Goal: Task Accomplishment & Management: Complete application form

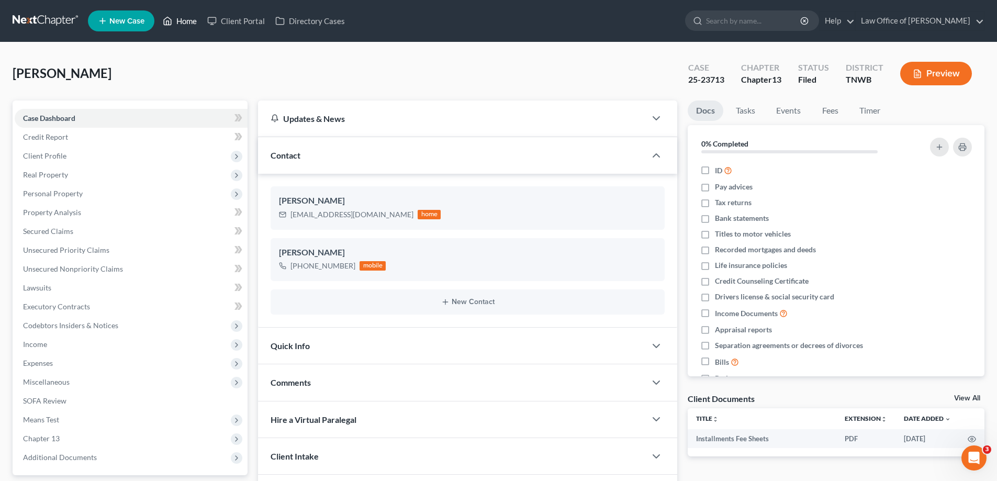
click at [187, 21] on link "Home" at bounding box center [180, 21] width 45 height 19
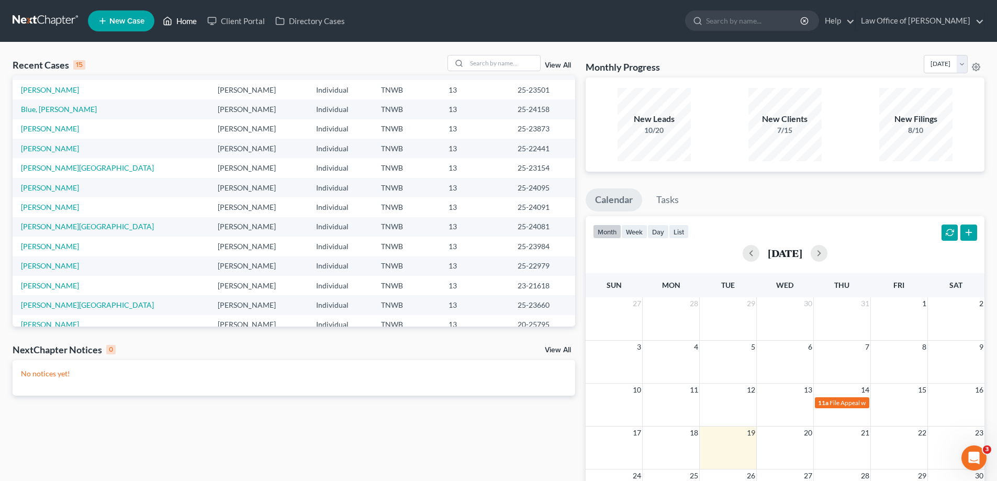
scroll to position [72, 0]
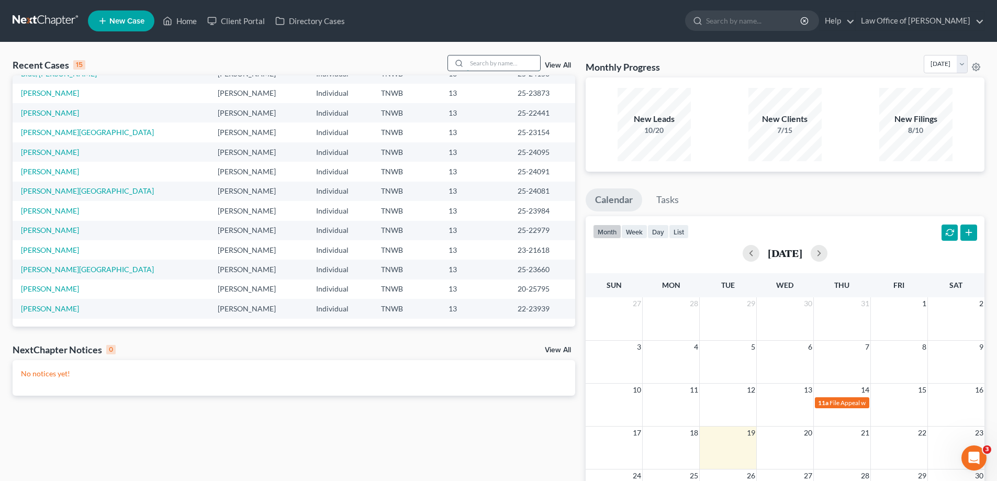
click at [497, 62] on input "search" at bounding box center [503, 63] width 73 height 15
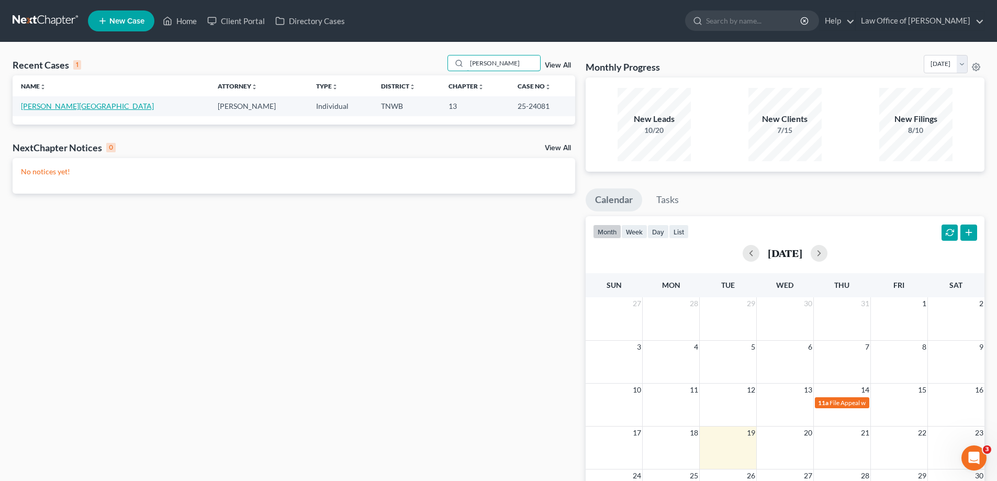
type input "[PERSON_NAME]"
click at [61, 105] on link "[PERSON_NAME][GEOGRAPHIC_DATA]" at bounding box center [87, 106] width 133 height 9
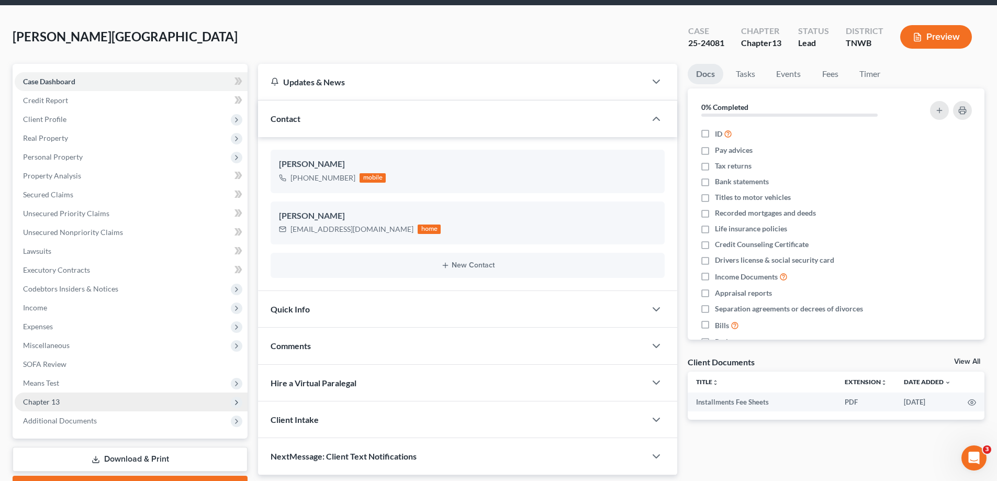
scroll to position [94, 0]
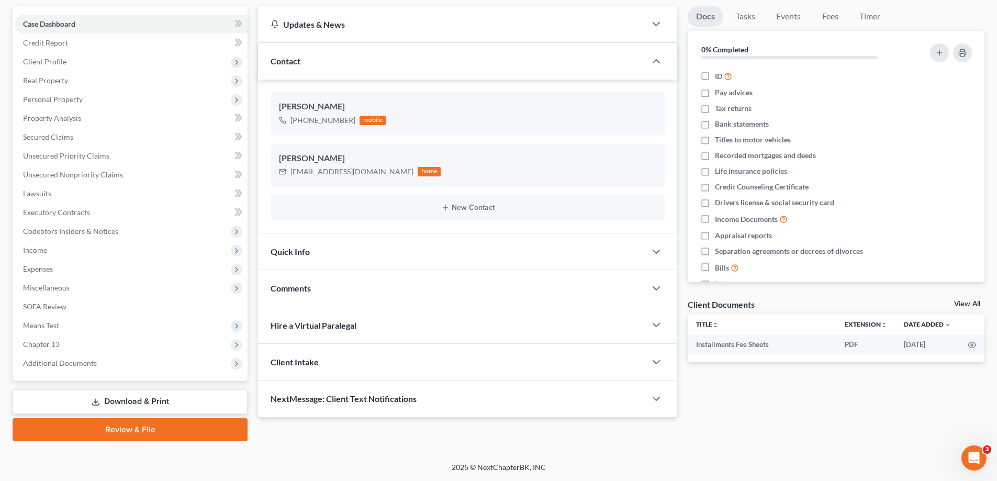
click at [122, 400] on link "Download & Print" at bounding box center [130, 402] width 235 height 25
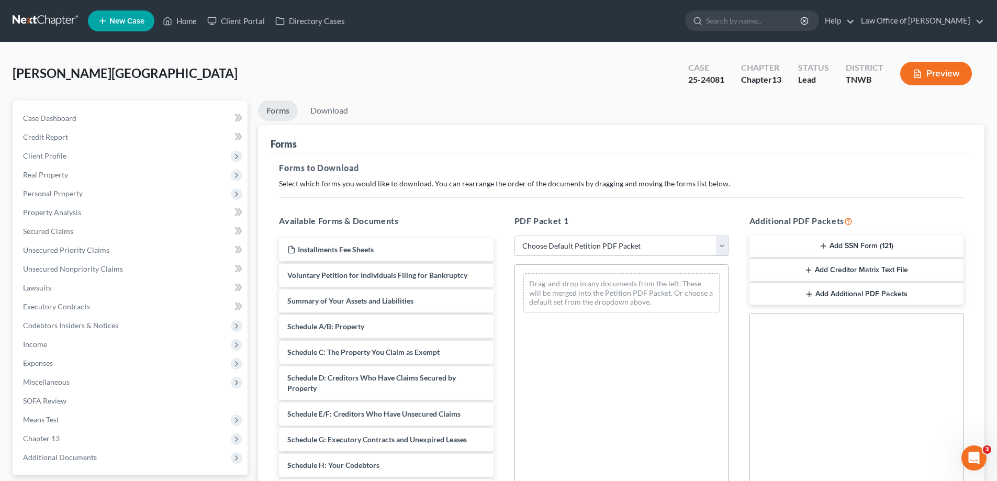
click at [853, 243] on button "Add SSN Form (121)" at bounding box center [857, 247] width 214 height 22
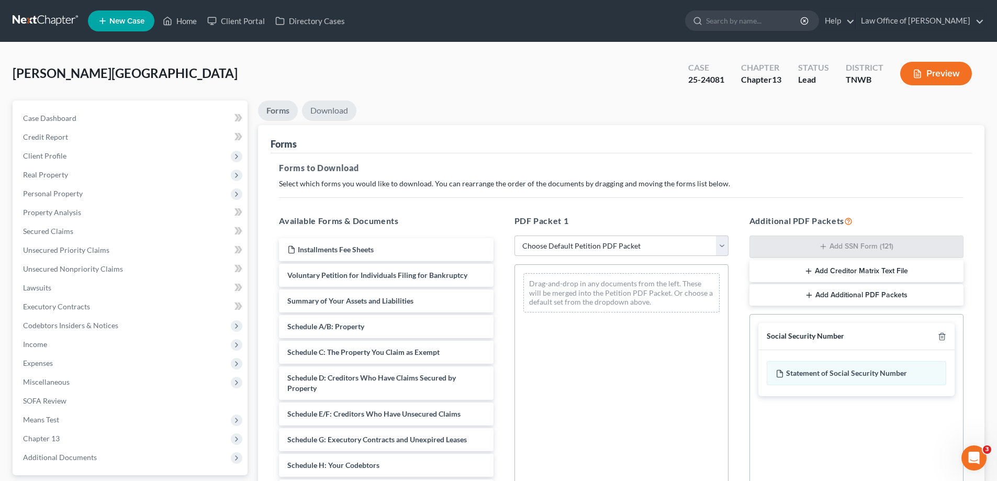
click at [333, 107] on link "Download" at bounding box center [329, 111] width 54 height 20
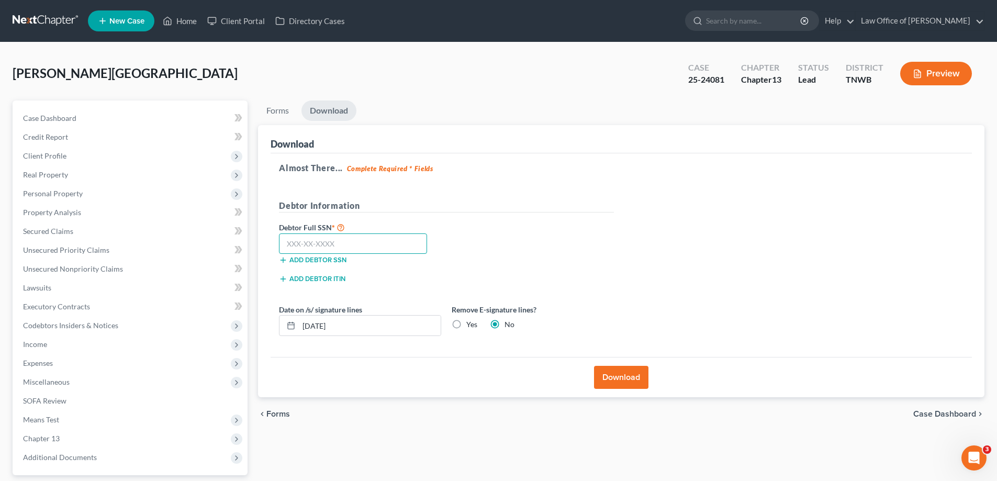
click at [379, 239] on input "text" at bounding box center [353, 244] width 148 height 21
type input "411-33-8164"
click at [618, 375] on button "Download" at bounding box center [621, 377] width 54 height 23
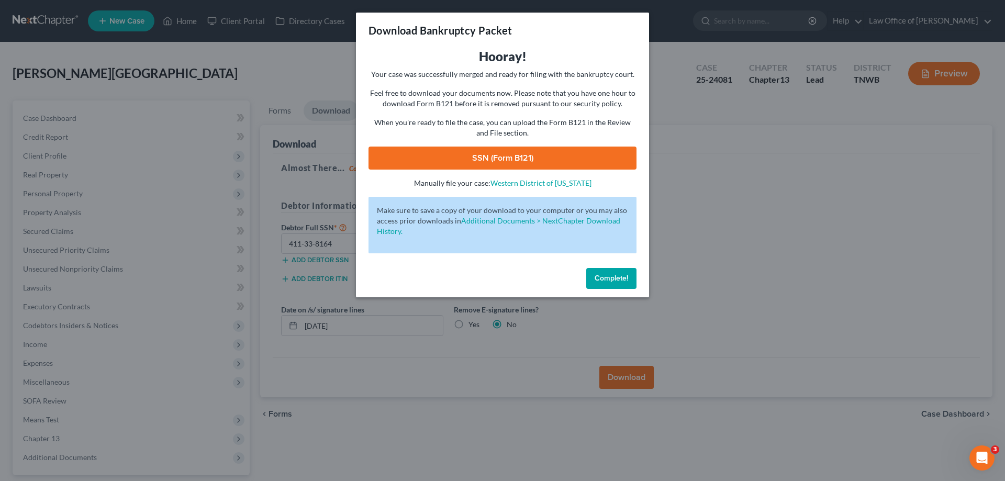
click at [520, 157] on link "SSN (Form B121)" at bounding box center [503, 158] width 268 height 23
drag, startPoint x: 613, startPoint y: 281, endPoint x: 507, endPoint y: 281, distance: 105.2
click at [613, 281] on span "Complete!" at bounding box center [612, 278] width 34 height 9
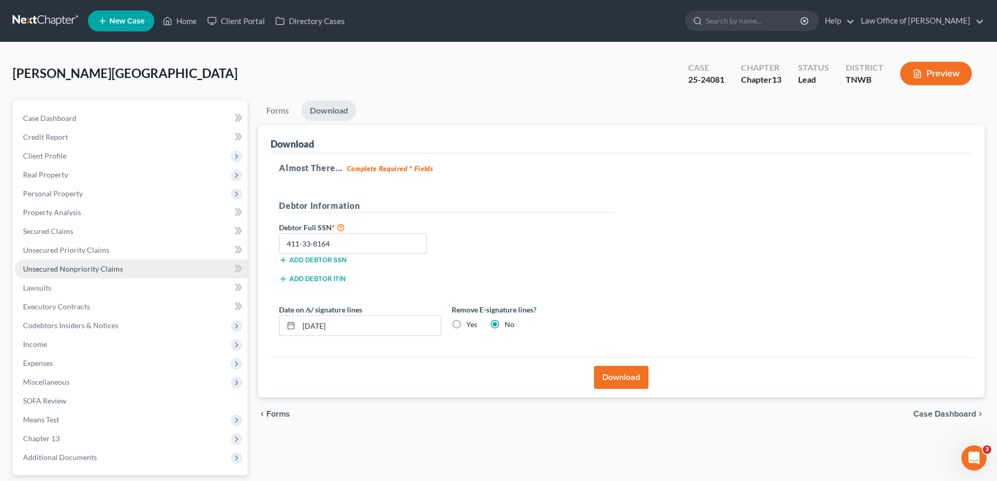
click at [56, 267] on span "Unsecured Nonpriority Claims" at bounding box center [73, 268] width 100 height 9
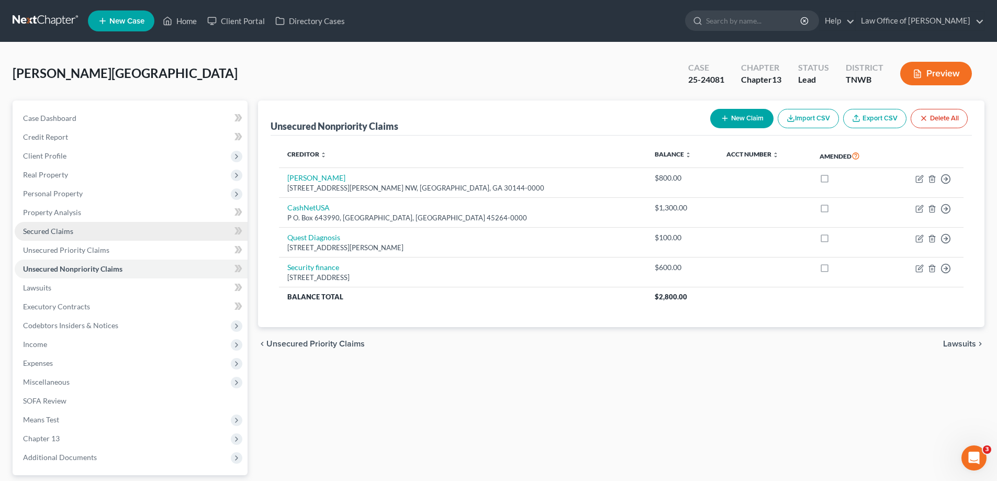
click at [53, 230] on span "Secured Claims" at bounding box center [48, 231] width 50 height 9
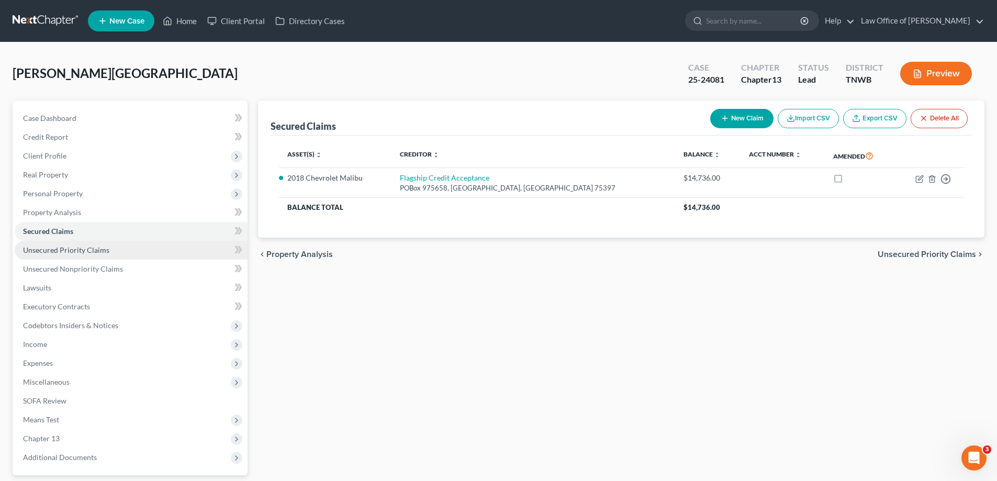
click at [59, 252] on span "Unsecured Priority Claims" at bounding box center [66, 250] width 86 height 9
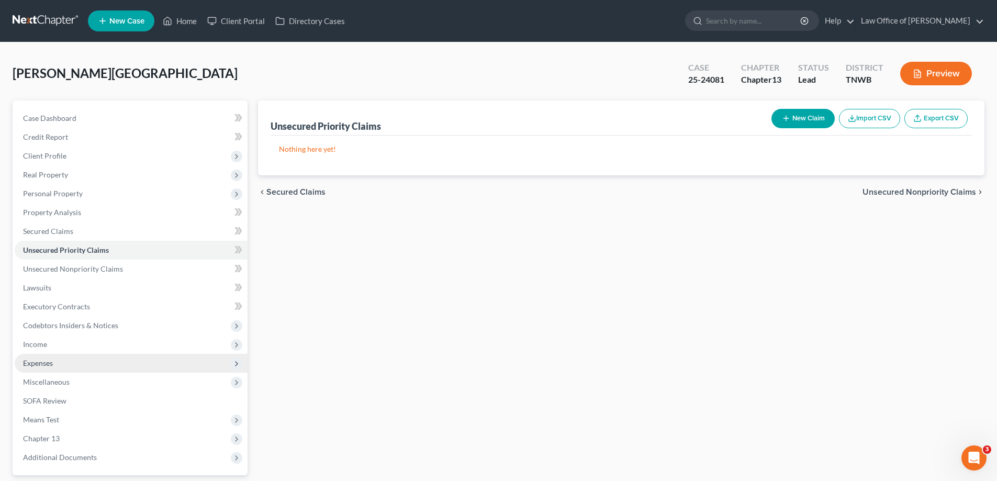
click at [40, 364] on span "Expenses" at bounding box center [38, 363] width 30 height 9
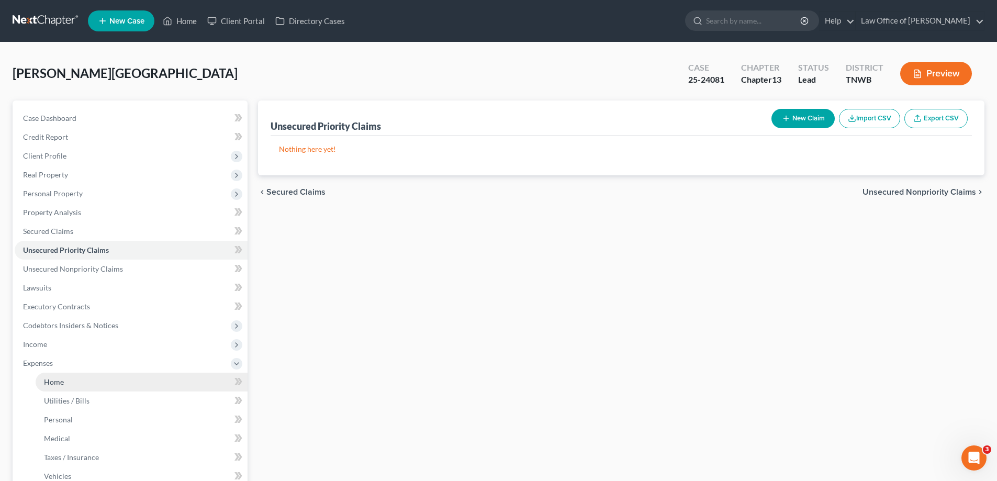
click at [52, 384] on span "Home" at bounding box center [54, 382] width 20 height 9
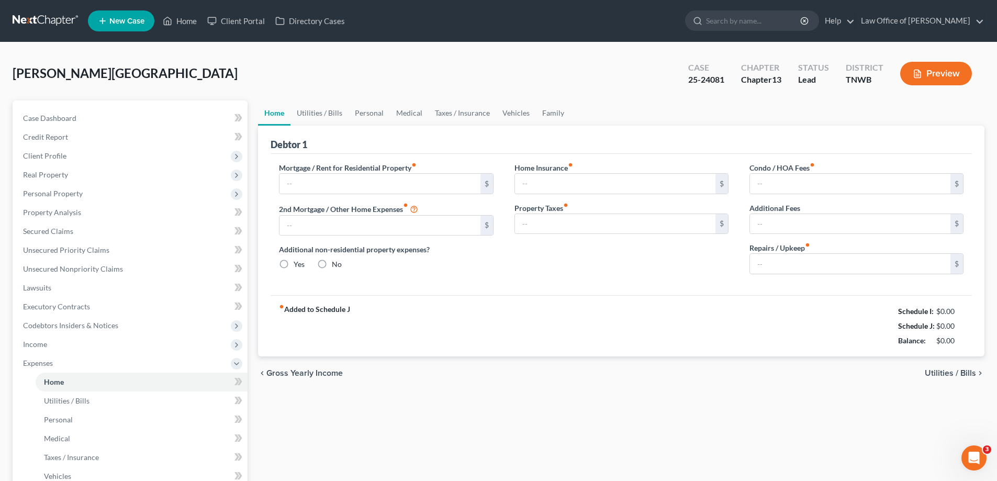
type input "800.00"
type input "0.00"
radio input "true"
type input "25.00"
type input "0.00"
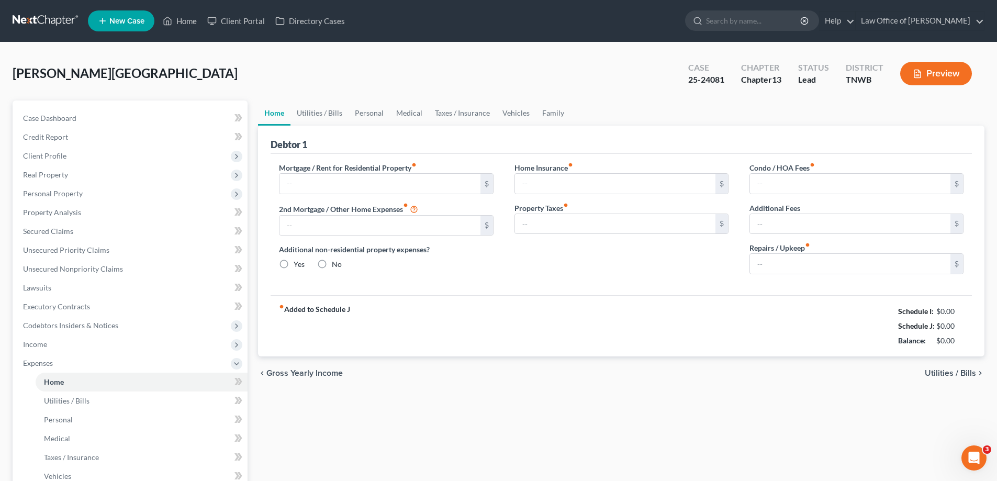
type input "0.00"
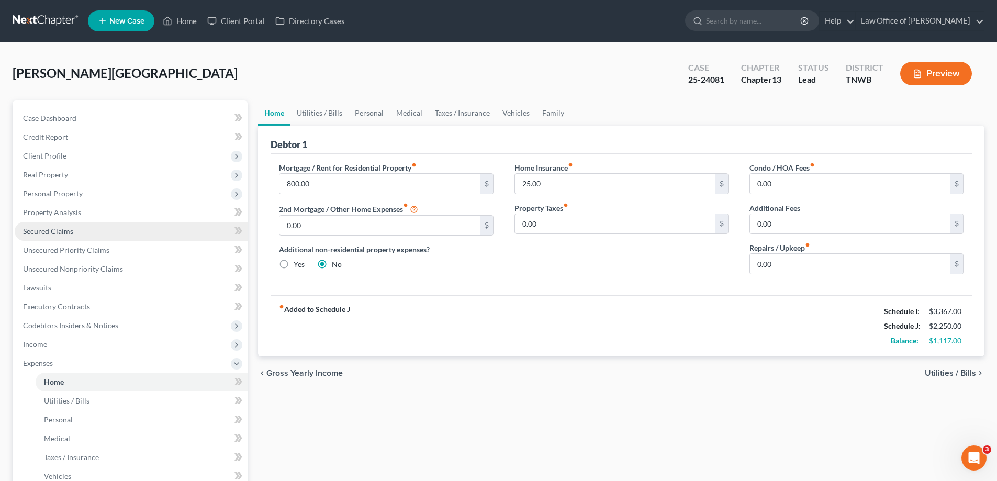
click at [51, 229] on span "Secured Claims" at bounding box center [48, 231] width 50 height 9
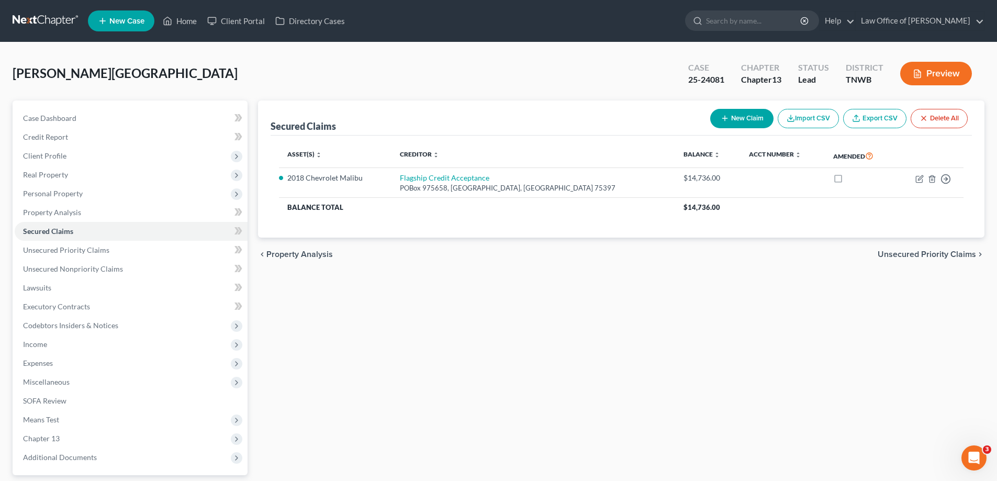
click at [131, 17] on span "New Case" at bounding box center [126, 21] width 35 height 8
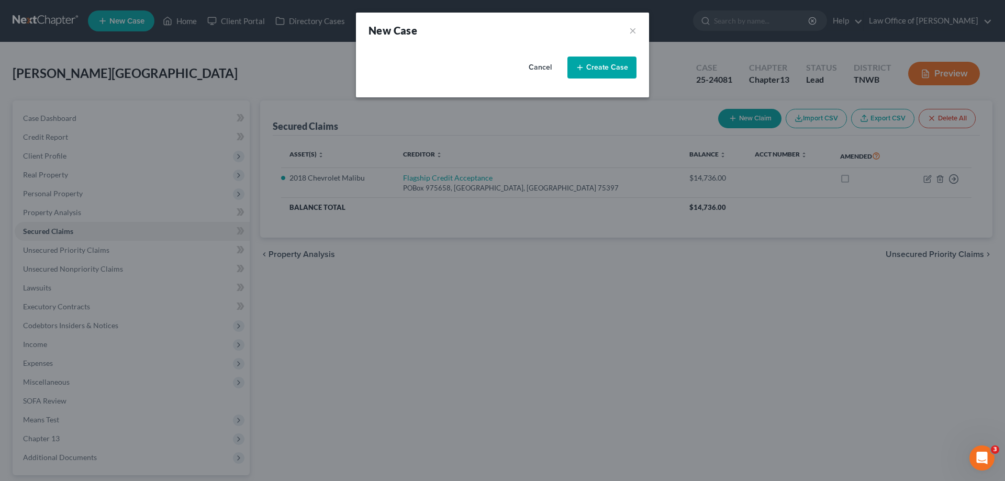
select select "76"
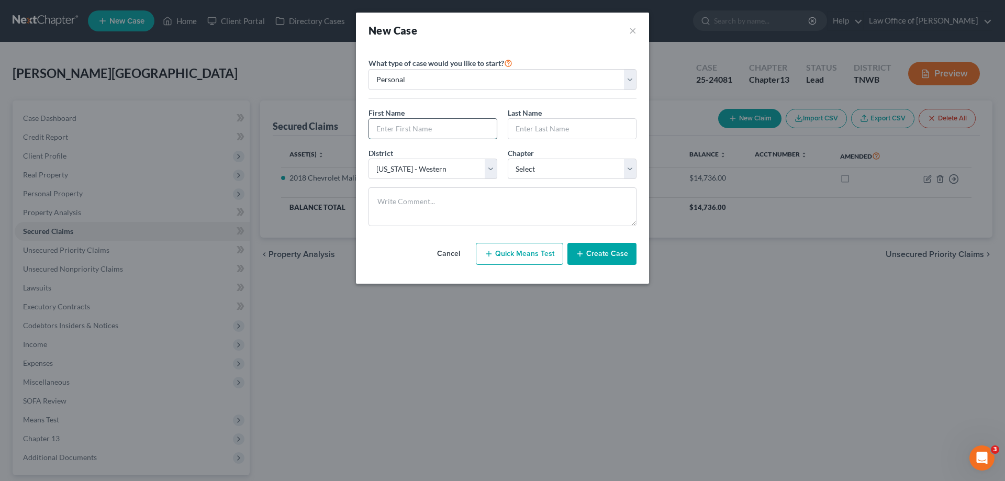
click at [426, 129] on input "text" at bounding box center [433, 129] width 128 height 20
type input "[PERSON_NAME]"
type input "Cade"
click at [627, 171] on select "Select 7 11 12 13" at bounding box center [572, 169] width 129 height 21
select select "3"
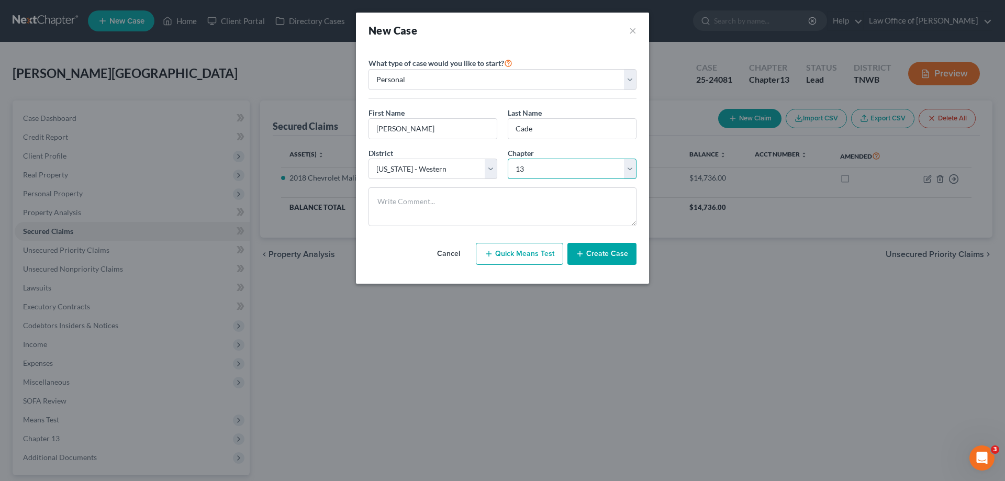
click at [508, 159] on select "Select 7 11 12 13" at bounding box center [572, 169] width 129 height 21
click at [600, 251] on button "Create Case" at bounding box center [602, 254] width 69 height 22
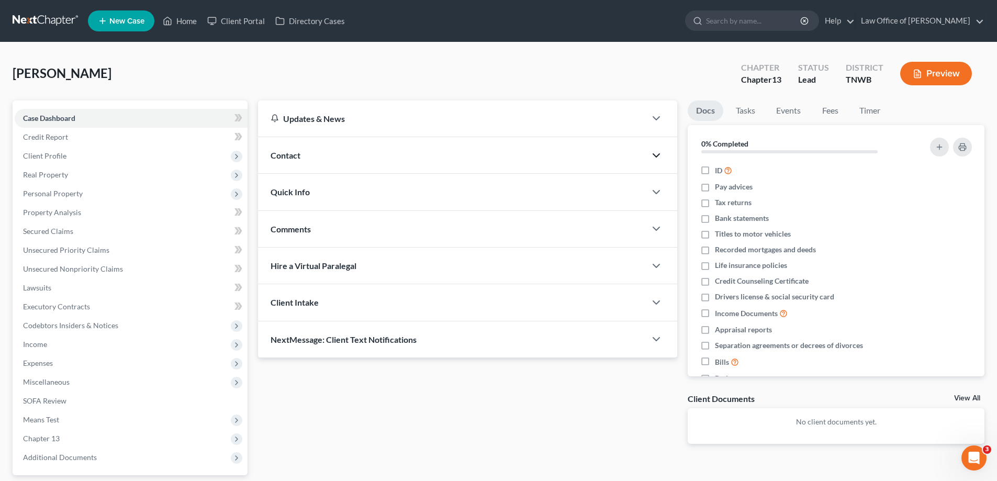
drag, startPoint x: 659, startPoint y: 157, endPoint x: 664, endPoint y: 159, distance: 5.5
click at [660, 158] on icon "button" at bounding box center [656, 155] width 13 height 13
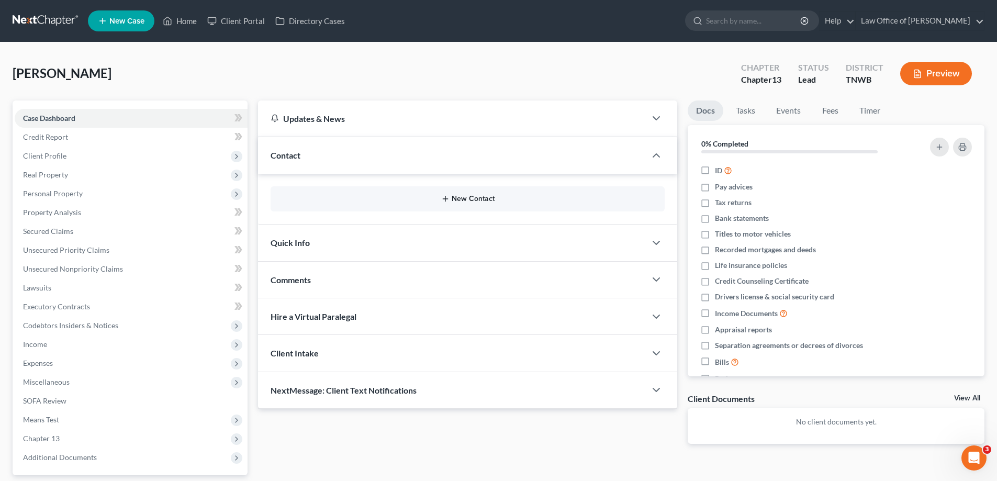
click at [479, 199] on button "New Contact" at bounding box center [468, 199] width 378 height 8
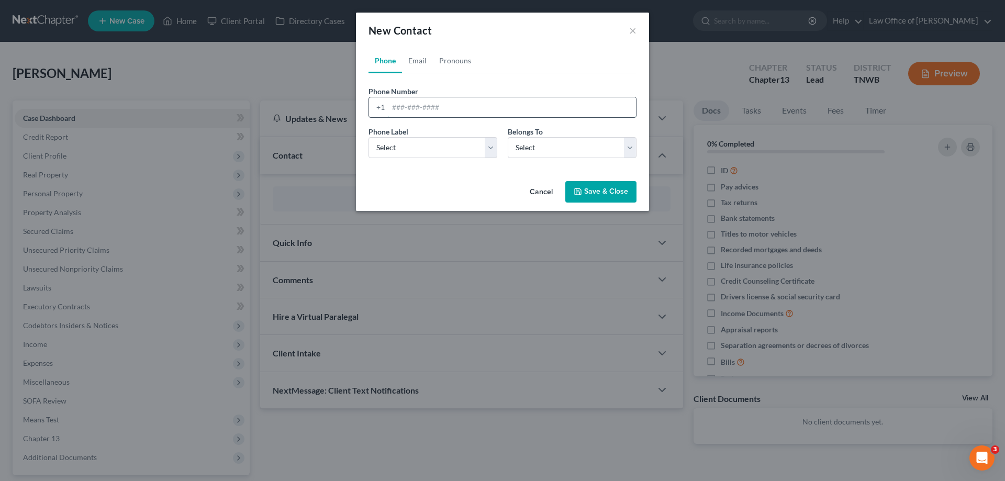
click at [457, 116] on input "tel" at bounding box center [513, 107] width 248 height 20
type input "9014060077"
click at [495, 146] on select "Select Mobile Home Work Other" at bounding box center [433, 147] width 129 height 21
select select "0"
click at [369, 137] on select "Select Mobile Home Work Other" at bounding box center [433, 147] width 129 height 21
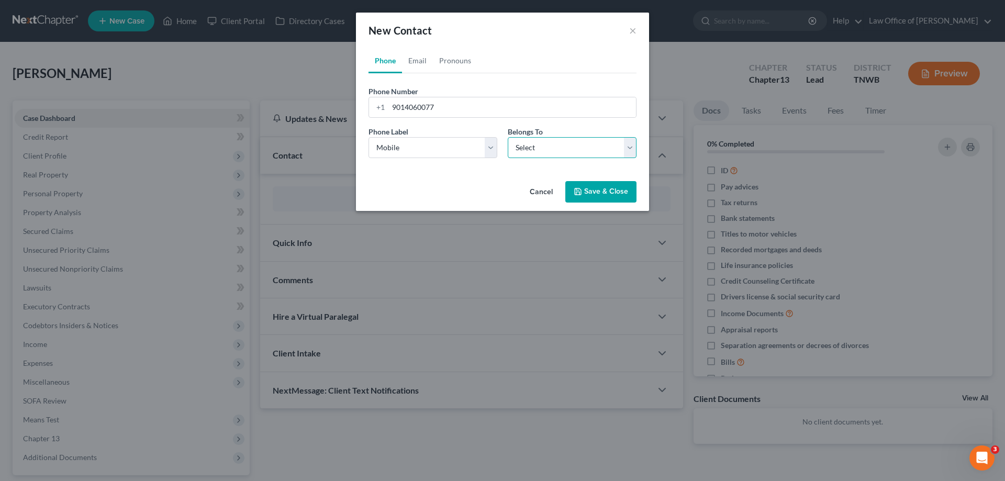
click at [631, 148] on select "Select Client Other" at bounding box center [572, 147] width 129 height 21
select select "0"
click at [508, 137] on select "Select Client Other" at bounding box center [572, 147] width 129 height 21
click at [592, 190] on button "Save & Close" at bounding box center [600, 192] width 71 height 22
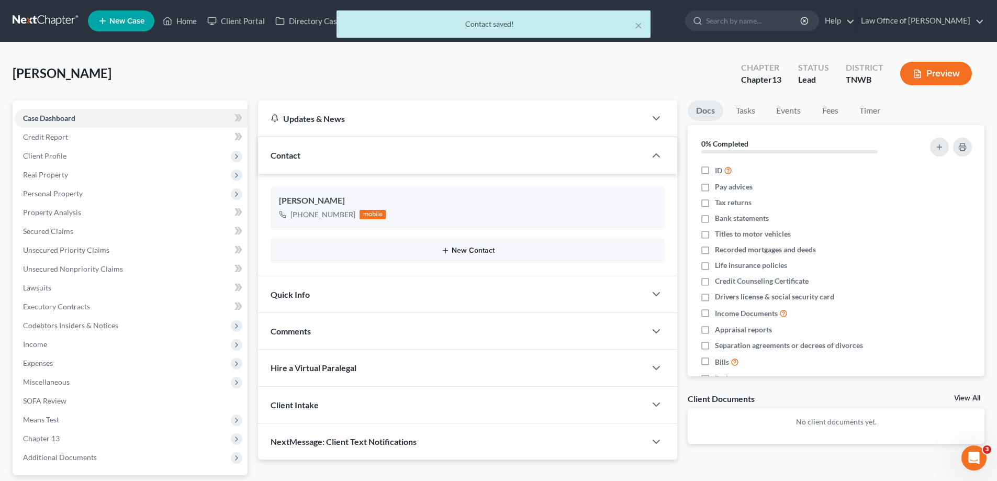
click at [470, 249] on button "New Contact" at bounding box center [468, 251] width 378 height 8
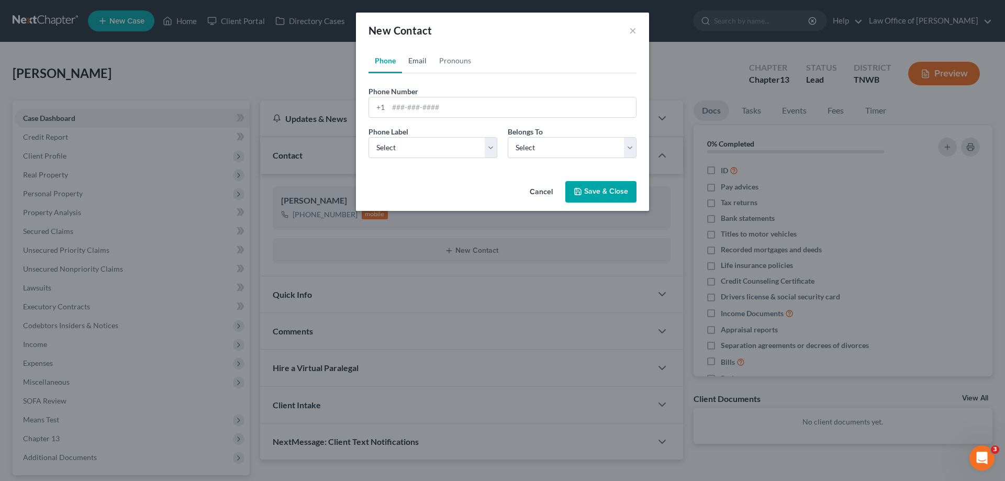
click at [423, 62] on link "Email" at bounding box center [417, 60] width 31 height 25
click at [447, 110] on input "email" at bounding box center [513, 107] width 248 height 20
type input "[EMAIL_ADDRESS][DOMAIN_NAME]"
click at [487, 145] on select "Select Home Work Other" at bounding box center [433, 147] width 129 height 21
select select "0"
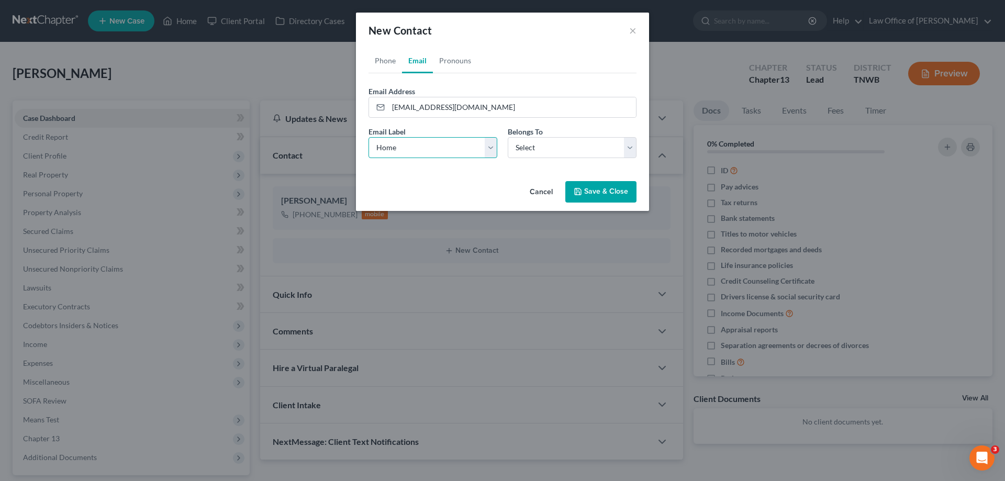
click at [369, 137] on select "Select Home Work Other" at bounding box center [433, 147] width 129 height 21
click at [625, 149] on select "Select Client Other" at bounding box center [572, 147] width 129 height 21
select select "0"
click at [508, 137] on select "Select Client Other" at bounding box center [572, 147] width 129 height 21
click at [605, 195] on button "Save & Close" at bounding box center [600, 192] width 71 height 22
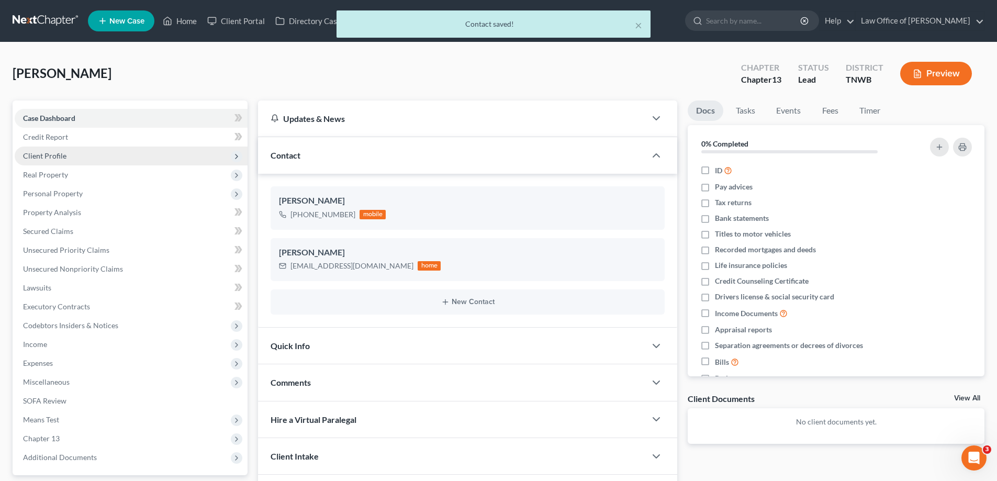
click at [39, 157] on span "Client Profile" at bounding box center [44, 155] width 43 height 9
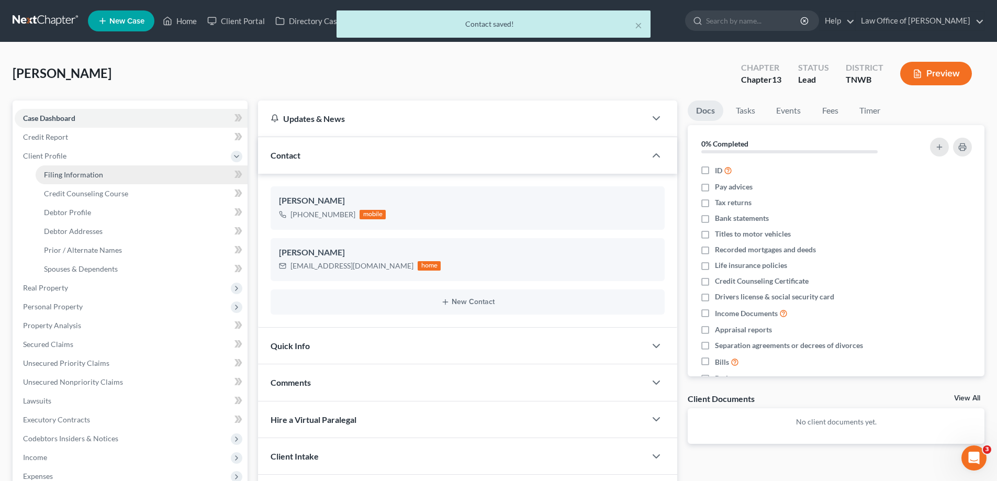
click at [60, 174] on span "Filing Information" at bounding box center [73, 174] width 59 height 9
select select "1"
select select "0"
select select "3"
select select "76"
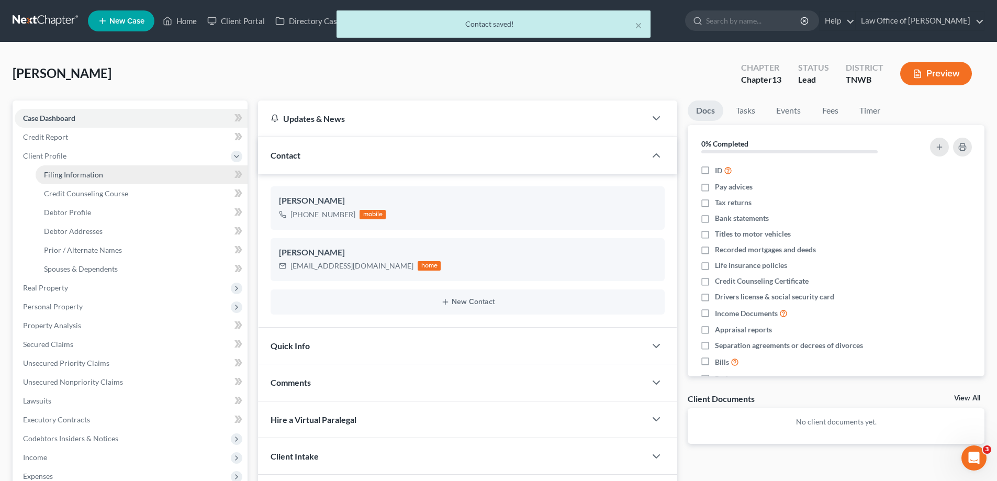
select select "44"
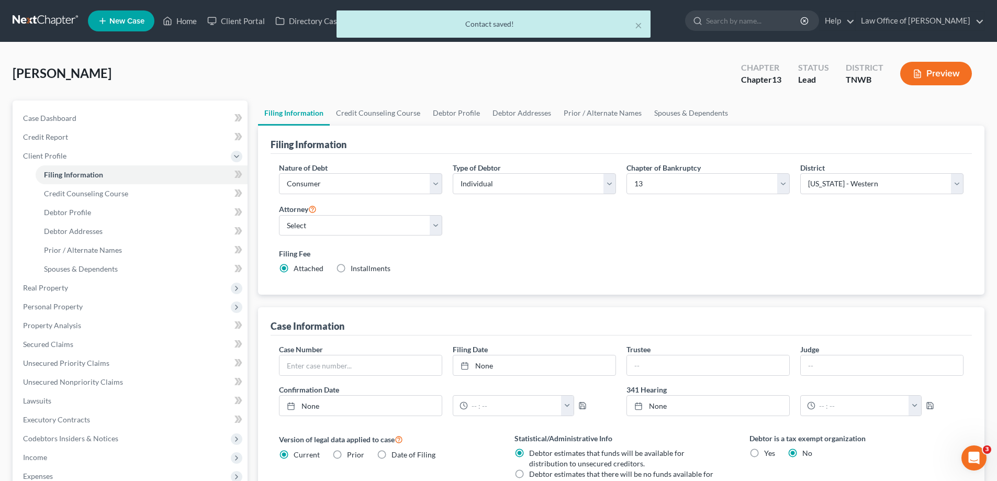
click at [351, 268] on label "Installments Installments" at bounding box center [371, 268] width 40 height 10
click at [355, 268] on input "Installments Installments" at bounding box center [358, 266] width 7 height 7
radio input "true"
radio input "false"
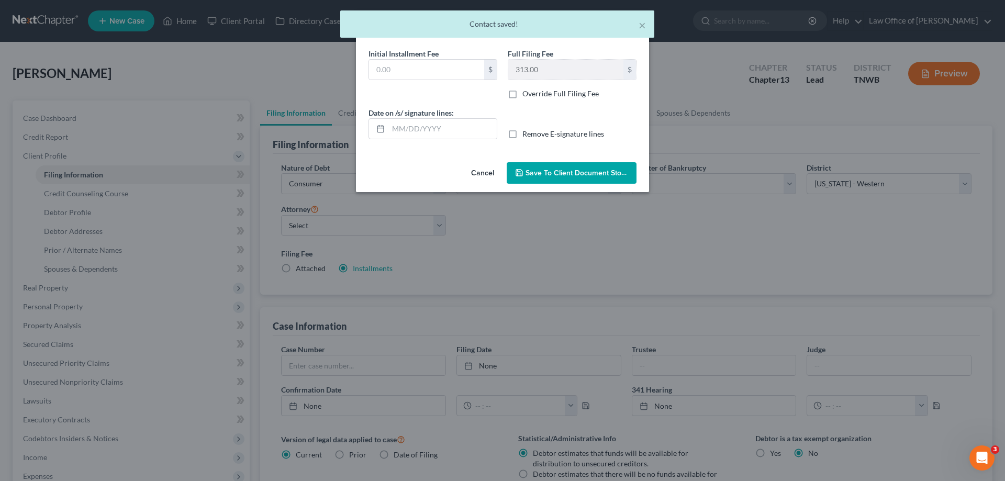
type input "0.00"
type input "[DATE]"
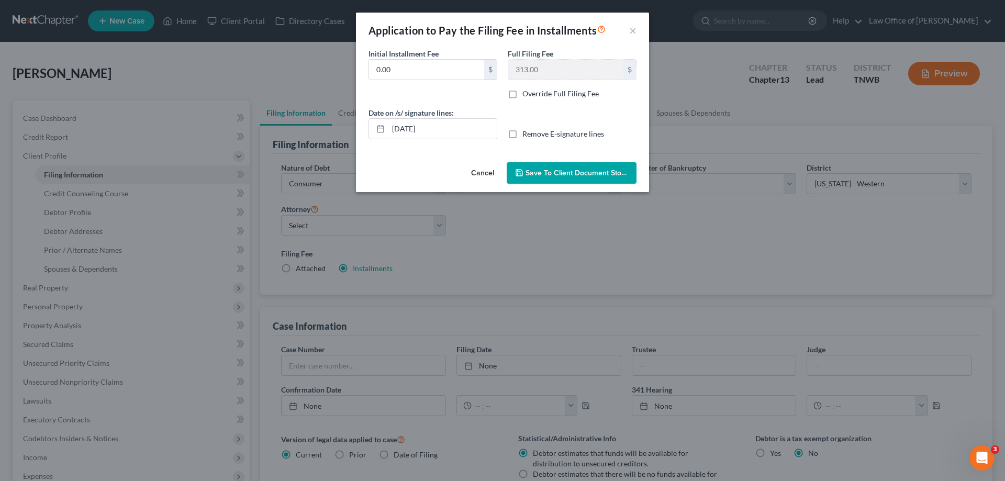
click at [538, 173] on span "Save to Client Document Storage" at bounding box center [581, 173] width 111 height 9
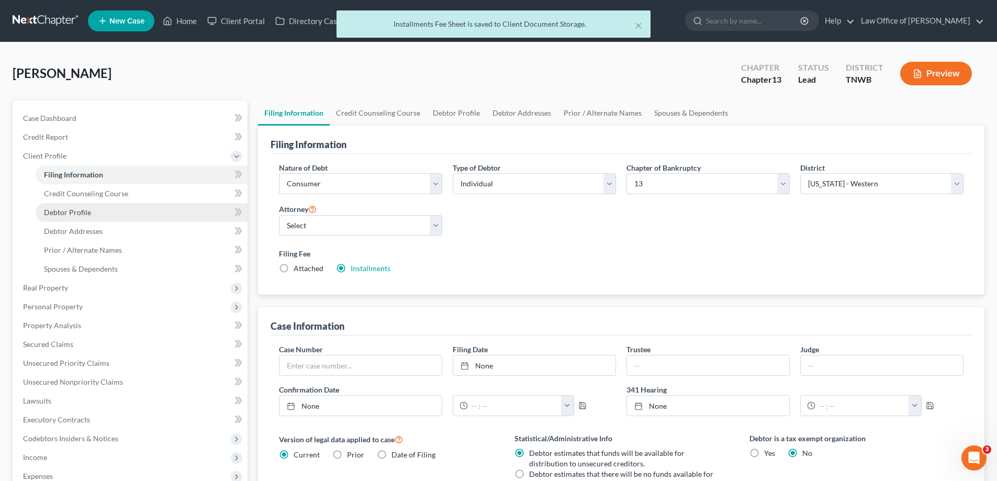
click at [79, 210] on span "Debtor Profile" at bounding box center [67, 212] width 47 height 9
select select "0"
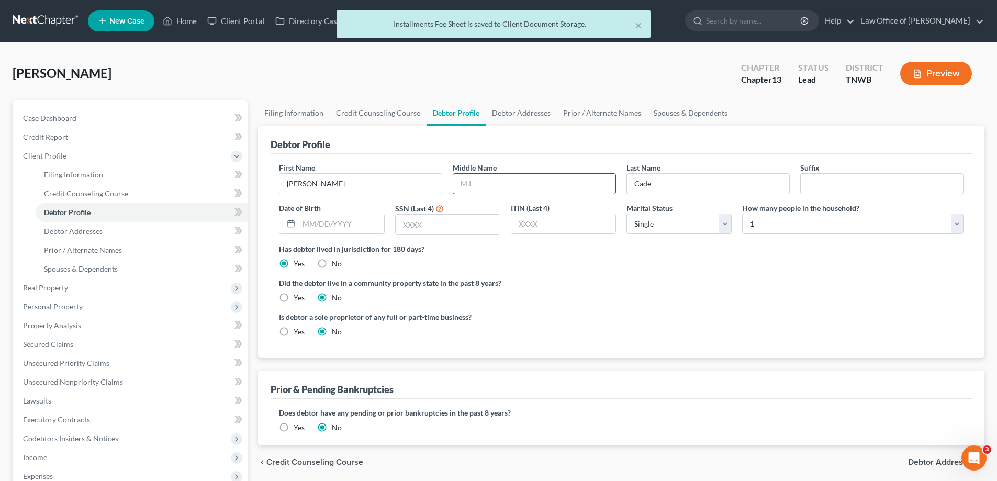
click at [478, 182] on input "text" at bounding box center [534, 184] width 162 height 20
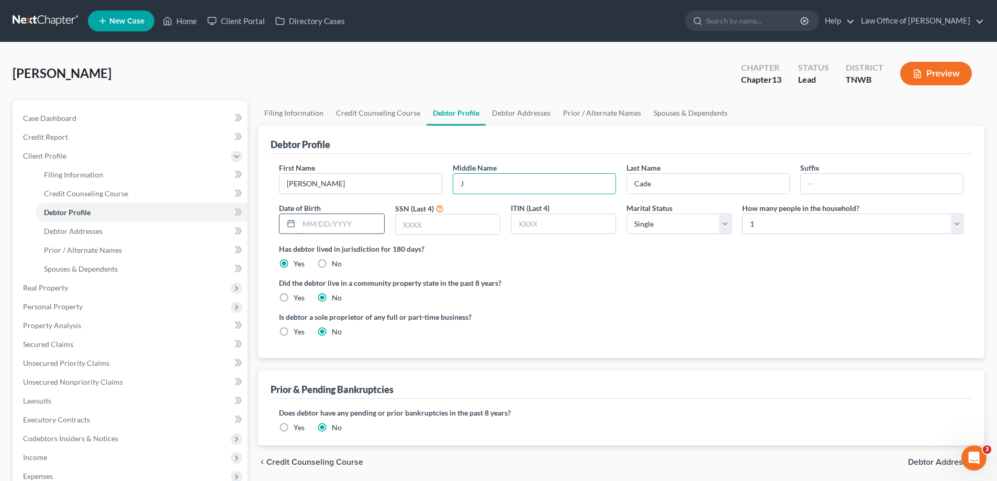
type input "J"
click at [354, 219] on input "text" at bounding box center [341, 224] width 85 height 20
type input "[DATE]"
click at [438, 217] on input "text" at bounding box center [448, 225] width 104 height 20
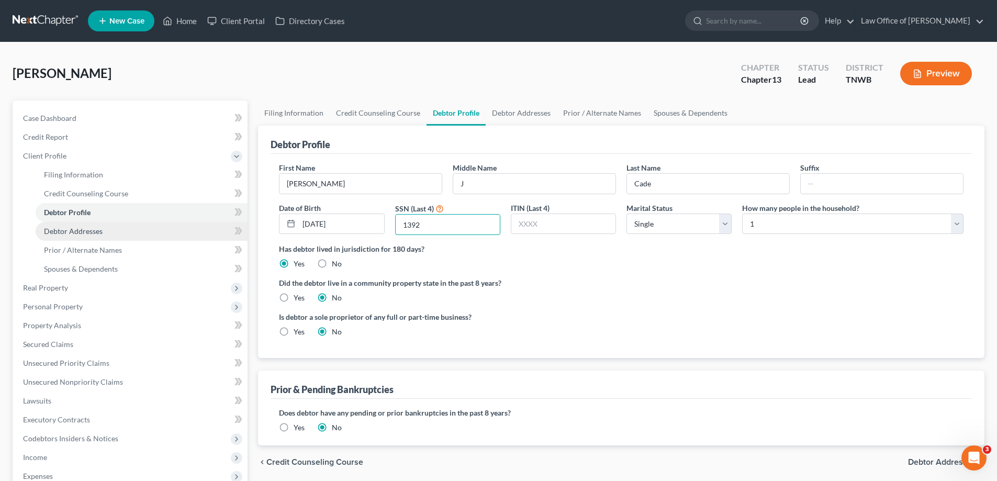
type input "1392"
click at [84, 232] on span "Debtor Addresses" at bounding box center [73, 231] width 59 height 9
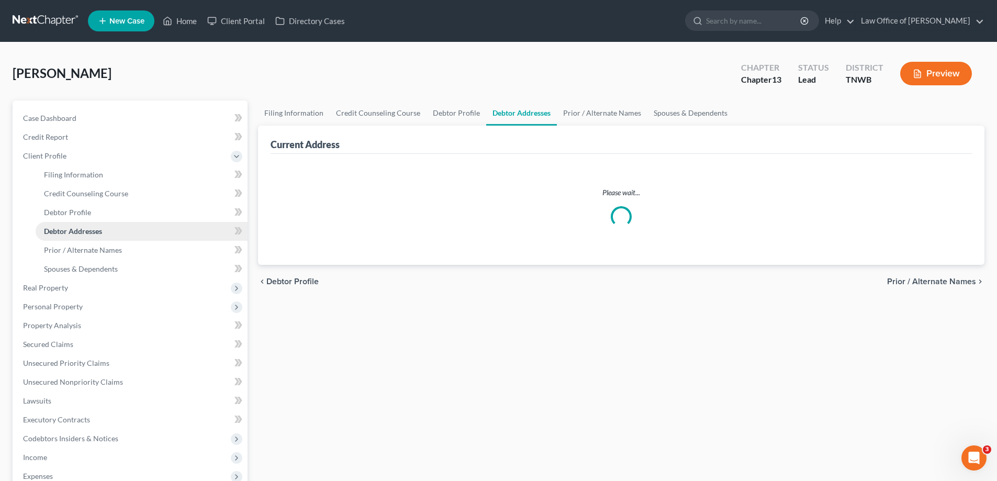
select select "0"
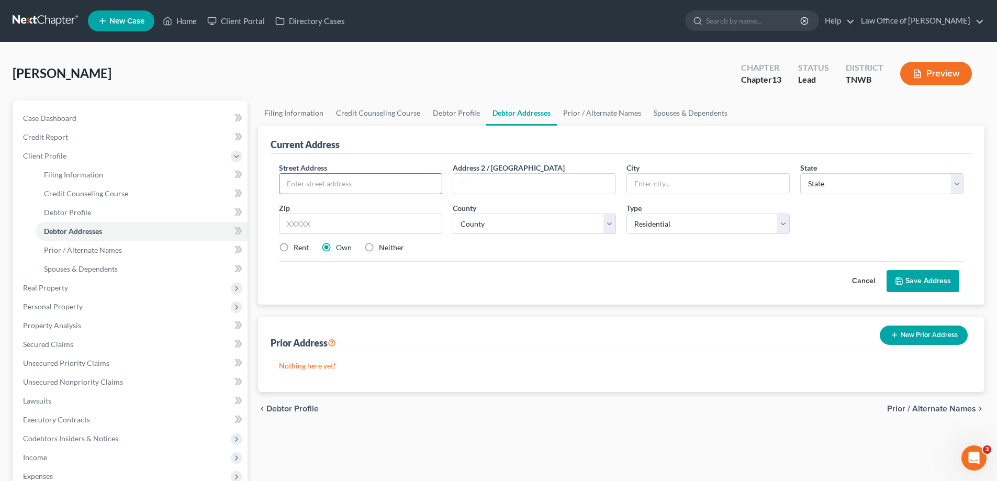
drag, startPoint x: 378, startPoint y: 183, endPoint x: 392, endPoint y: 169, distance: 19.3
click at [379, 182] on input "text" at bounding box center [361, 184] width 162 height 20
type input "[STREET_ADDRESS][PERSON_NAME]"
type input "38118"
type input "[GEOGRAPHIC_DATA]"
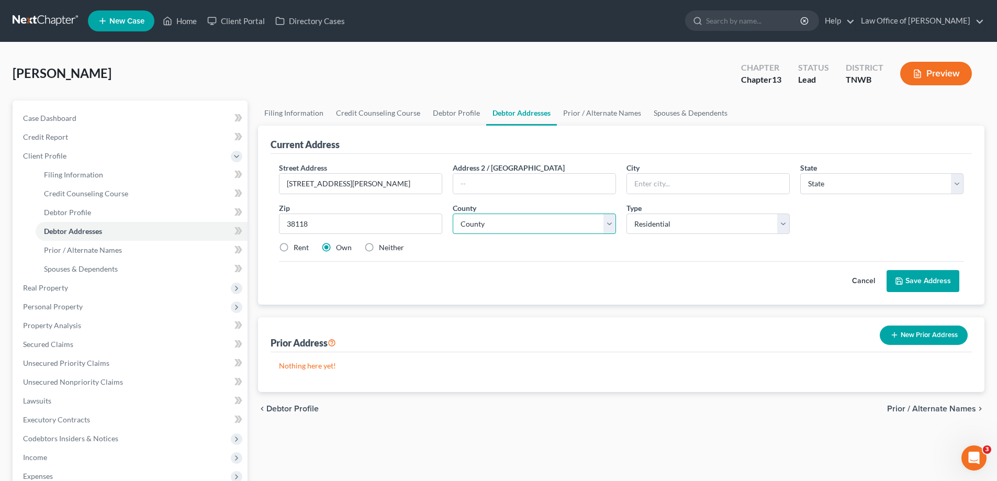
select select "44"
click at [611, 225] on select "County [GEOGRAPHIC_DATA] [GEOGRAPHIC_DATA] [GEOGRAPHIC_DATA] [GEOGRAPHIC_DATA] …" at bounding box center [534, 224] width 163 height 21
select select "78"
click at [453, 214] on select "County [GEOGRAPHIC_DATA] [GEOGRAPHIC_DATA] [GEOGRAPHIC_DATA] [GEOGRAPHIC_DATA] …" at bounding box center [534, 224] width 163 height 21
click at [379, 247] on label "Neither" at bounding box center [391, 247] width 25 height 10
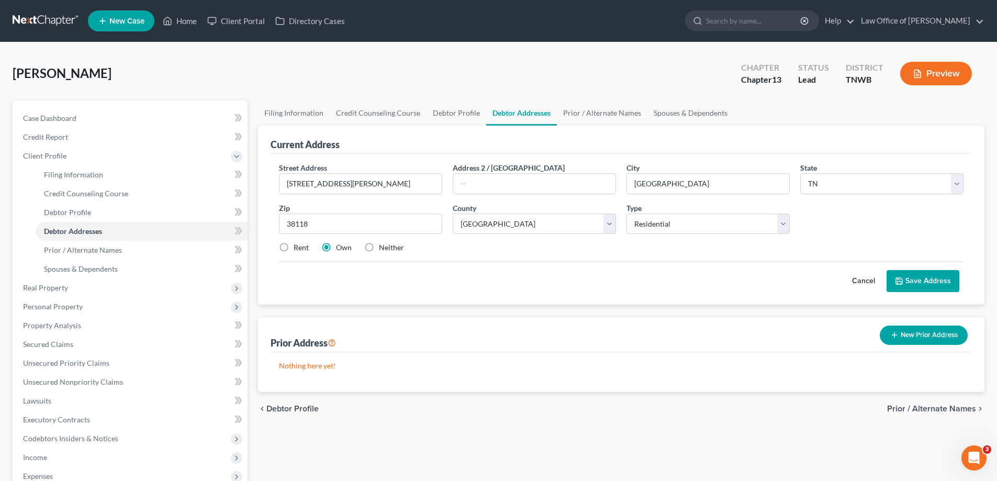
click at [383, 247] on input "Neither" at bounding box center [386, 245] width 7 height 7
radio input "true"
drag, startPoint x: 282, startPoint y: 247, endPoint x: 291, endPoint y: 248, distance: 8.9
click at [294, 248] on label "Rent" at bounding box center [301, 247] width 15 height 10
click at [298, 248] on input "Rent" at bounding box center [301, 245] width 7 height 7
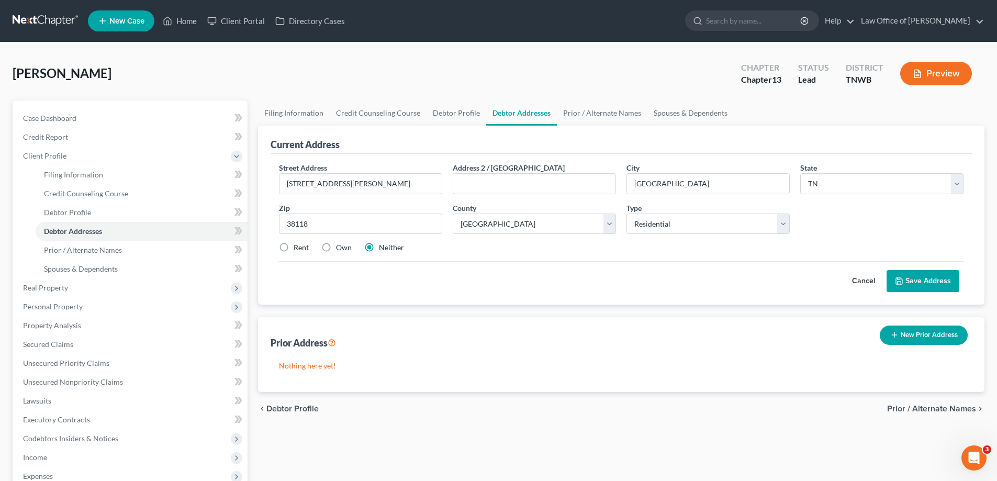
radio input "true"
click at [935, 279] on button "Save Address" at bounding box center [923, 281] width 73 height 22
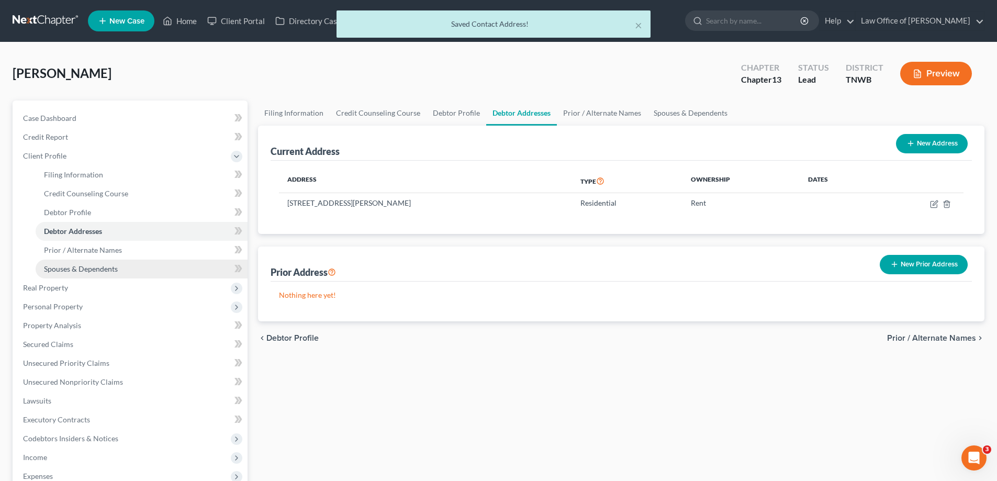
click at [86, 271] on span "Spouses & Dependents" at bounding box center [81, 268] width 74 height 9
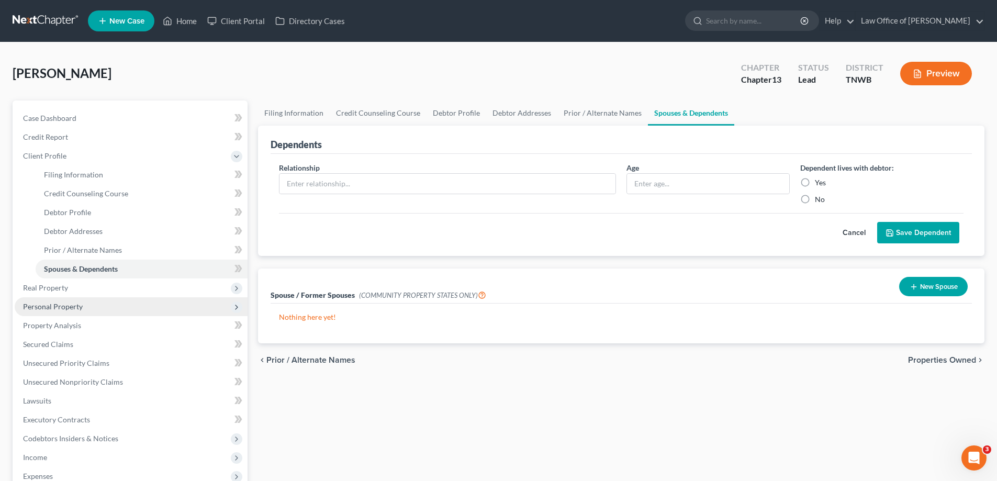
click at [54, 301] on span "Personal Property" at bounding box center [131, 306] width 233 height 19
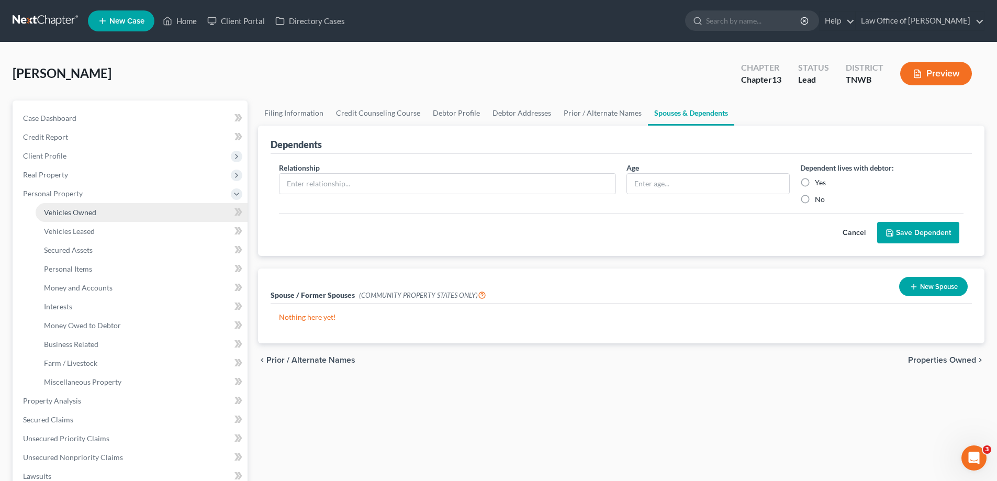
click at [76, 214] on span "Vehicles Owned" at bounding box center [70, 212] width 52 height 9
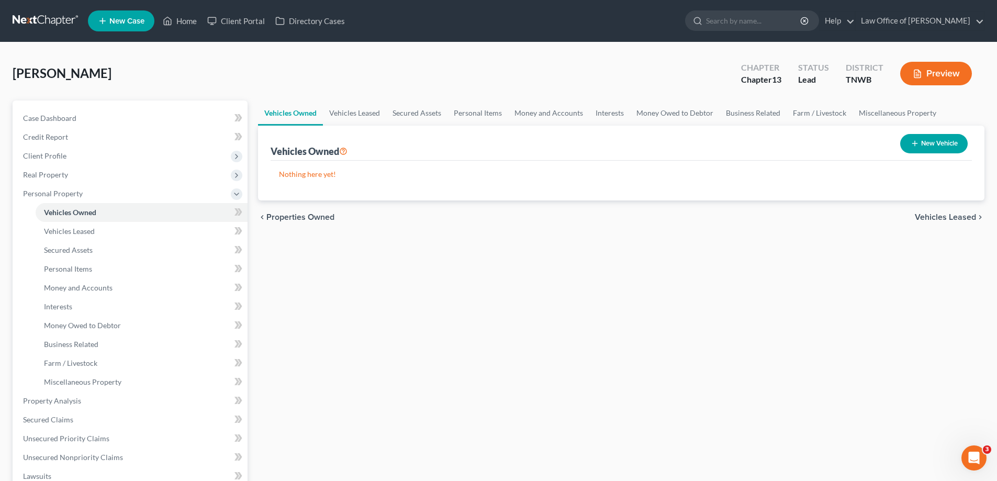
click at [942, 145] on button "New Vehicle" at bounding box center [935, 143] width 68 height 19
select select "0"
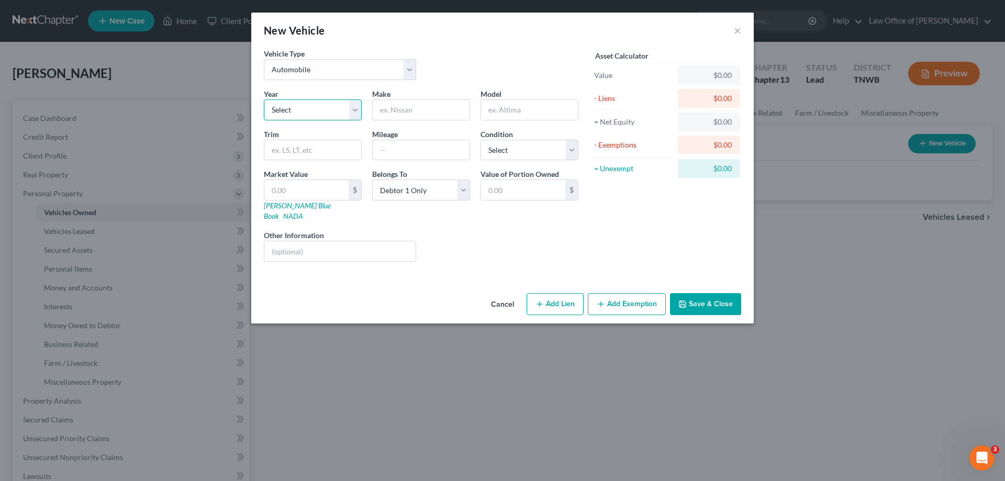
click at [357, 106] on select "Select 2026 2025 2024 2023 2022 2021 2020 2019 2018 2017 2016 2015 2014 2013 20…" at bounding box center [313, 109] width 98 height 21
select select "12"
click at [264, 99] on select "Select 2026 2025 2024 2023 2022 2021 2020 2019 2018 2017 2016 2015 2014 2013 20…" at bounding box center [313, 109] width 98 height 21
click at [428, 116] on input "text" at bounding box center [421, 110] width 97 height 20
type input "Cadillac"
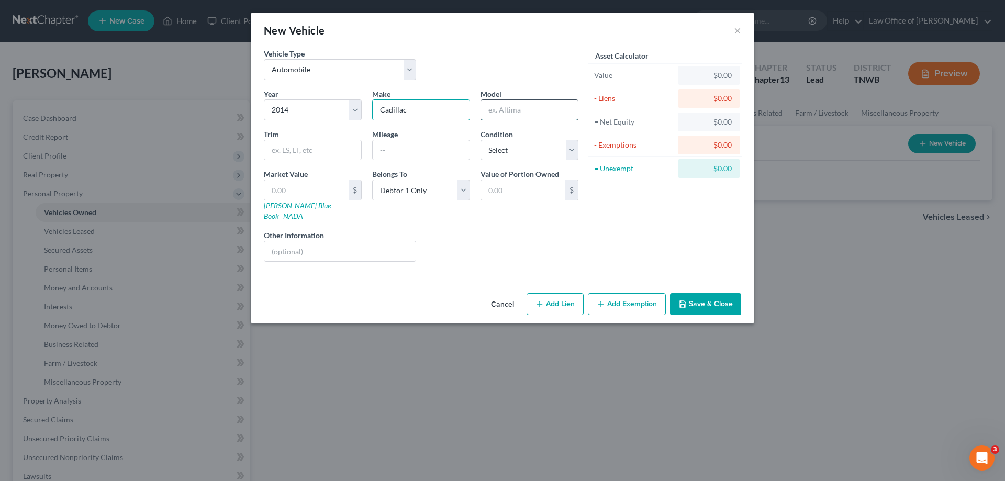
click at [535, 103] on input "text" at bounding box center [529, 110] width 97 height 20
type input "STS"
click at [570, 152] on select "Select Excellent Very Good Good Fair Poor" at bounding box center [530, 150] width 98 height 21
click at [481, 140] on select "Select Excellent Very Good Good Fair Poor" at bounding box center [530, 150] width 98 height 21
click at [573, 150] on select "Select Excellent Very Good Good Fair Poor" at bounding box center [530, 150] width 98 height 21
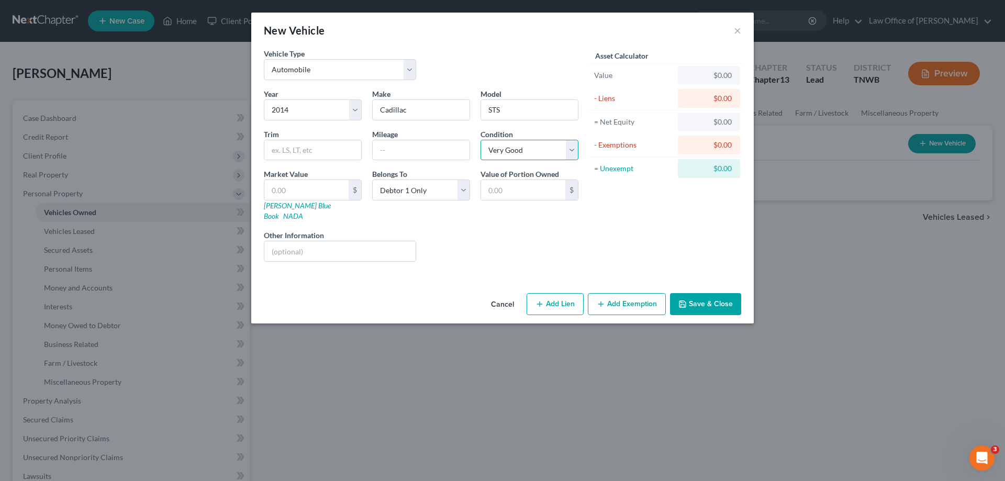
select select "2"
click at [481, 140] on select "Select Excellent Very Good Good Fair Poor" at bounding box center [530, 150] width 98 height 21
click at [552, 293] on button "Add Lien" at bounding box center [555, 304] width 57 height 22
select select "0"
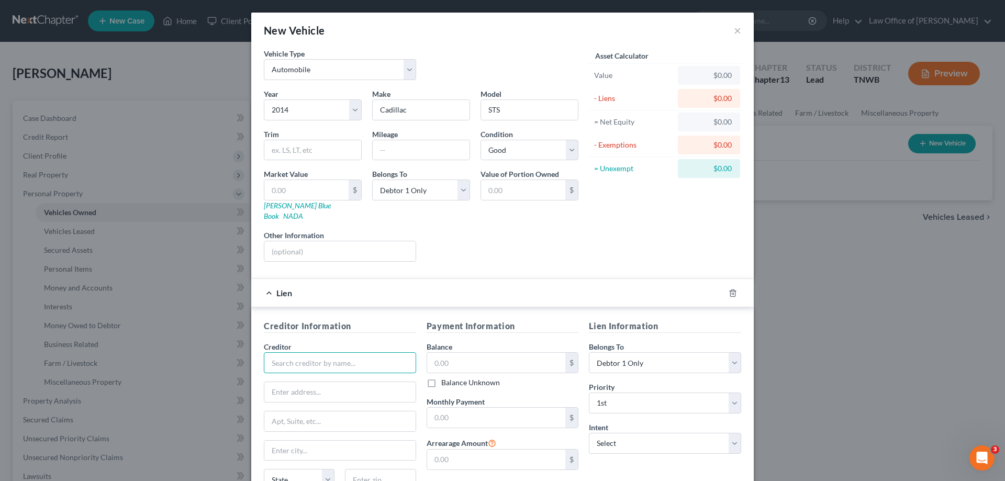
click at [365, 353] on input "text" at bounding box center [340, 362] width 152 height 21
type input "O"
type input "PFS"
click at [277, 392] on div "PFS" at bounding box center [326, 397] width 109 height 10
type input "319 [PERSON_NAME] #G"
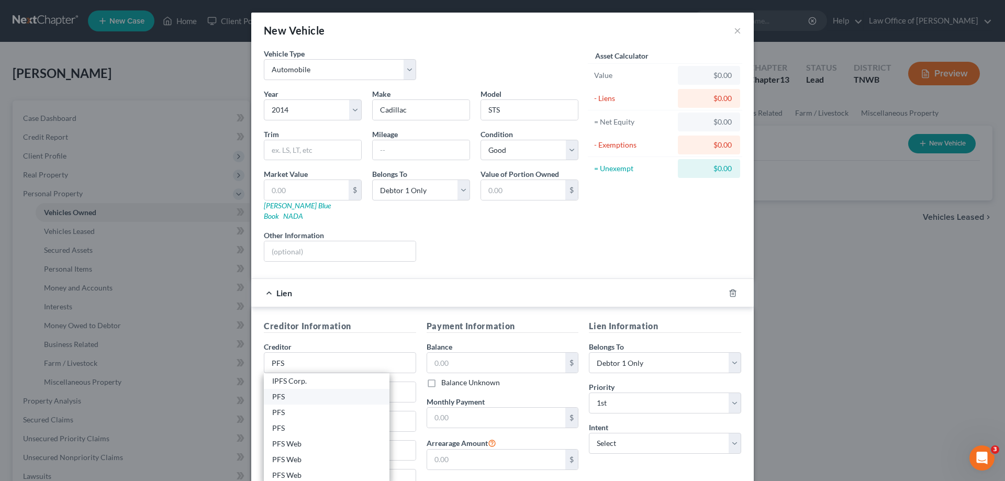
type input "[PERSON_NAME]"
select select "44"
type input "38305-0000"
click at [463, 353] on input "text" at bounding box center [496, 363] width 139 height 20
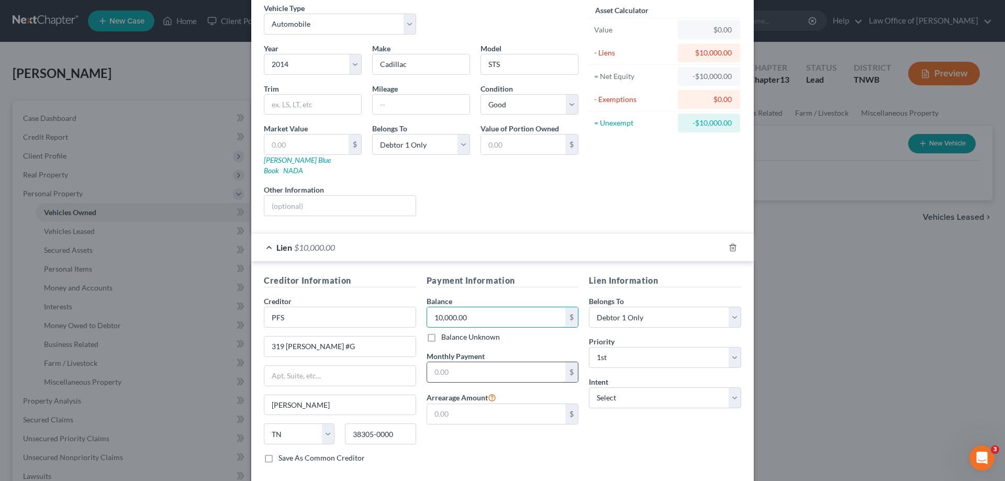
scroll to position [92, 0]
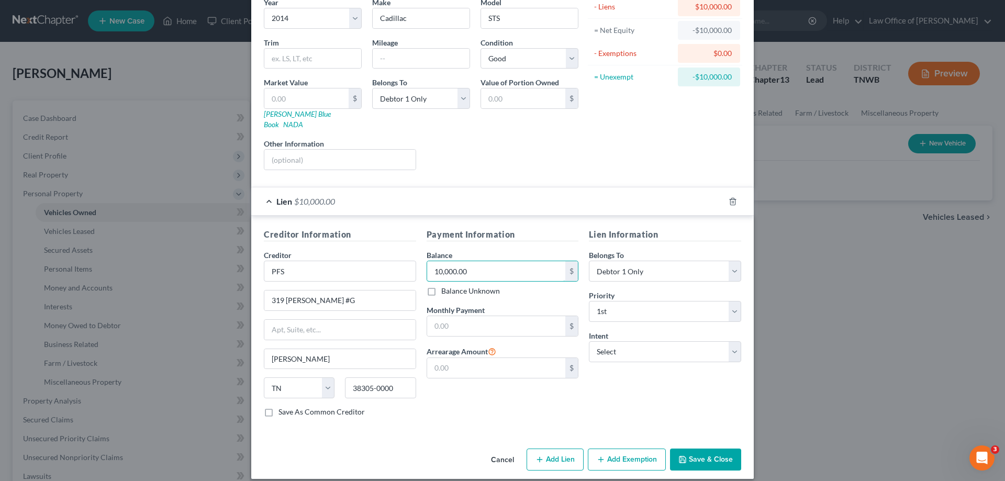
type input "10,000.00"
click at [616, 450] on button "Add Exemption" at bounding box center [627, 460] width 78 height 22
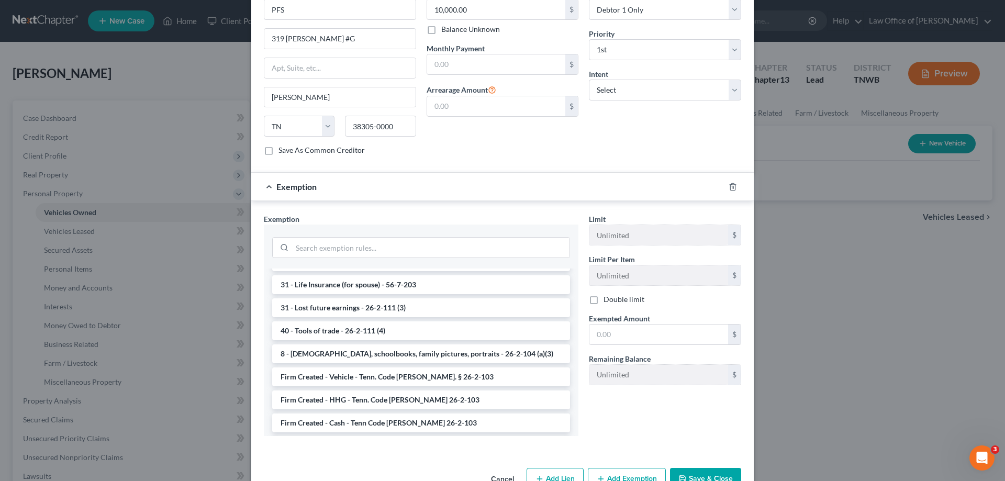
scroll to position [890, 0]
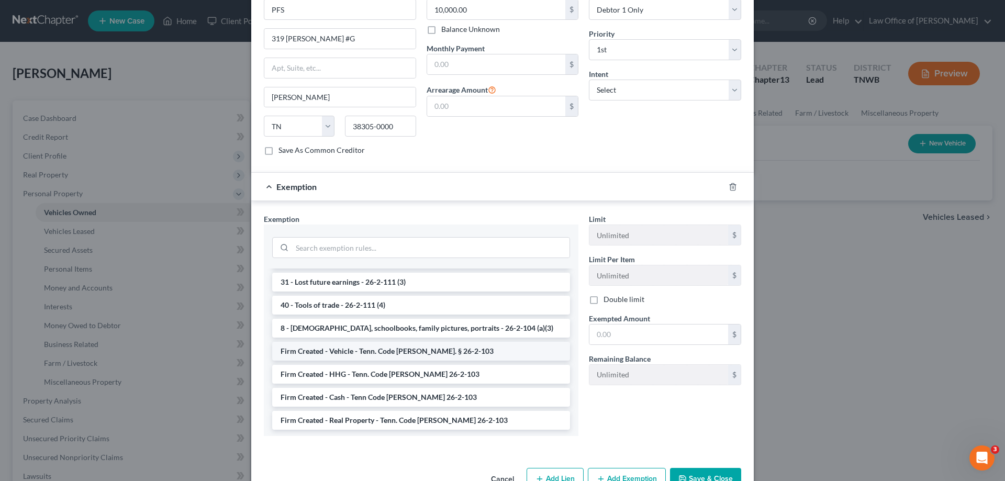
click at [380, 342] on li "Firm Created - Vehicle - Tenn. Code [PERSON_NAME]. § 26-2-103" at bounding box center [421, 351] width 298 height 19
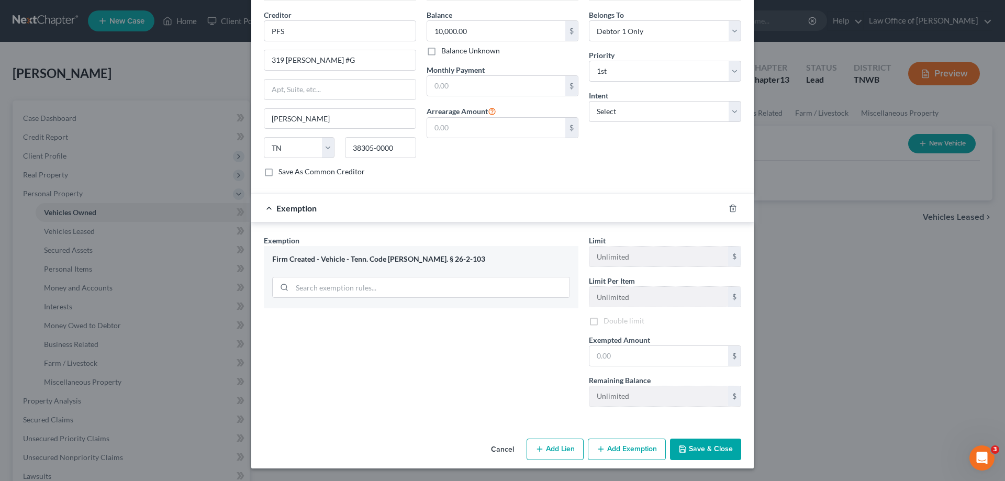
scroll to position [323, 0]
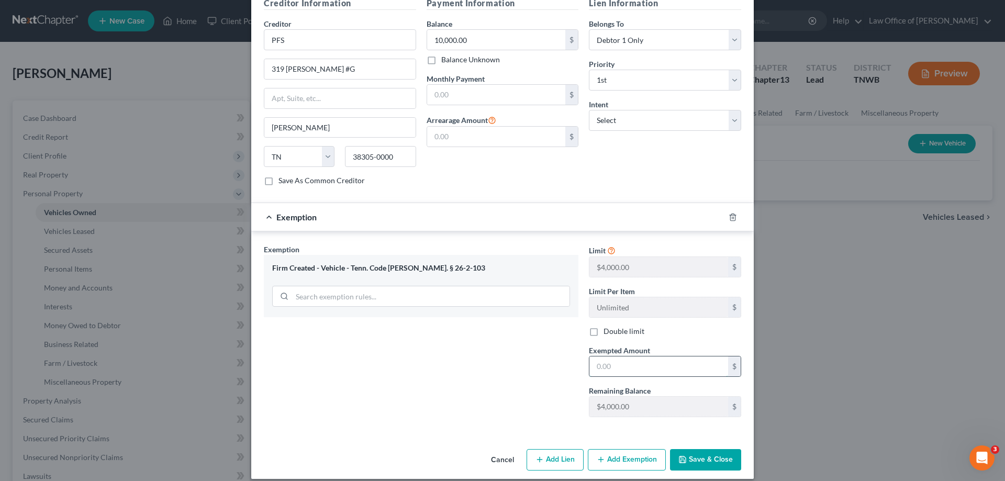
click at [619, 357] on input "text" at bounding box center [659, 367] width 139 height 20
type input "4,000.00"
click at [696, 449] on button "Save & Close" at bounding box center [705, 460] width 71 height 22
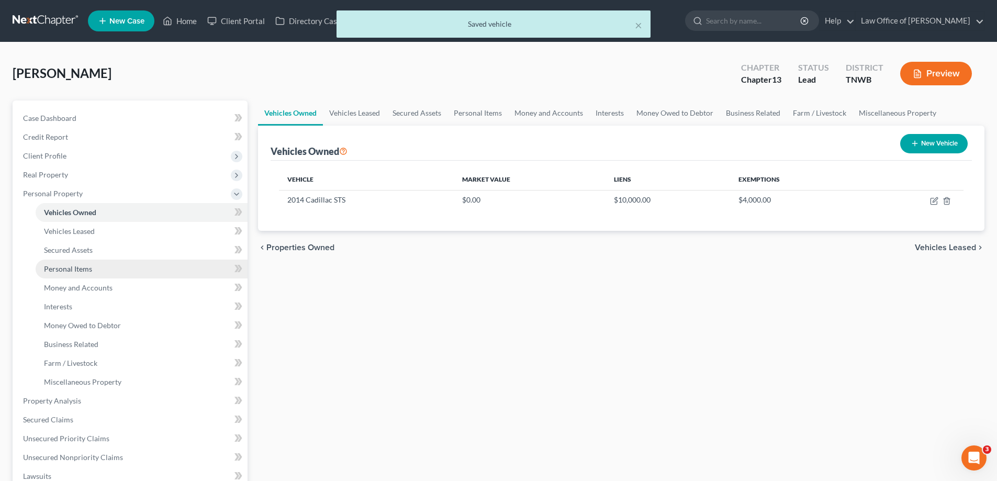
click at [80, 265] on span "Personal Items" at bounding box center [68, 268] width 48 height 9
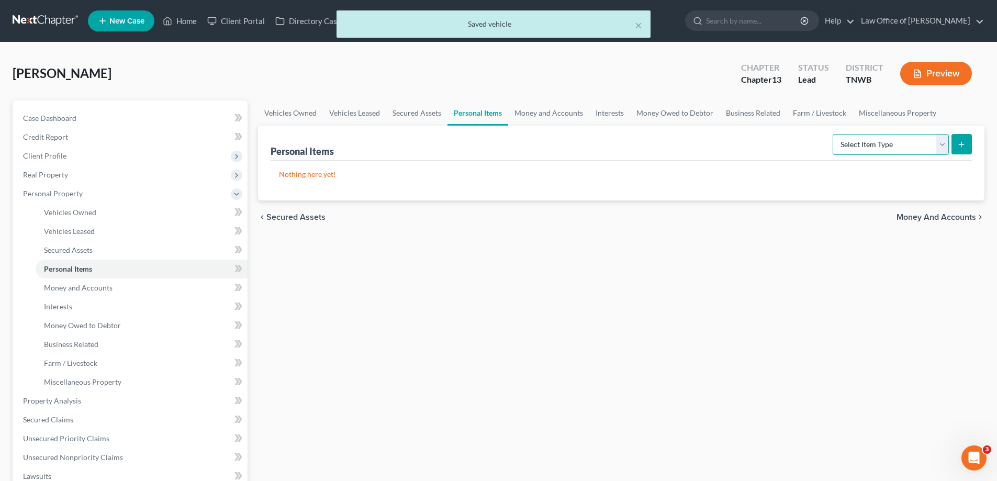
click at [944, 146] on select "Select Item Type Clothing Collectibles Of Value Electronics Firearms Household …" at bounding box center [891, 144] width 116 height 21
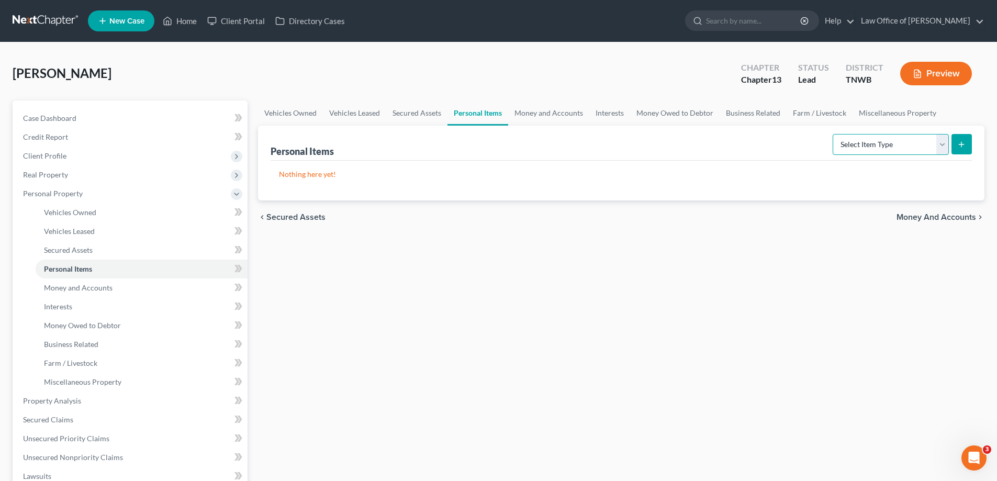
select select "clothing"
click at [834, 134] on select "Select Item Type Clothing Collectibles Of Value Electronics Firearms Household …" at bounding box center [891, 144] width 116 height 21
click at [968, 145] on button "submit" at bounding box center [962, 144] width 20 height 20
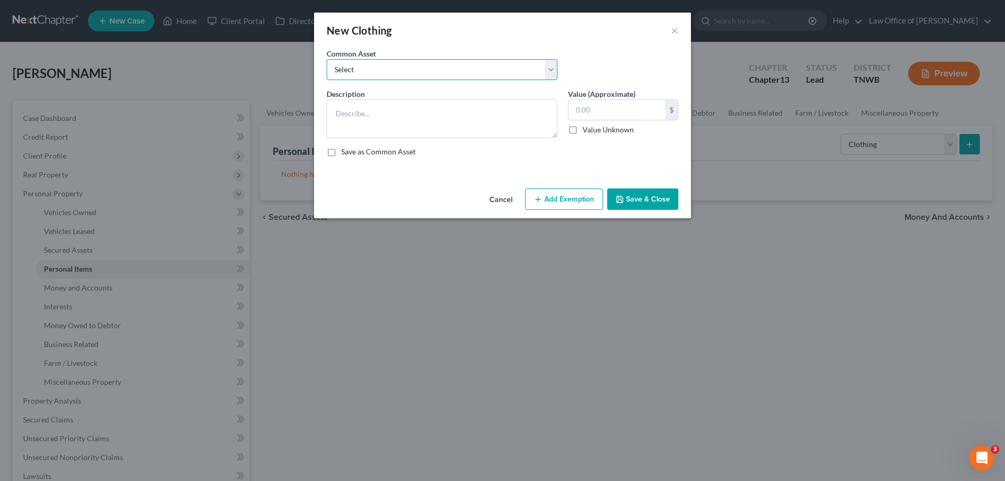
click at [552, 73] on select "Select Clothes" at bounding box center [442, 69] width 231 height 21
select select "0"
click at [327, 59] on select "Select Clothes" at bounding box center [442, 69] width 231 height 21
type textarea "Clothes"
type input "350.00"
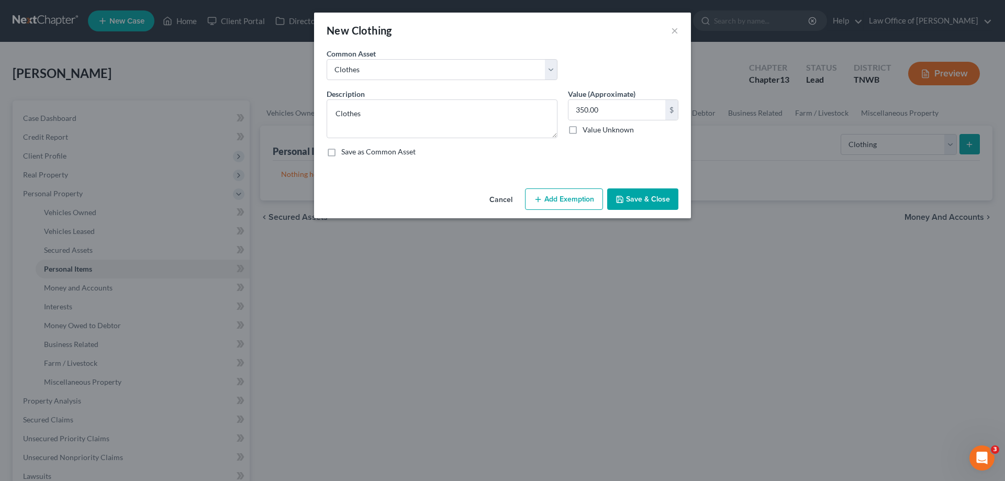
click at [575, 198] on button "Add Exemption" at bounding box center [564, 199] width 78 height 22
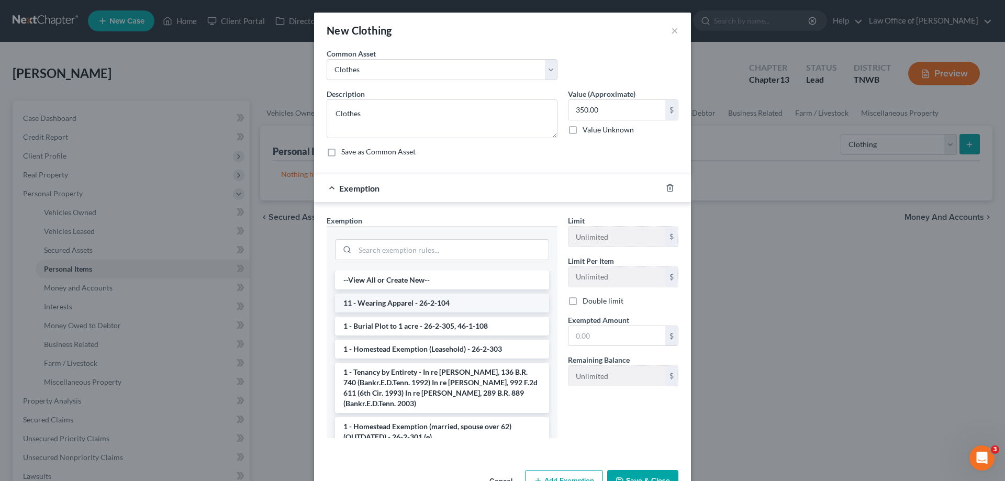
click at [427, 303] on li "11 - Wearing Apparel - 26-2-104" at bounding box center [442, 303] width 214 height 19
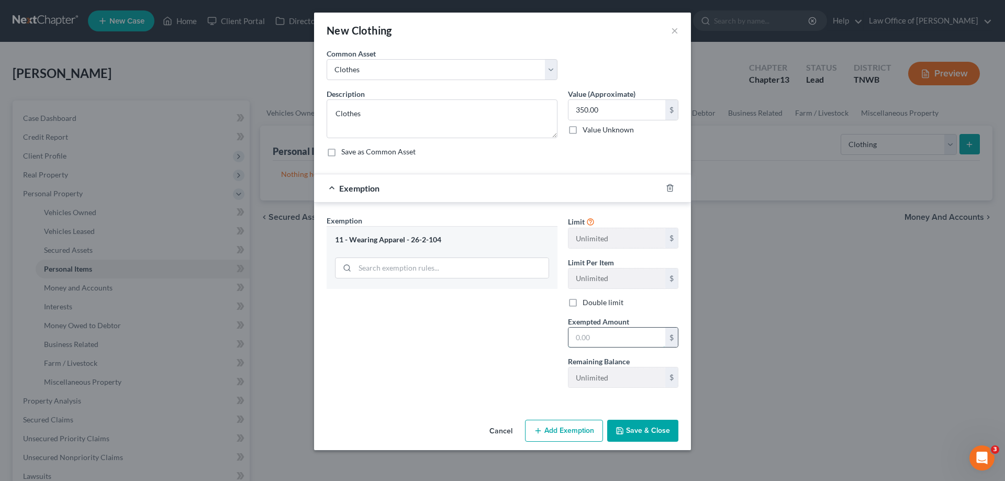
click at [611, 334] on input "text" at bounding box center [617, 338] width 97 height 20
type input "350.00"
click at [642, 431] on button "Save & Close" at bounding box center [642, 431] width 71 height 22
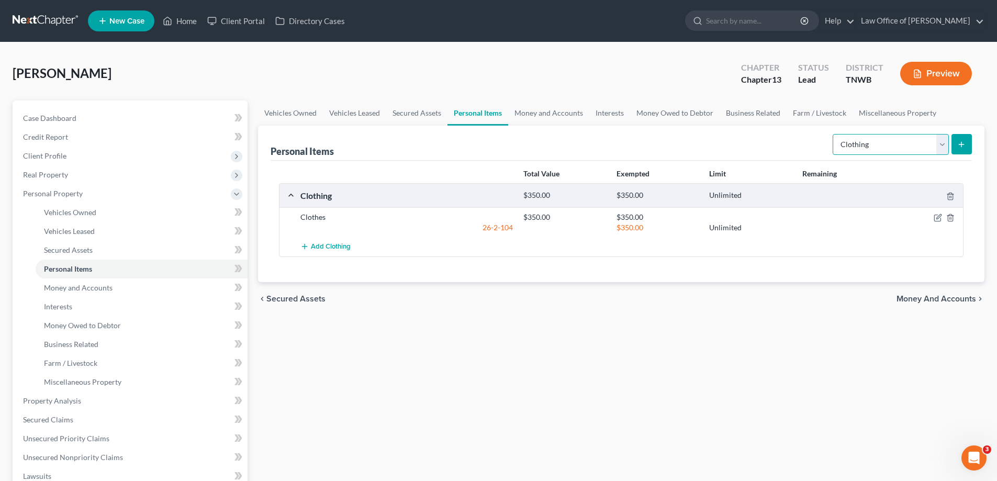
click at [938, 146] on select "Select Item Type Clothing Collectibles Of Value Electronics Firearms Household …" at bounding box center [891, 144] width 116 height 21
select select "household_goods"
click at [834, 134] on select "Select Item Type Clothing Collectibles Of Value Electronics Firearms Household …" at bounding box center [891, 144] width 116 height 21
click at [962, 138] on button "submit" at bounding box center [962, 144] width 20 height 20
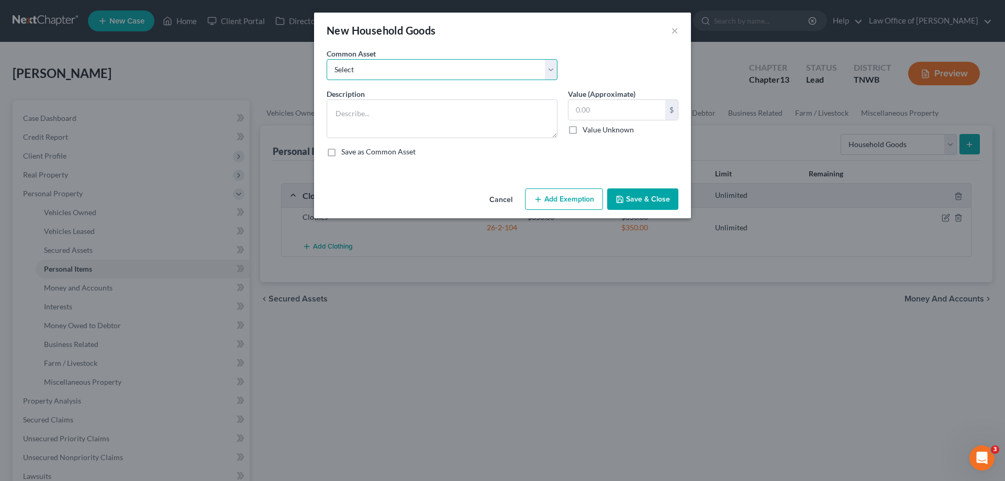
click at [553, 71] on select "Select HHG" at bounding box center [442, 69] width 231 height 21
select select "0"
click at [327, 59] on select "Select HHG" at bounding box center [442, 69] width 231 height 21
type textarea "HHG"
click at [621, 112] on input "650.00" at bounding box center [617, 110] width 97 height 20
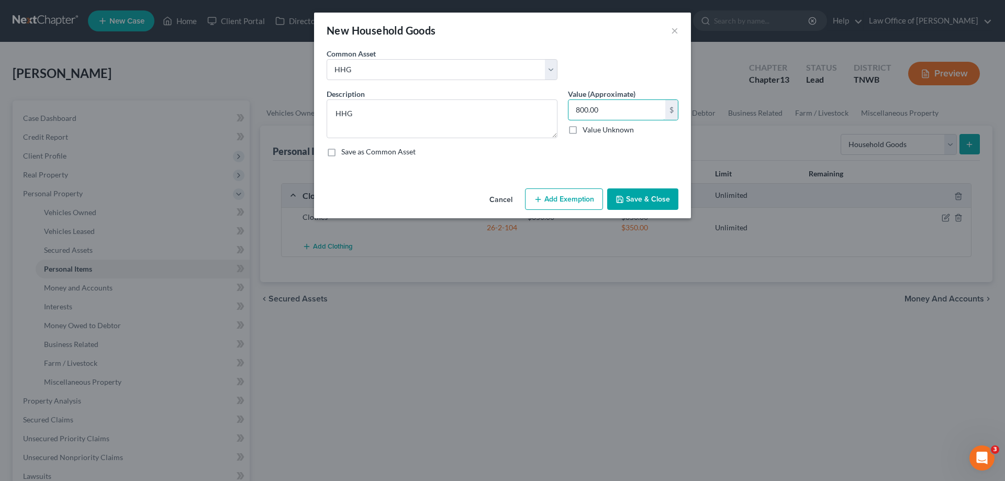
type input "800.00"
click at [572, 199] on button "Add Exemption" at bounding box center [564, 199] width 78 height 22
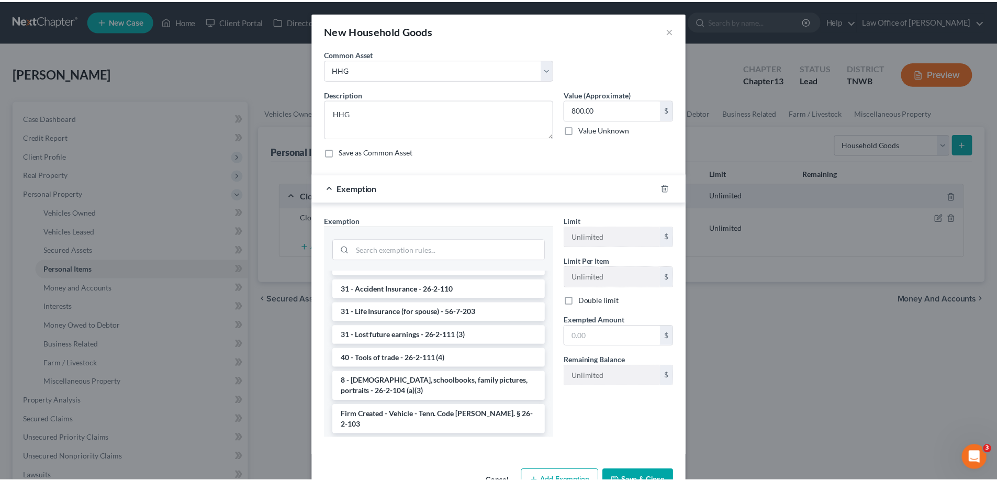
scroll to position [995, 0]
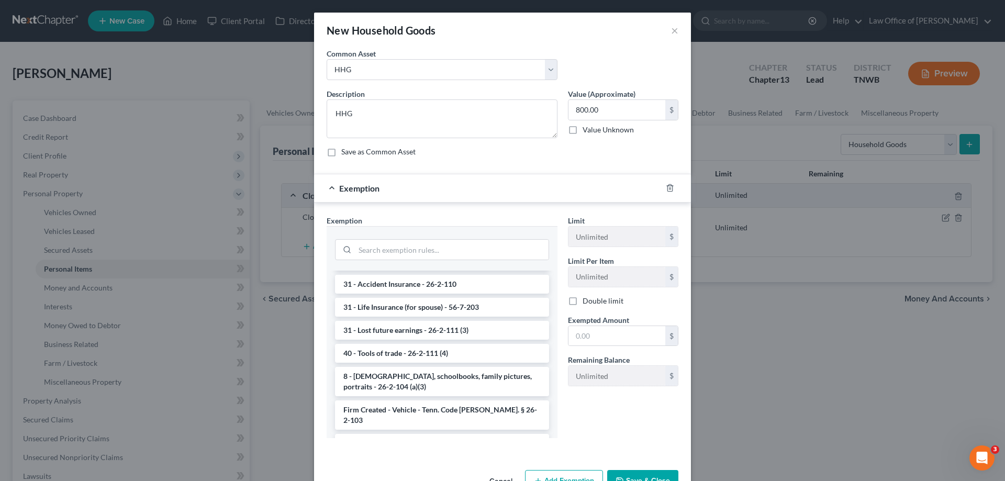
click at [421, 434] on li "Firm Created - HHG - Tenn. Code [PERSON_NAME] 26-2-103" at bounding box center [442, 448] width 214 height 29
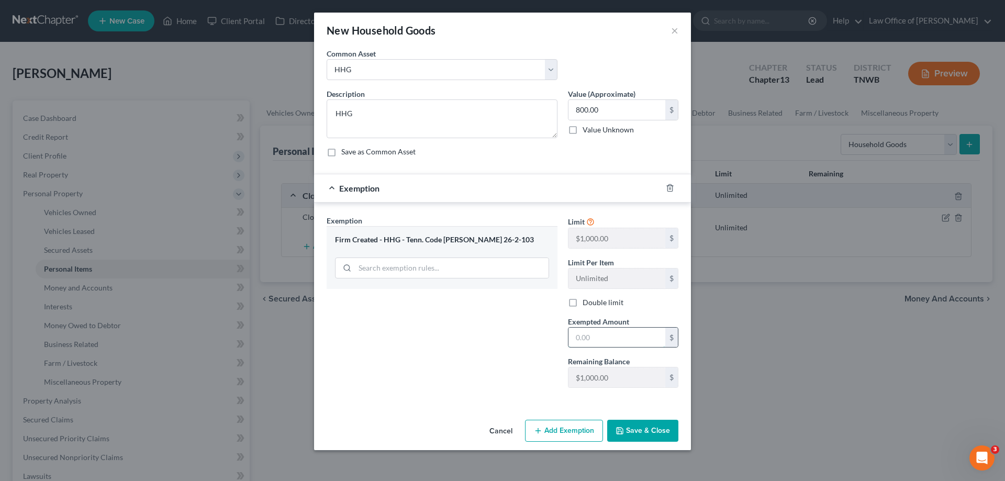
click at [614, 338] on input "text" at bounding box center [617, 338] width 97 height 20
type input "800.00"
click at [662, 433] on button "Save & Close" at bounding box center [642, 431] width 71 height 22
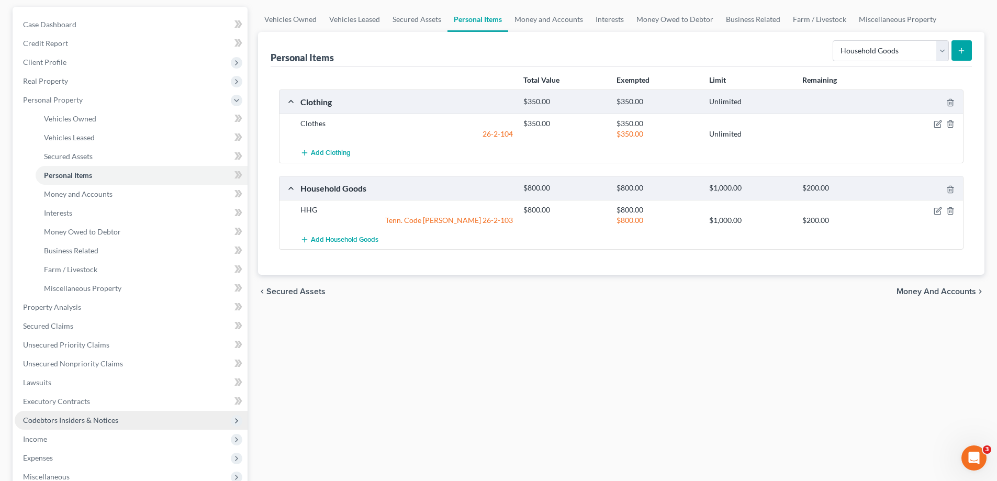
scroll to position [105, 0]
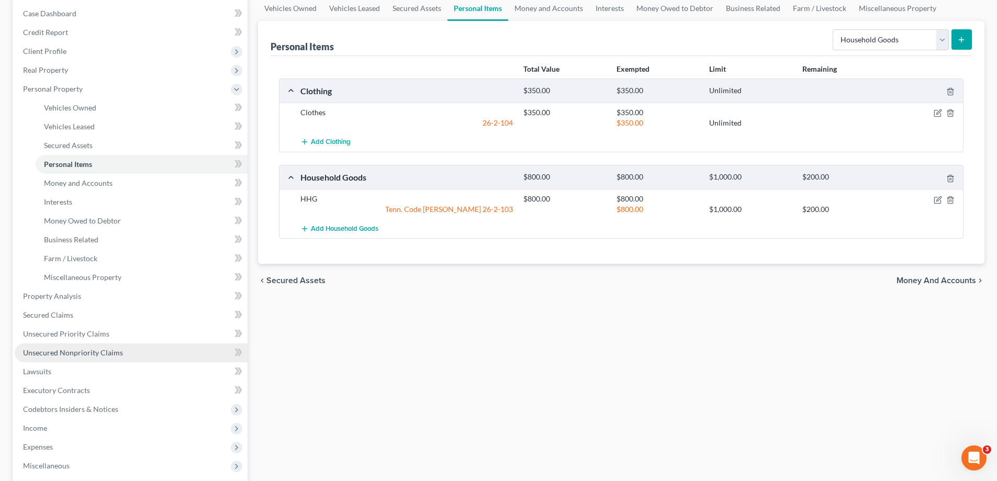
click at [95, 354] on span "Unsecured Nonpriority Claims" at bounding box center [73, 352] width 100 height 9
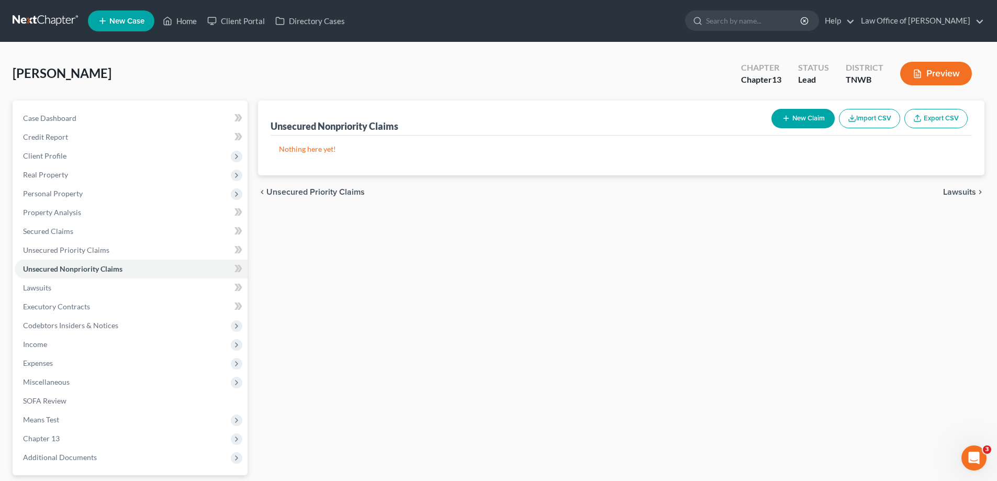
click at [803, 118] on button "New Claim" at bounding box center [803, 118] width 63 height 19
select select "0"
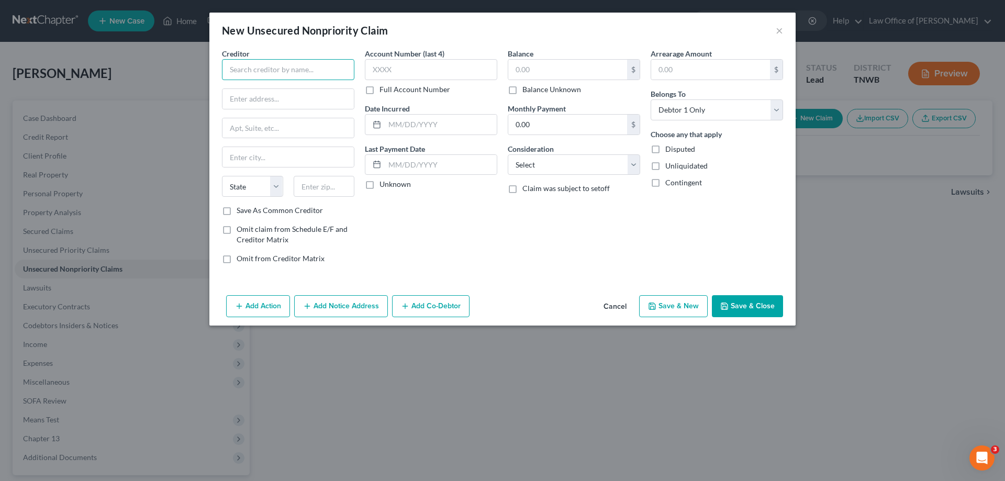
click at [253, 72] on input "text" at bounding box center [288, 69] width 132 height 21
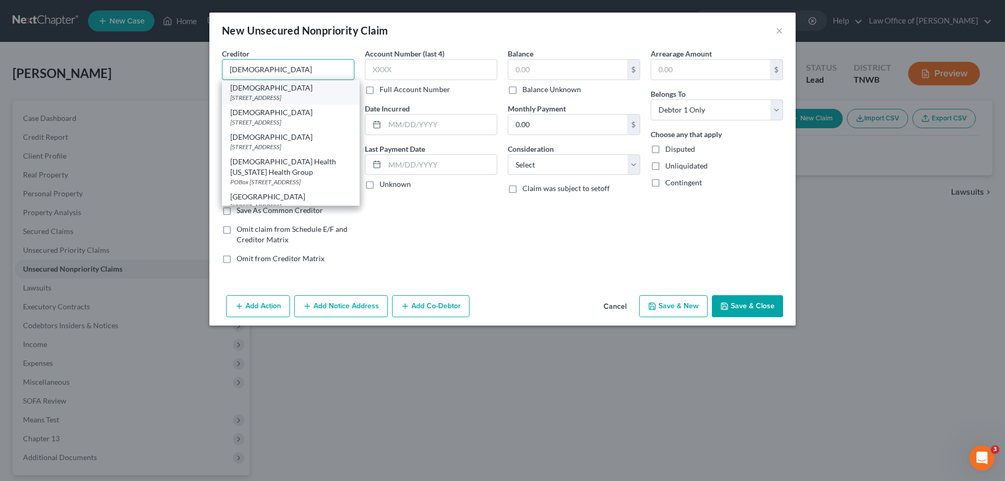
type input "[DEMOGRAPHIC_DATA]"
click at [272, 93] on div "[STREET_ADDRESS]" at bounding box center [290, 97] width 121 height 9
type input "PO Box 144"
type input "[GEOGRAPHIC_DATA]"
select select "44"
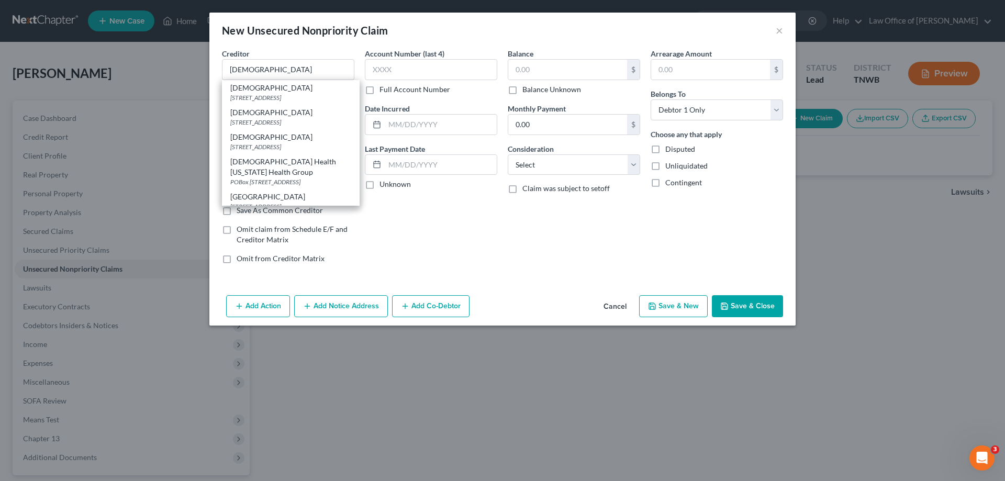
type input "38101-0144"
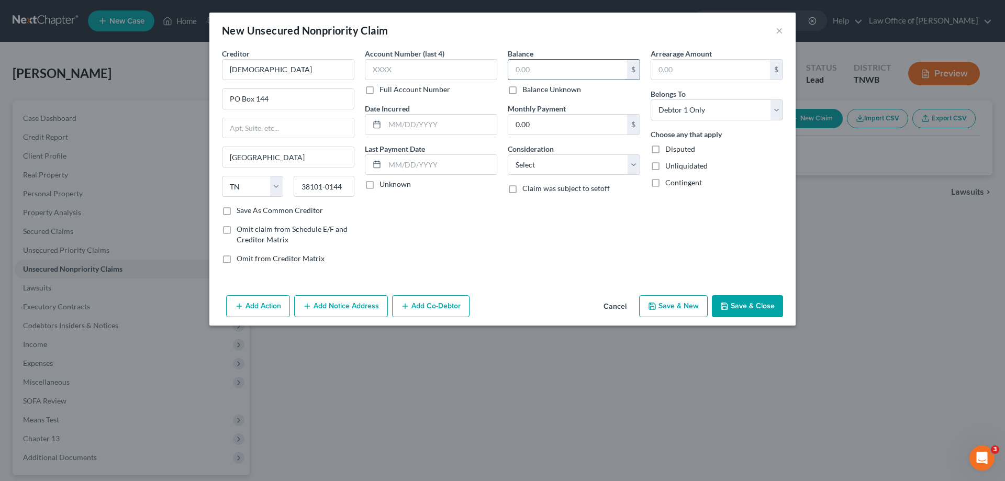
click at [549, 73] on input "text" at bounding box center [567, 70] width 119 height 20
type input "500.00"
click at [688, 309] on button "Save & New" at bounding box center [673, 306] width 69 height 22
select select "0"
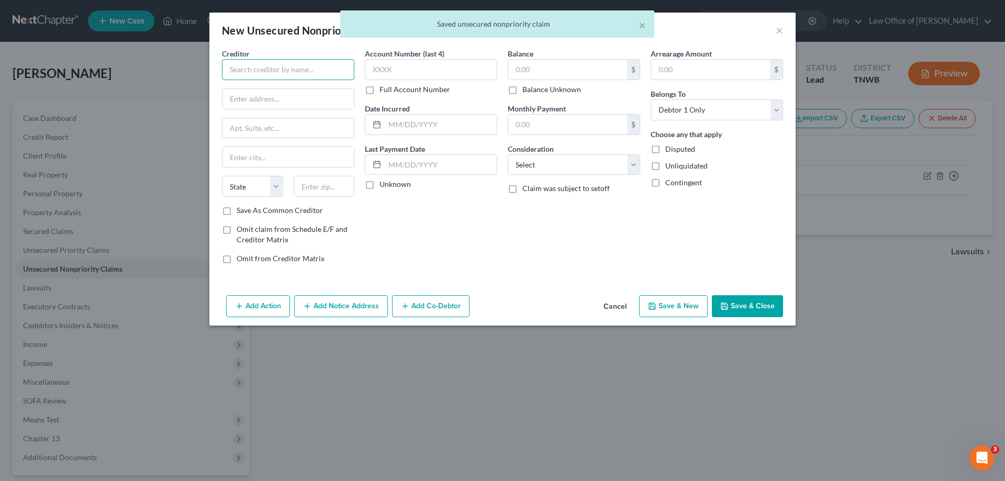
click at [315, 78] on input "text" at bounding box center [288, 69] width 132 height 21
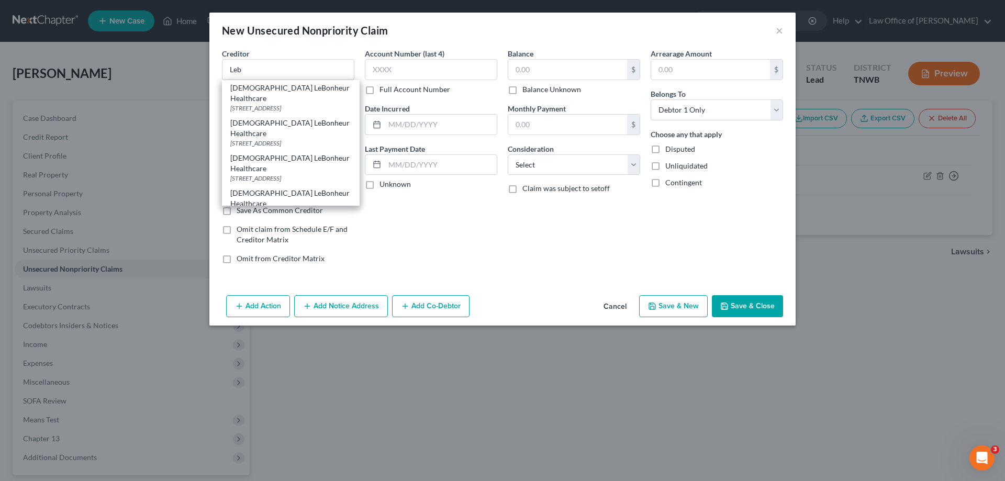
click at [289, 104] on div "[STREET_ADDRESS]" at bounding box center [290, 108] width 121 height 9
type input "[DEMOGRAPHIC_DATA] LeBonheur Healthcare"
type input "[STREET_ADDRESS]"
type input "Suite 4200"
type input "[GEOGRAPHIC_DATA]"
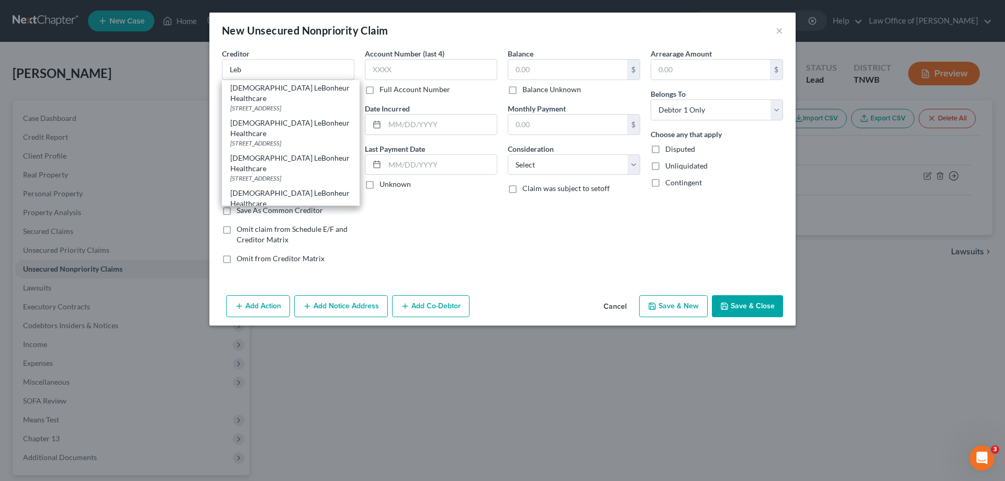
select select "44"
type input "38118-0000"
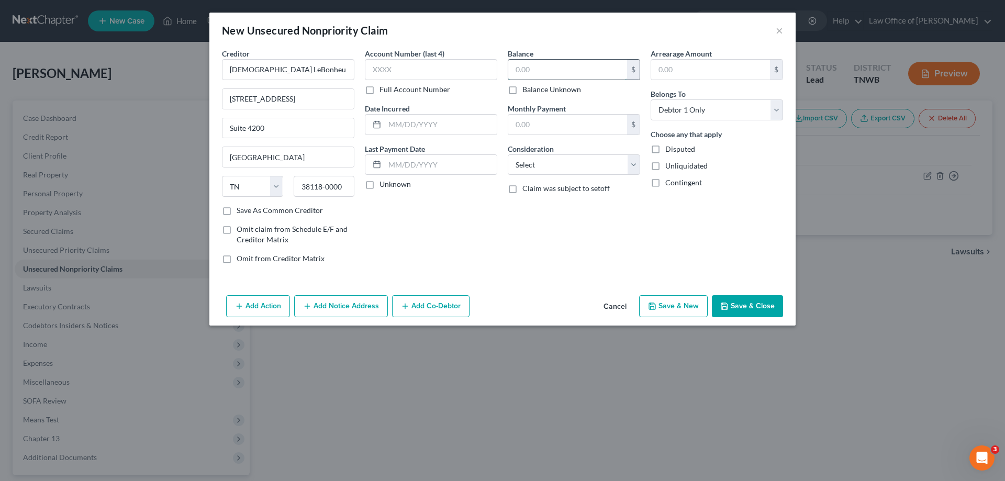
click at [544, 69] on input "text" at bounding box center [567, 70] width 119 height 20
type input "800.00"
click at [671, 300] on button "Save & New" at bounding box center [673, 306] width 69 height 22
select select "0"
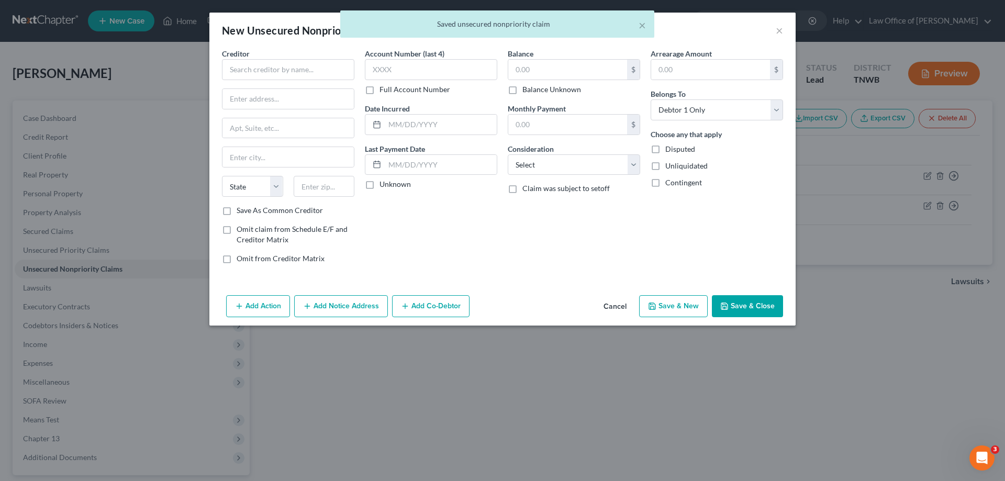
type input "0.00"
click at [271, 72] on input "text" at bounding box center [288, 69] width 132 height 21
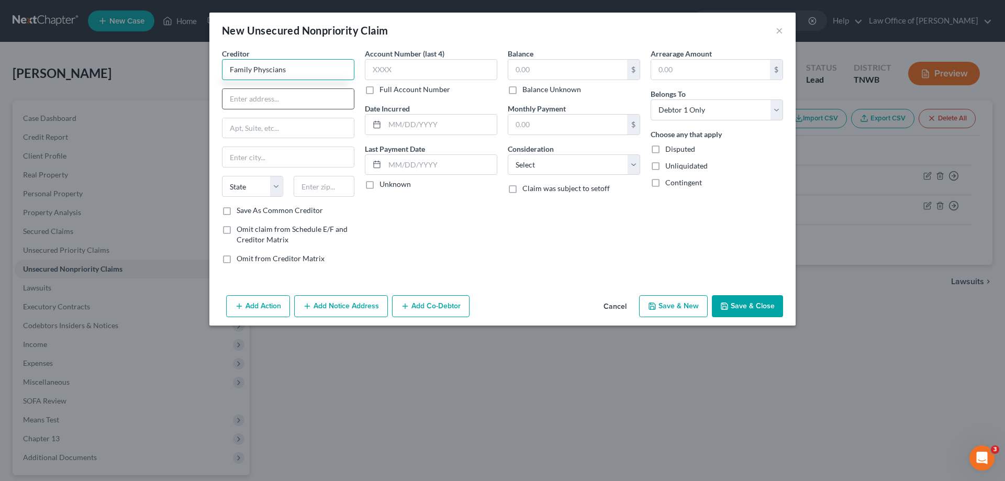
type input "Family Physcians"
click at [285, 100] on input "text" at bounding box center [288, 99] width 131 height 20
click at [592, 70] on input "text" at bounding box center [567, 70] width 119 height 20
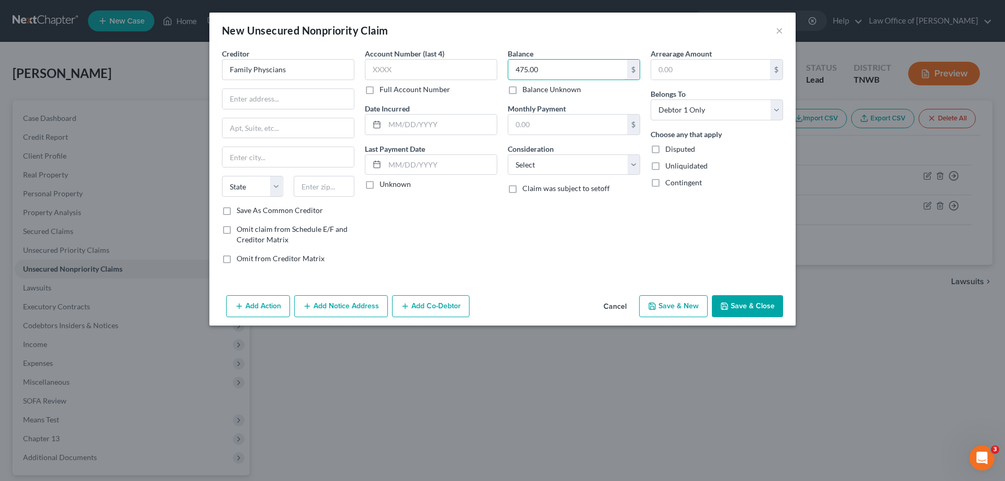
type input "475.00"
click at [680, 302] on button "Save & New" at bounding box center [673, 306] width 69 height 22
select select "0"
type input "0.00"
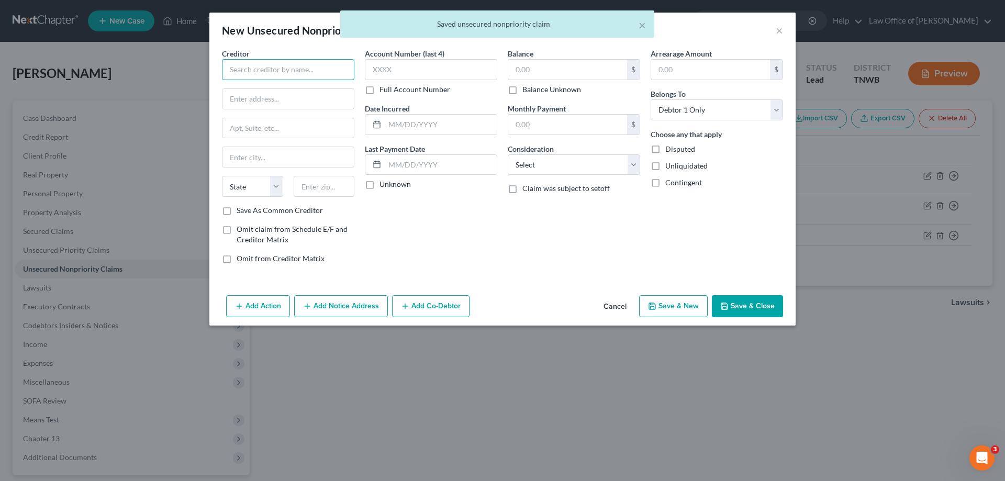
click at [287, 70] on input "text" at bounding box center [288, 69] width 132 height 21
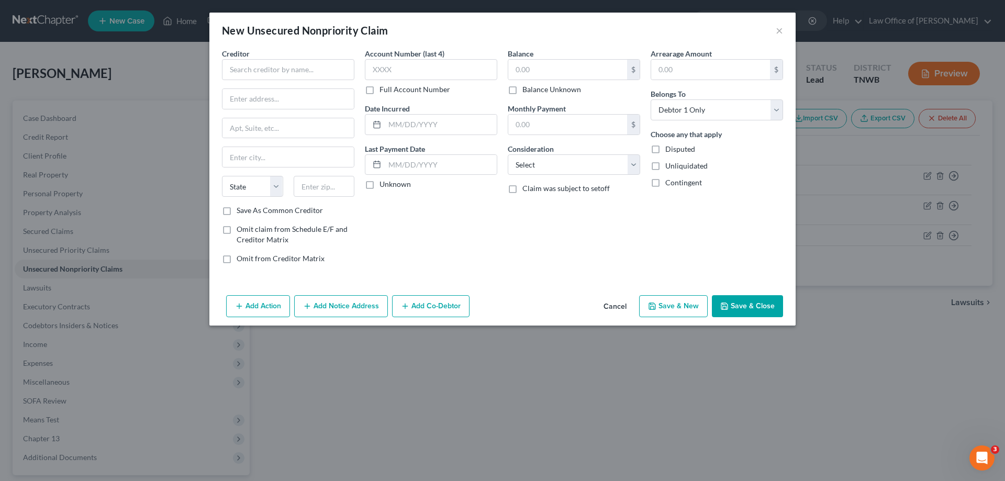
click at [620, 303] on button "Cancel" at bounding box center [615, 306] width 40 height 21
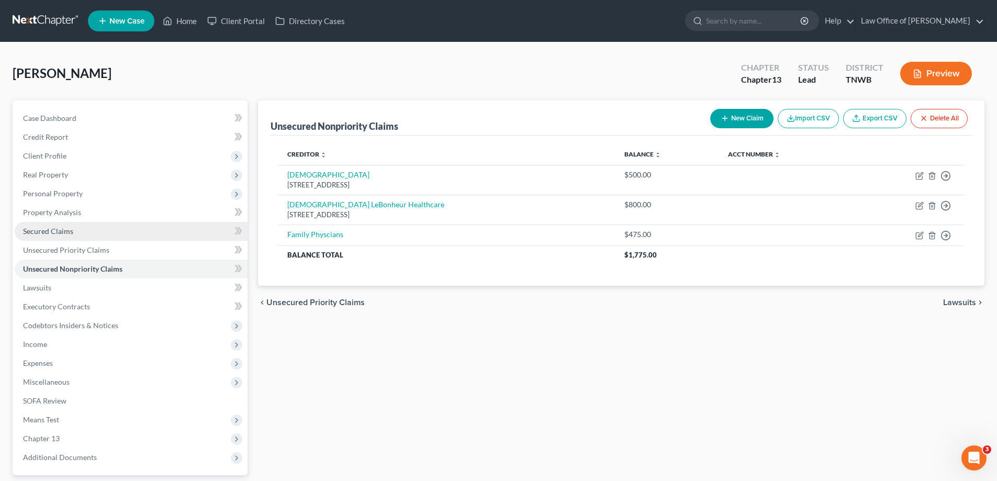
click at [43, 231] on span "Secured Claims" at bounding box center [48, 231] width 50 height 9
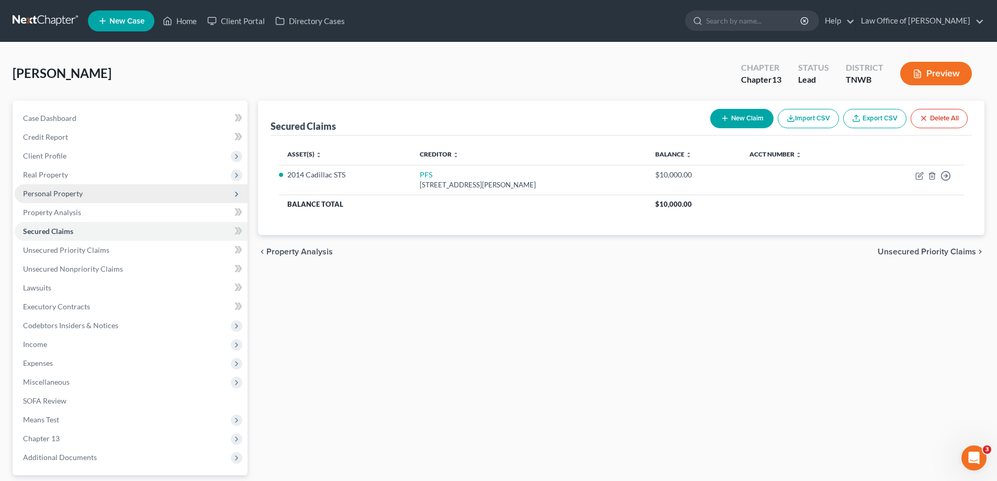
click at [61, 193] on span "Personal Property" at bounding box center [53, 193] width 60 height 9
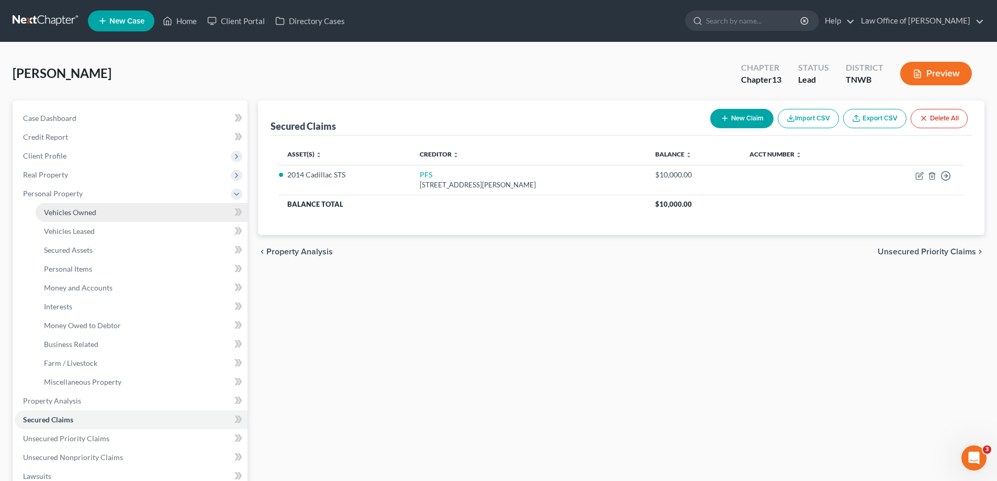
click at [71, 215] on span "Vehicles Owned" at bounding box center [70, 212] width 52 height 9
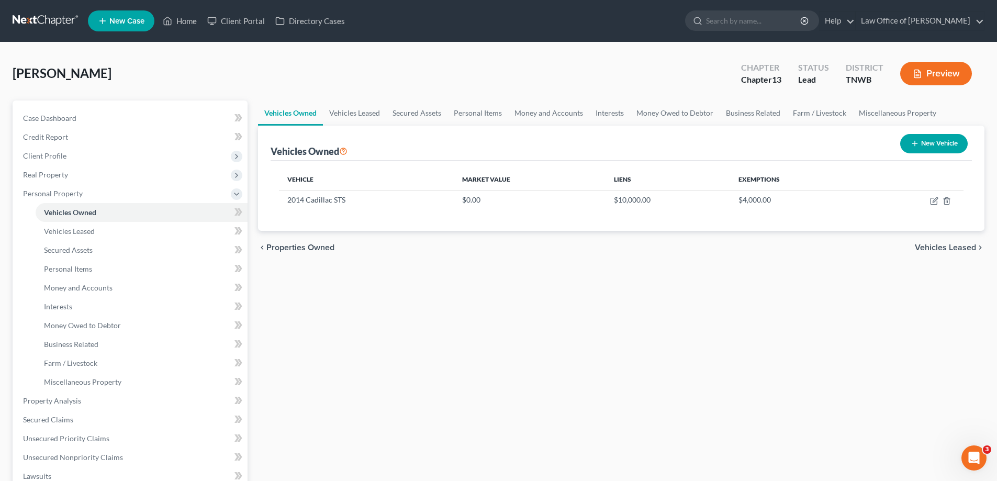
click at [922, 142] on button "New Vehicle" at bounding box center [935, 143] width 68 height 19
select select "0"
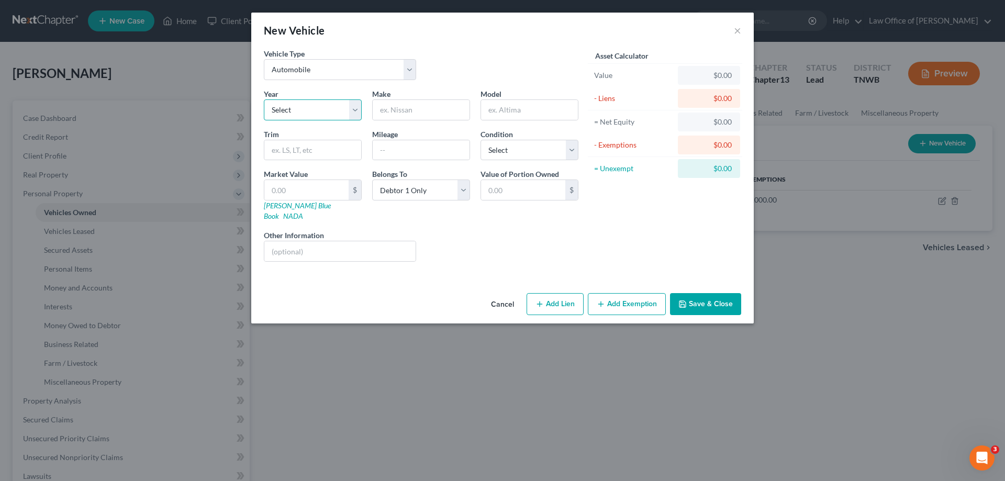
click at [359, 110] on select "Select 2026 2025 2024 2023 2022 2021 2020 2019 2018 2017 2016 2015 2014 2013 20…" at bounding box center [313, 109] width 98 height 21
select select "28"
click at [264, 99] on select "Select 2026 2025 2024 2023 2022 2021 2020 2019 2018 2017 2016 2015 2014 2013 20…" at bounding box center [313, 109] width 98 height 21
click at [427, 112] on input "text" at bounding box center [421, 110] width 97 height 20
type input "Mercury"
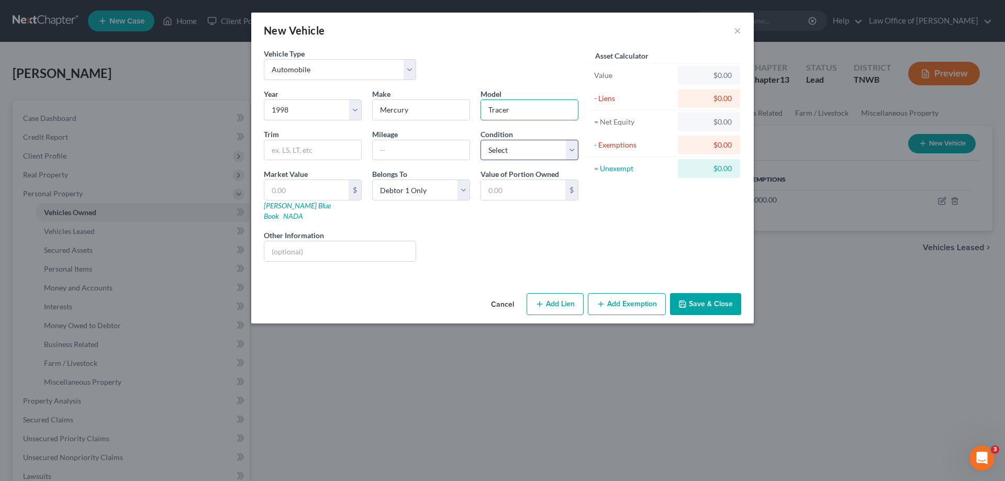
type input "Tracer"
click at [571, 153] on select "Select Excellent Very Good Good Fair Poor" at bounding box center [530, 150] width 98 height 21
select select "2"
click at [481, 140] on select "Select Excellent Very Good Good Fair Poor" at bounding box center [530, 150] width 98 height 21
click at [565, 293] on button "Add Lien" at bounding box center [555, 304] width 57 height 22
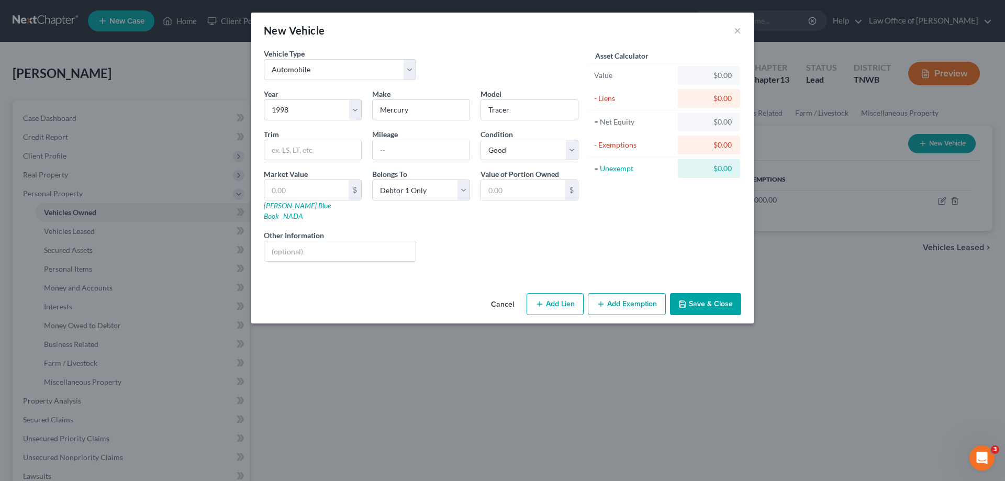
select select "0"
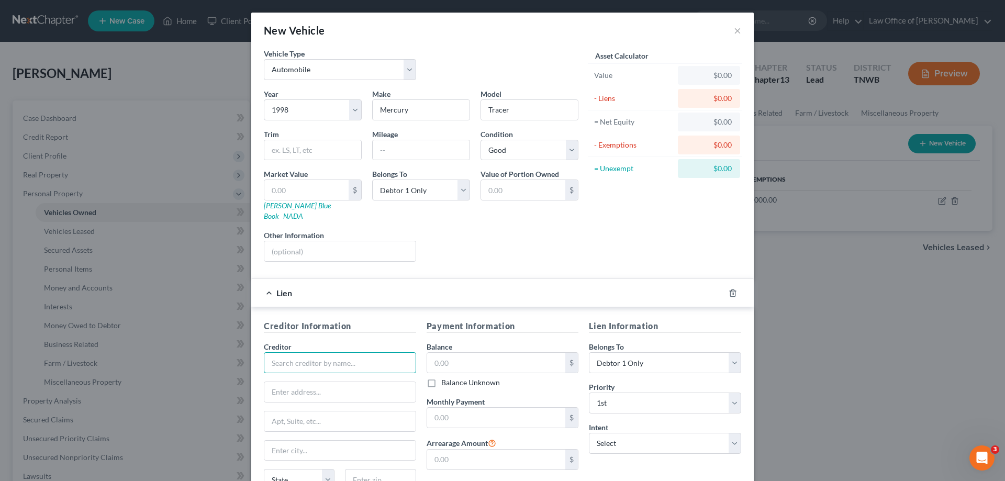
click at [349, 352] on input "text" at bounding box center [340, 362] width 152 height 21
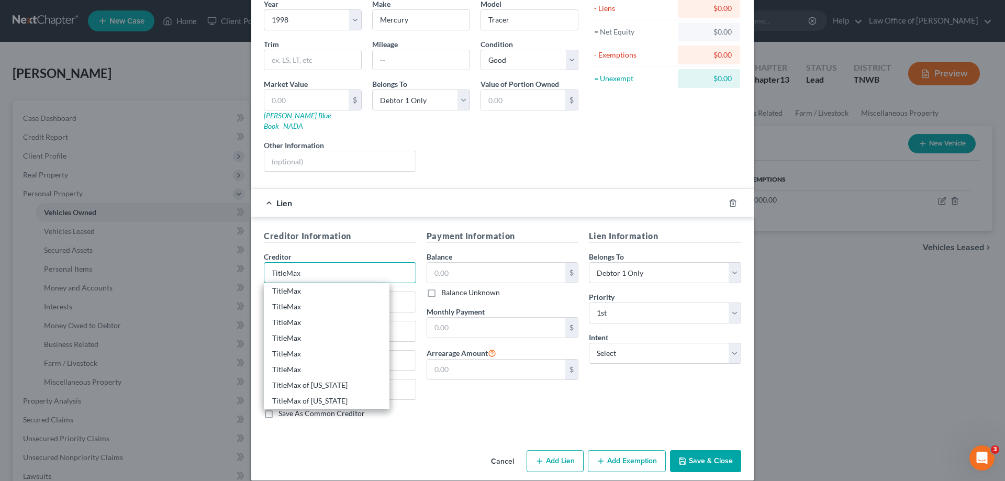
scroll to position [92, 0]
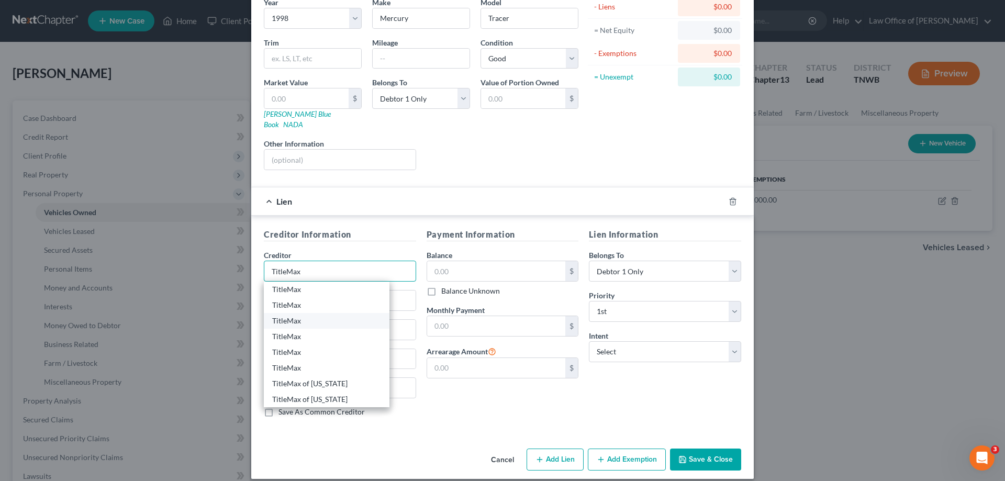
type input "TitleMax"
click at [275, 316] on div "TitleMax" at bounding box center [326, 321] width 109 height 10
type input "[STREET_ADDRESS][PERSON_NAME]"
type input "[GEOGRAPHIC_DATA]"
select select "44"
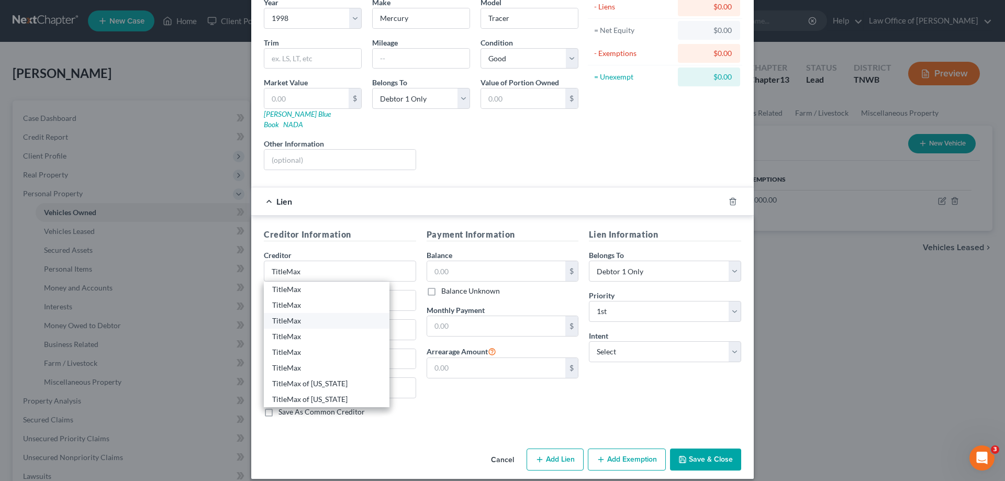
type input "38106-0000"
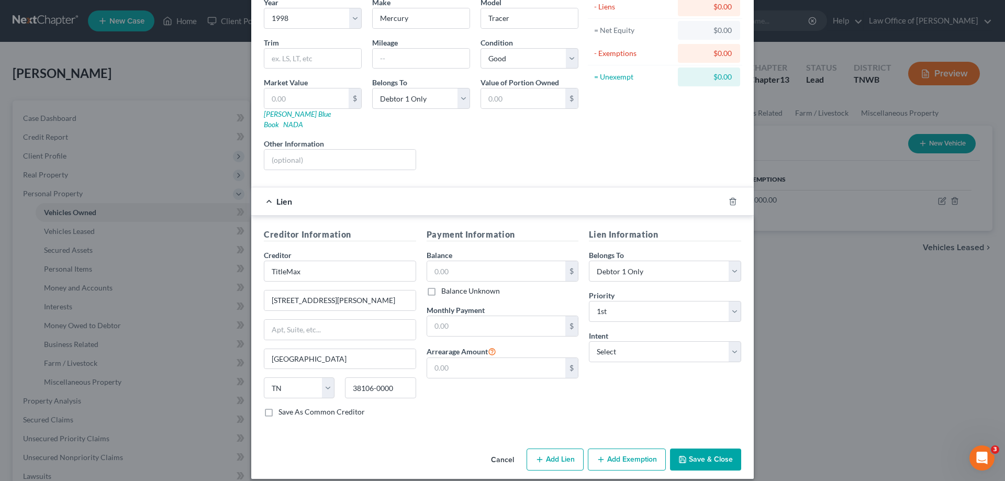
scroll to position [0, 0]
drag, startPoint x: 366, startPoint y: 290, endPoint x: 218, endPoint y: 290, distance: 148.2
click at [218, 290] on div "New Vehicle × Vehicle Type Select Automobile Truck Trailer Watercraft Aircraft …" at bounding box center [502, 240] width 1005 height 481
click at [309, 261] on input "TitleMax" at bounding box center [340, 271] width 152 height 21
type input "TitleMax"
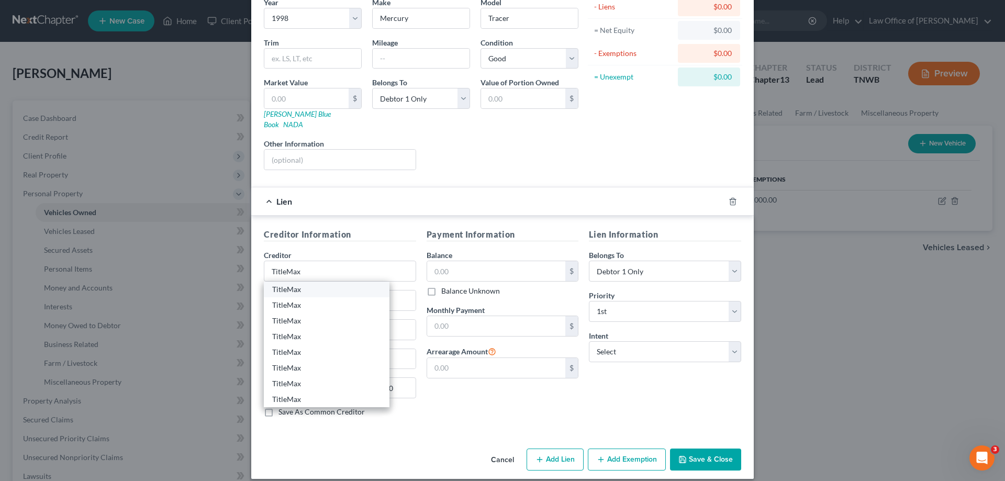
click at [297, 284] on div "TitleMax" at bounding box center [326, 289] width 109 height 10
type input "[STREET_ADDRESS]"
type input "Savannah"
select select "10"
type input "31401"
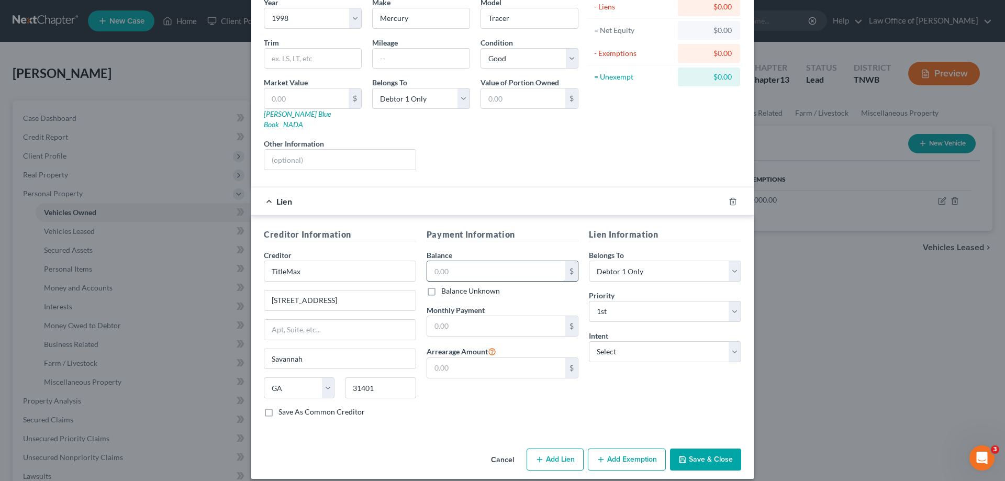
click at [479, 262] on input "text" at bounding box center [496, 271] width 139 height 20
type input "300.00"
click at [729, 341] on select "Select Surrender Redeem Reaffirm Avoid Other" at bounding box center [665, 351] width 152 height 21
select select "2"
click at [589, 341] on select "Select Surrender Redeem Reaffirm Avoid Other" at bounding box center [665, 351] width 152 height 21
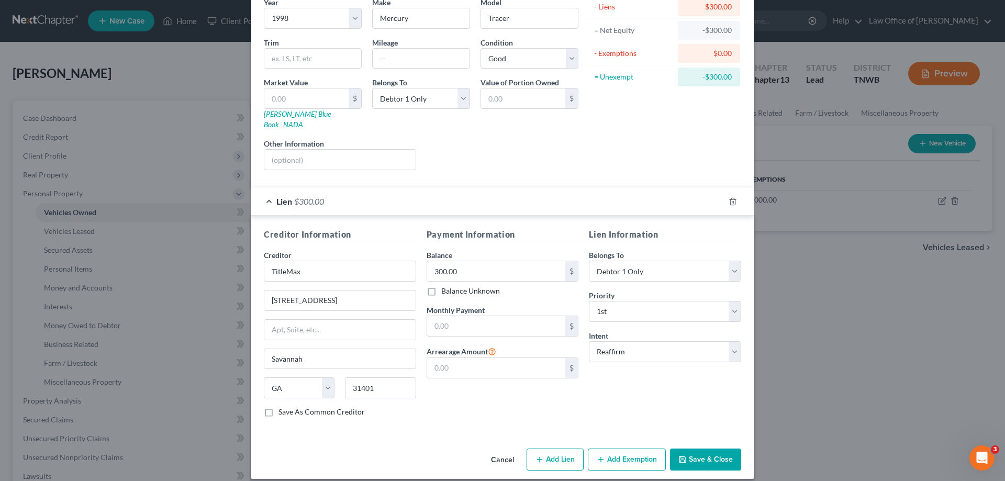
click at [700, 449] on button "Save & Close" at bounding box center [705, 460] width 71 height 22
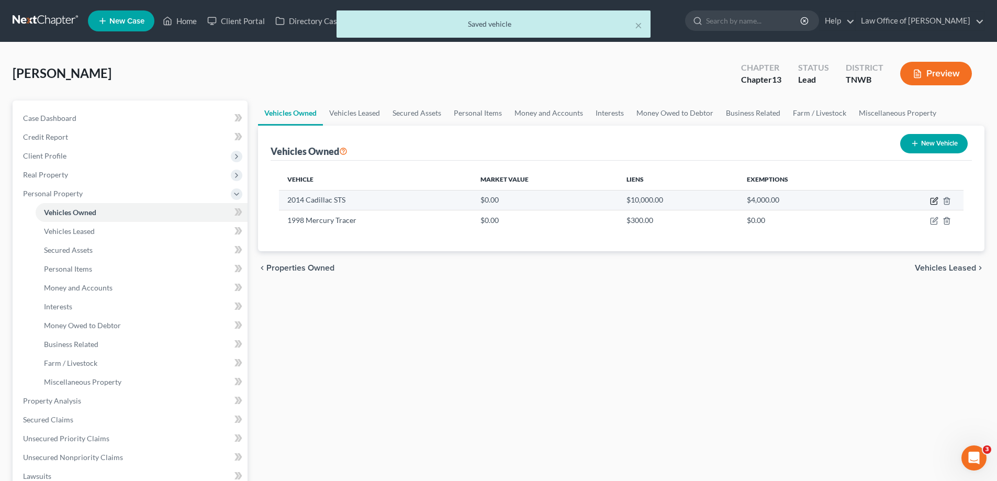
click at [934, 200] on icon "button" at bounding box center [934, 201] width 8 height 8
select select "0"
select select "12"
select select "2"
select select "0"
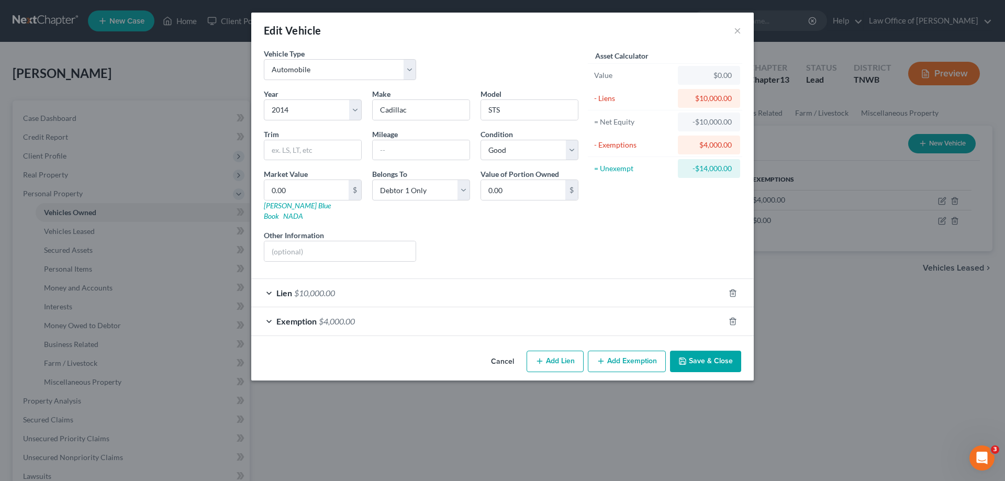
click at [556, 351] on button "Add Lien" at bounding box center [555, 362] width 57 height 22
select select "0"
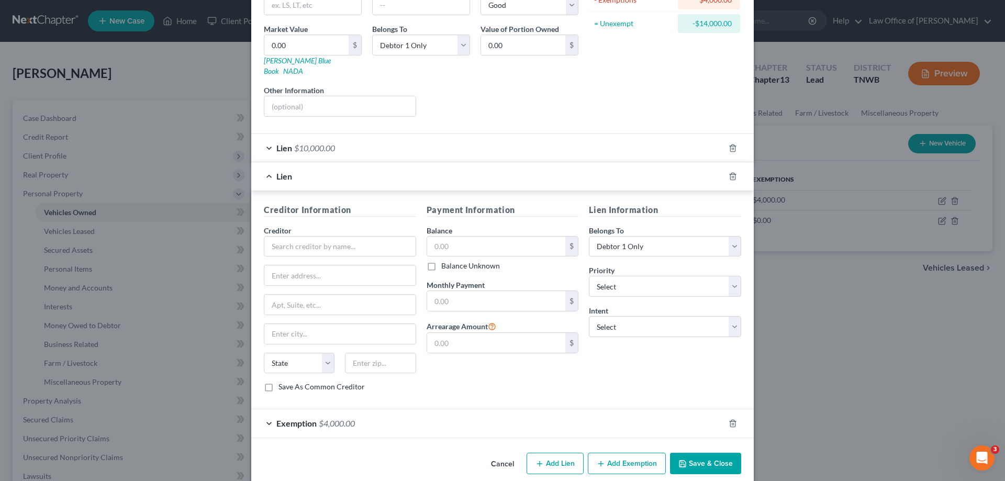
scroll to position [149, 0]
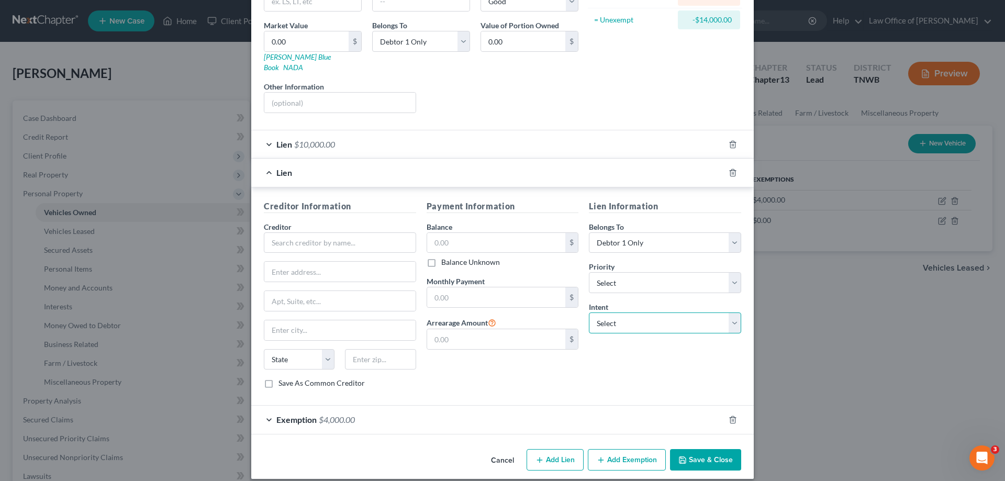
click at [730, 313] on select "Select Surrender Redeem Reaffirm Avoid Other" at bounding box center [665, 323] width 152 height 21
select select "2"
click at [589, 313] on select "Select Surrender Redeem Reaffirm Avoid Other" at bounding box center [665, 323] width 152 height 21
click at [709, 449] on button "Save & Close" at bounding box center [705, 460] width 71 height 22
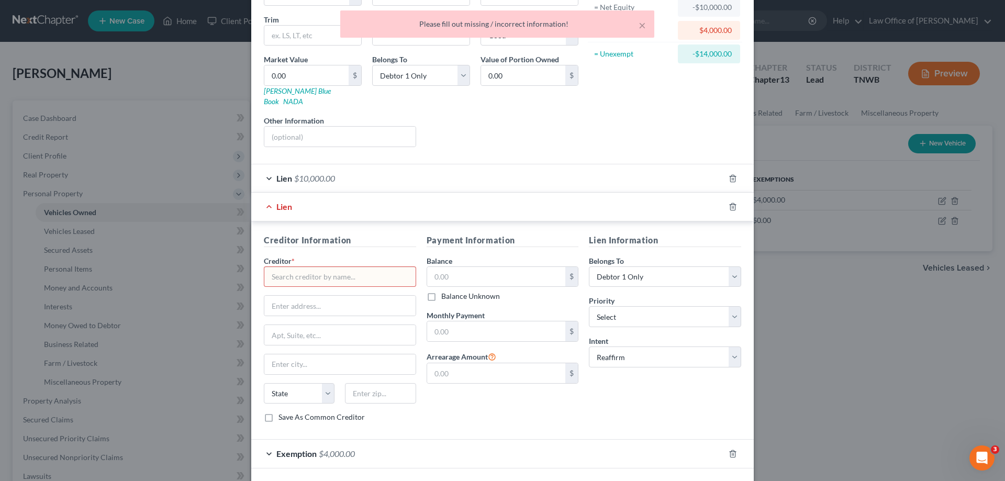
scroll to position [96, 0]
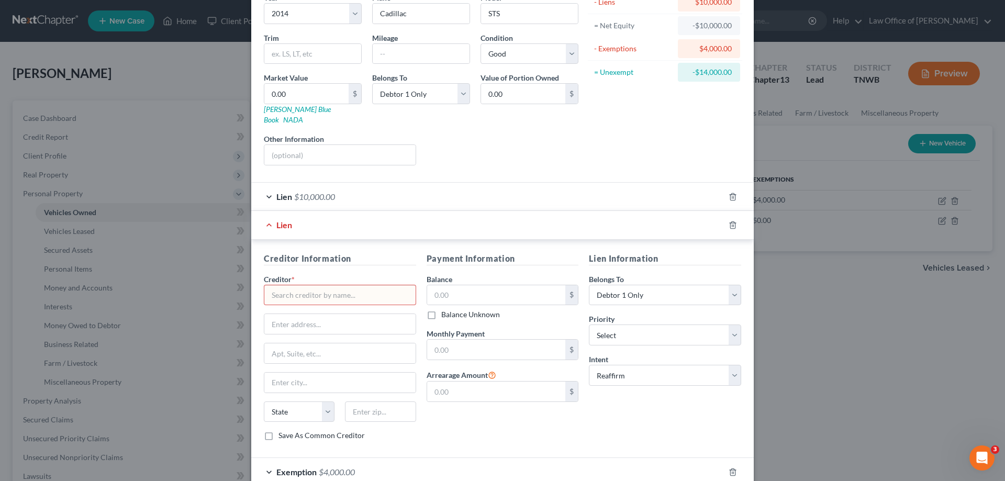
click at [348, 285] on input "text" at bounding box center [340, 295] width 152 height 21
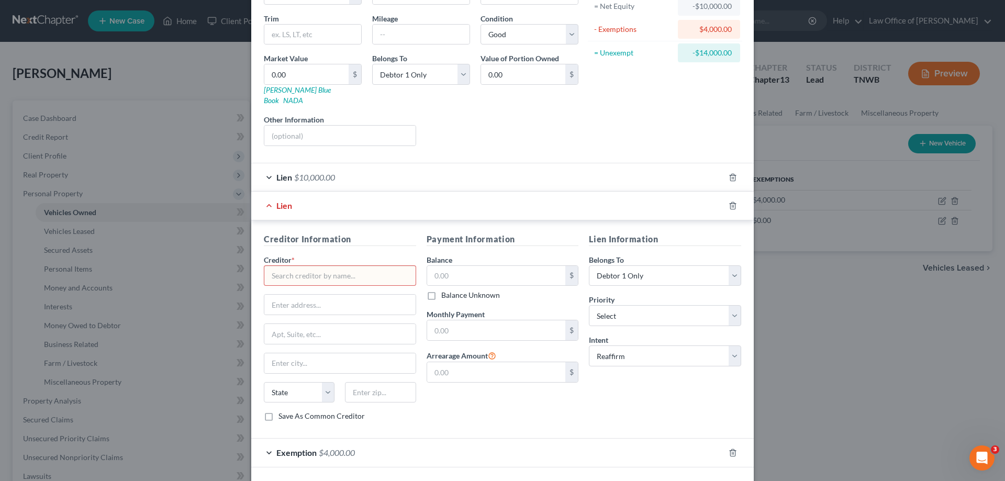
scroll to position [149, 0]
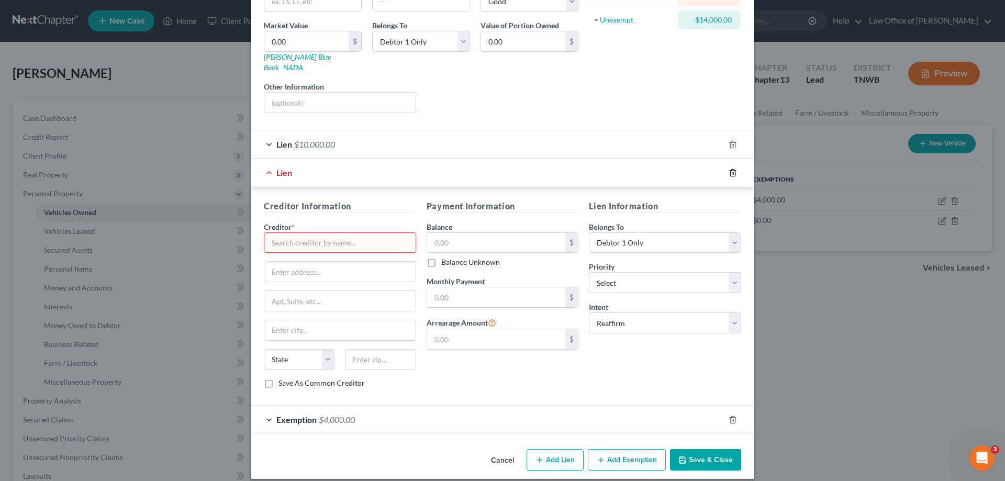
click at [729, 169] on icon "button" at bounding box center [733, 173] width 8 height 8
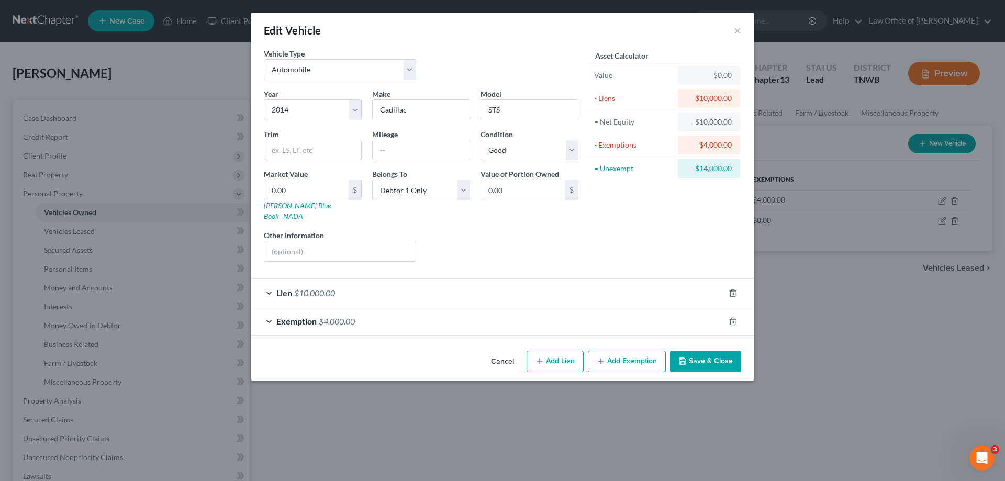
scroll to position [0, 0]
click at [272, 281] on div "Lien $10,000.00" at bounding box center [487, 293] width 473 height 28
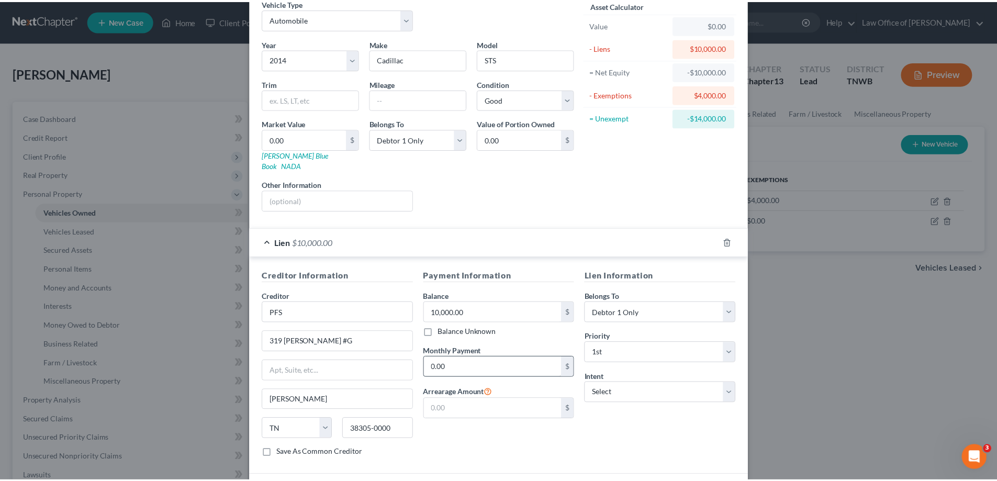
scroll to position [120, 0]
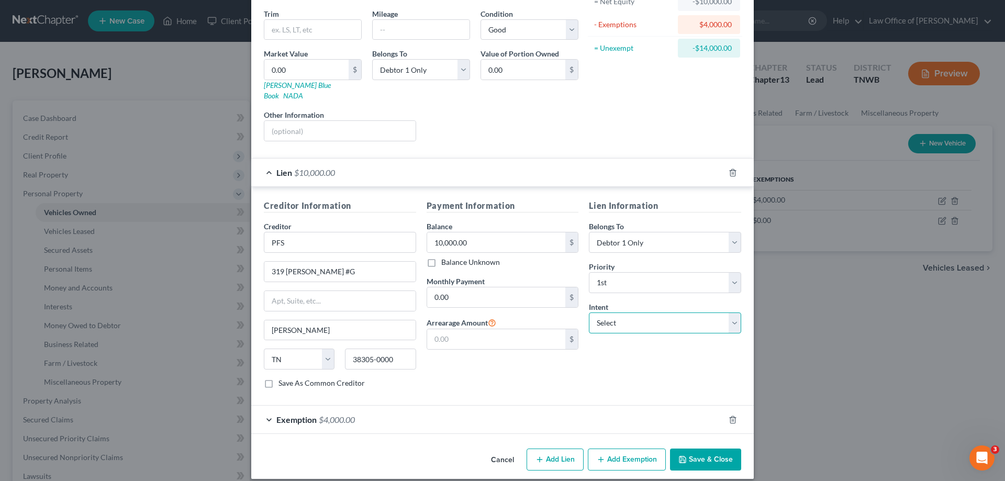
click at [731, 313] on select "Select Surrender Redeem Reaffirm Avoid Other" at bounding box center [665, 323] width 152 height 21
select select "2"
click at [589, 313] on select "Select Surrender Redeem Reaffirm Avoid Other" at bounding box center [665, 323] width 152 height 21
click at [695, 450] on button "Save & Close" at bounding box center [705, 460] width 71 height 22
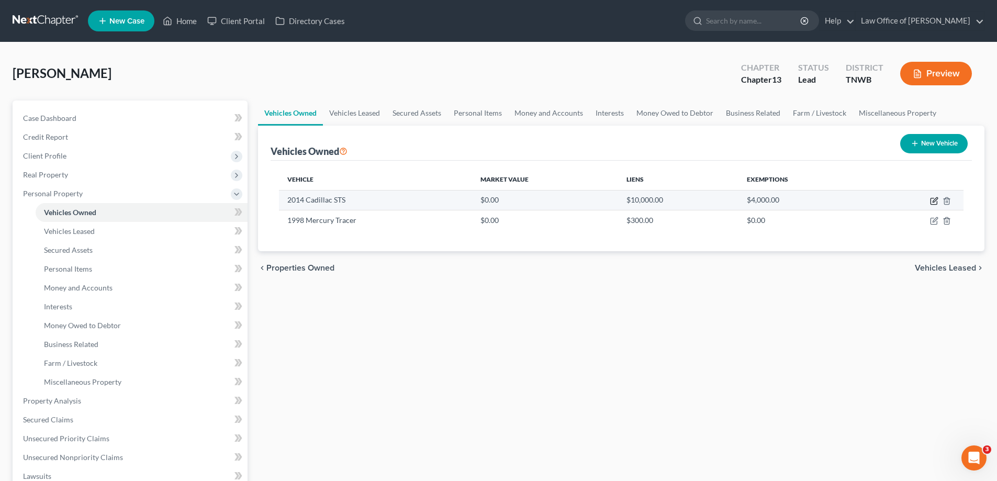
click at [933, 205] on icon "button" at bounding box center [934, 201] width 6 height 6
select select "0"
select select "12"
select select "2"
select select "0"
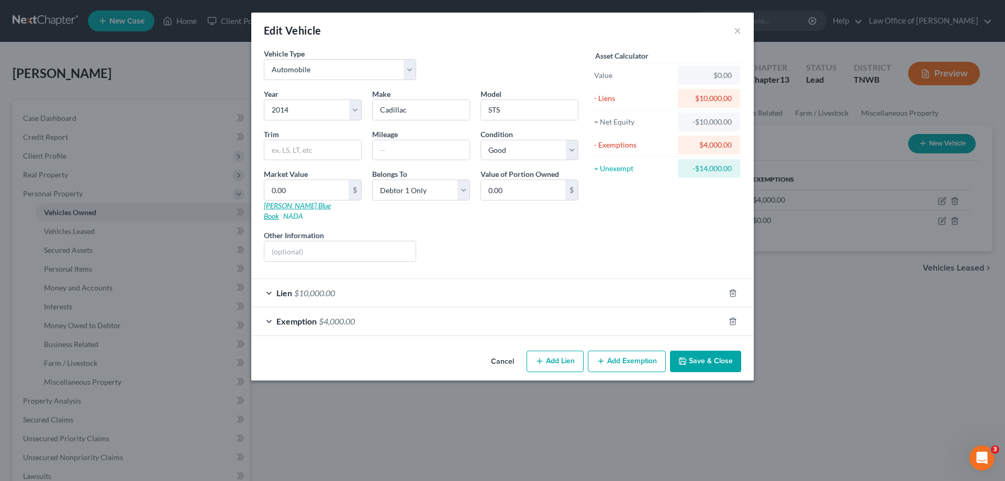
click at [285, 206] on link "[PERSON_NAME] Blue Book" at bounding box center [297, 210] width 67 height 19
click at [315, 193] on input "0.00" at bounding box center [306, 190] width 84 height 20
type input "9"
type input "9.00"
type input "90"
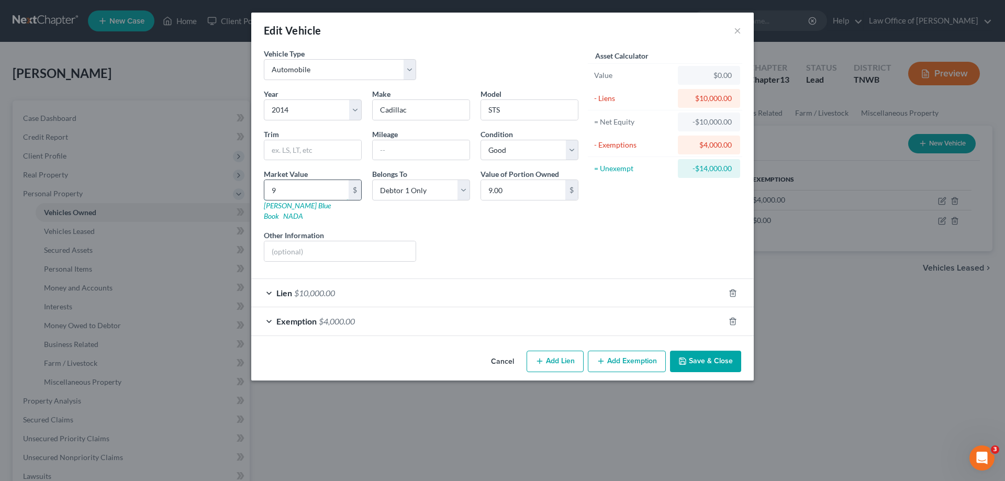
type input "90.00"
type input "900"
type input "900.00"
type input "9000"
type input "9,000.00"
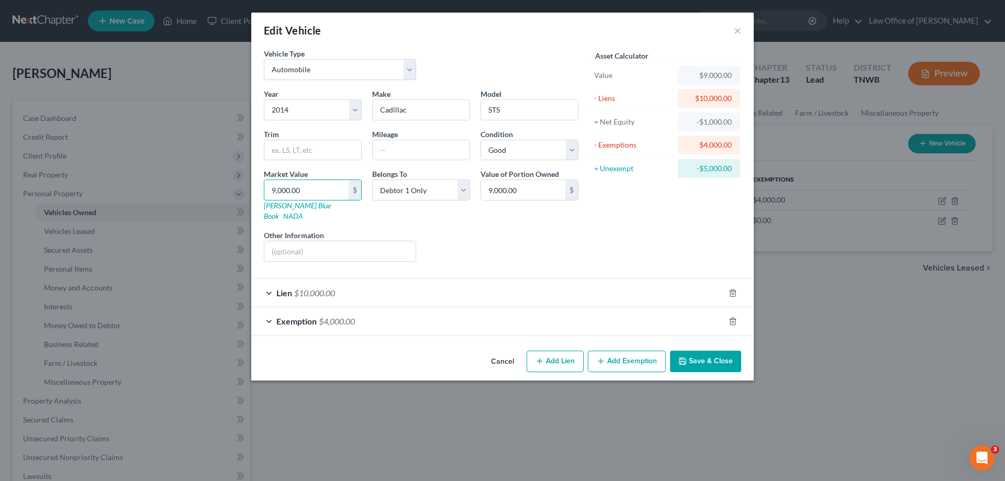
type input "9,000.00"
click at [698, 351] on button "Save & Close" at bounding box center [705, 362] width 71 height 22
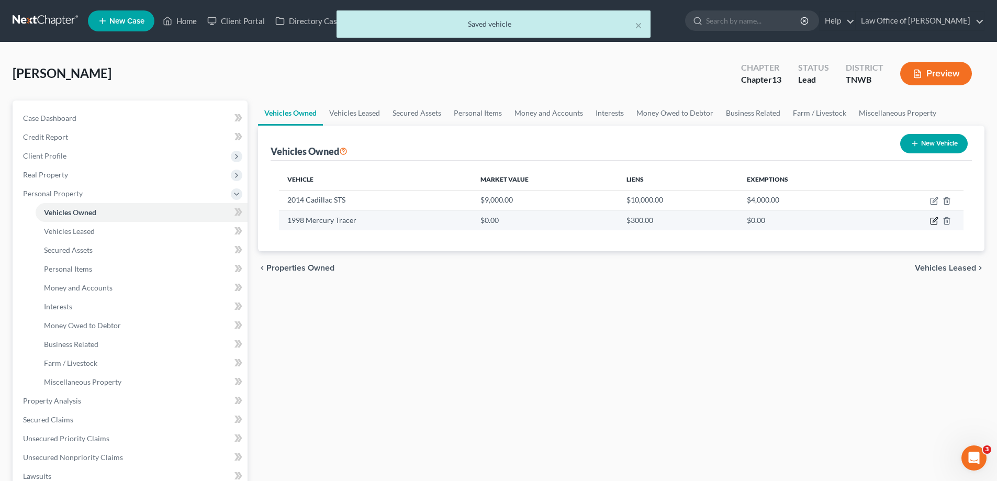
click at [935, 218] on icon "button" at bounding box center [934, 221] width 6 height 6
select select "0"
select select "28"
select select "2"
select select "0"
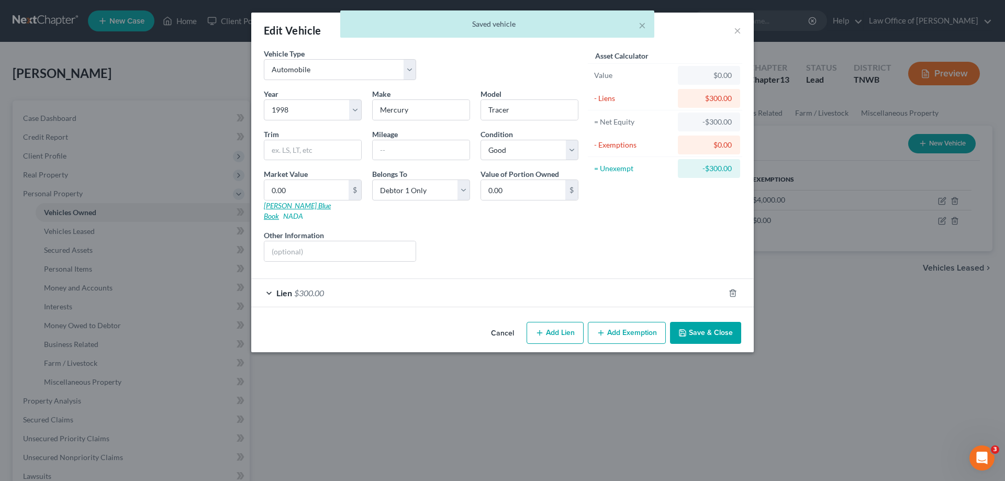
click at [279, 205] on link "[PERSON_NAME] Blue Book" at bounding box center [297, 210] width 67 height 19
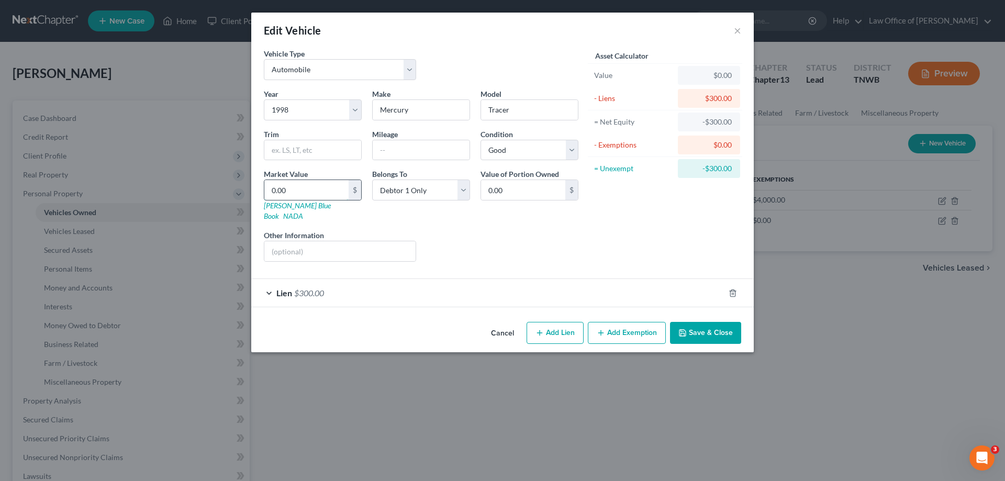
click at [296, 189] on input "0.00" at bounding box center [306, 190] width 84 height 20
type input "5"
type input "5.00"
type input "50"
type input "50.00"
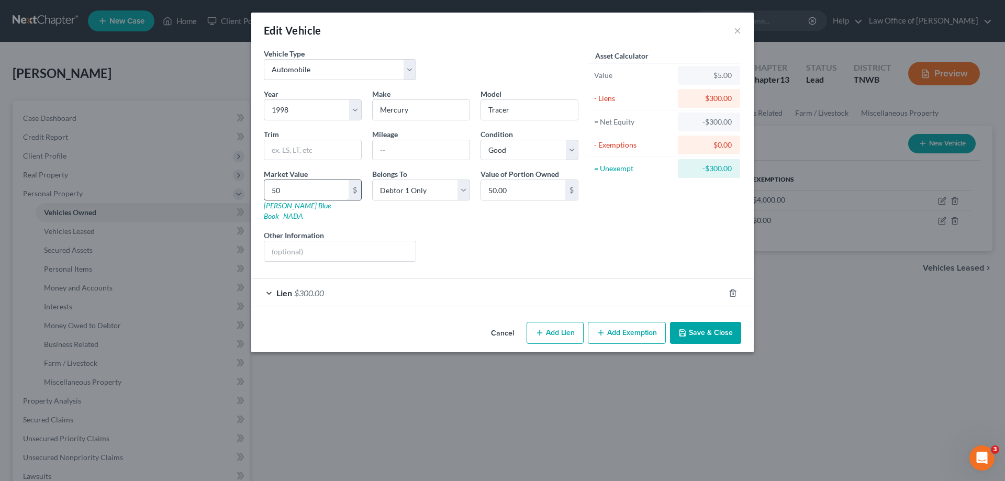
type input "500"
type input "500.00"
click at [699, 322] on button "Save & Close" at bounding box center [705, 333] width 71 height 22
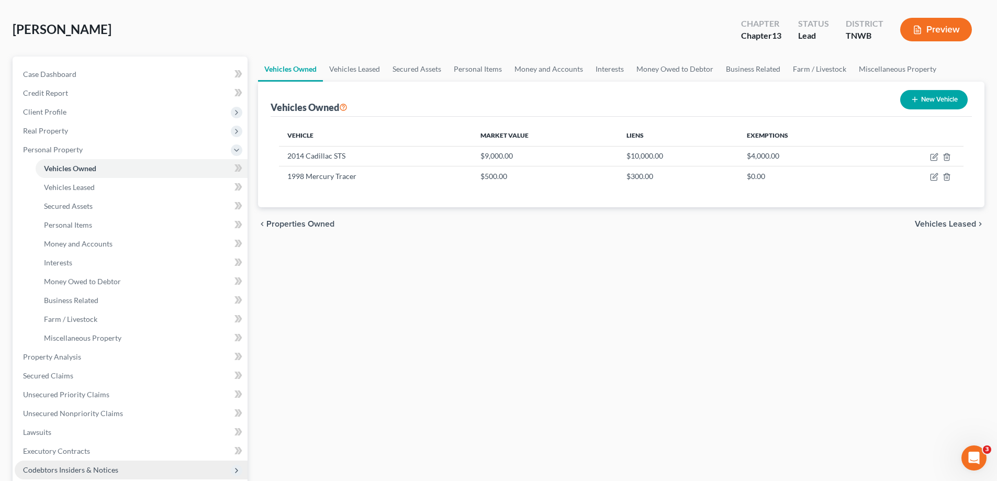
scroll to position [105, 0]
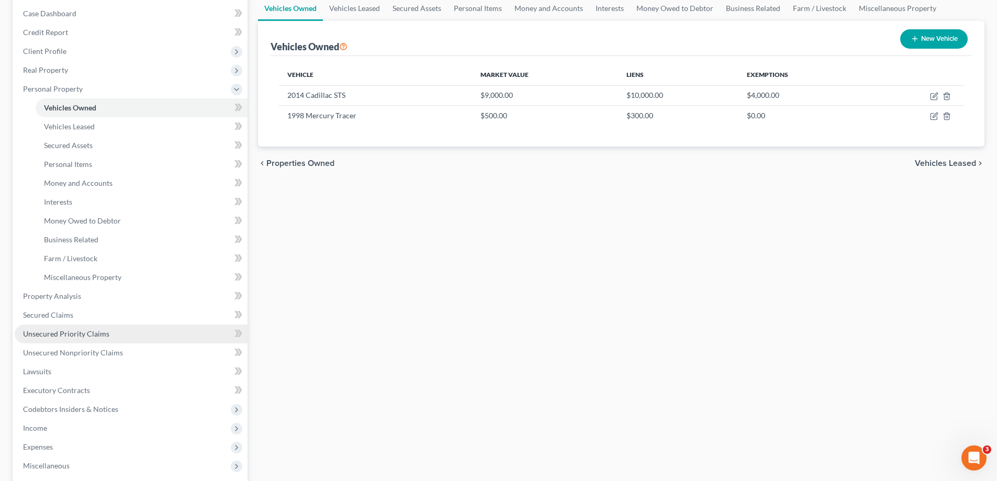
click at [85, 335] on span "Unsecured Priority Claims" at bounding box center [66, 333] width 86 height 9
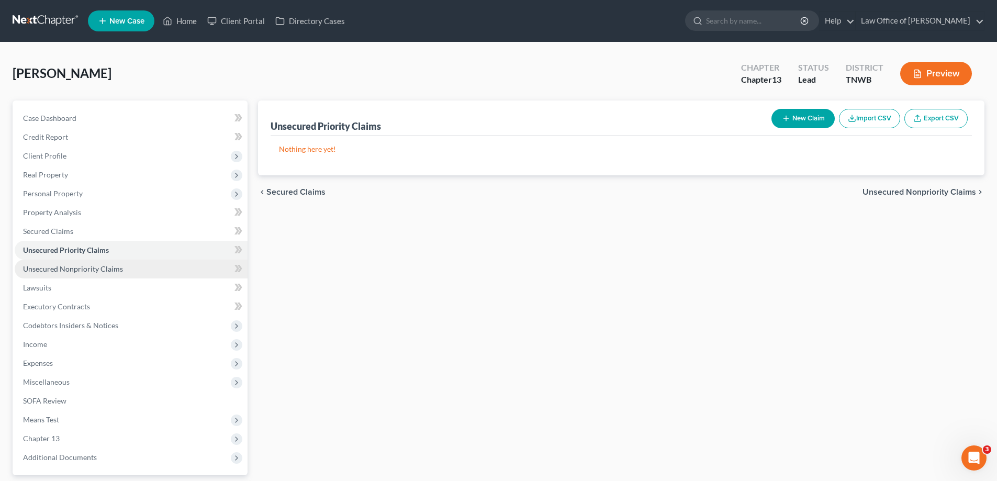
click at [87, 269] on span "Unsecured Nonpriority Claims" at bounding box center [73, 268] width 100 height 9
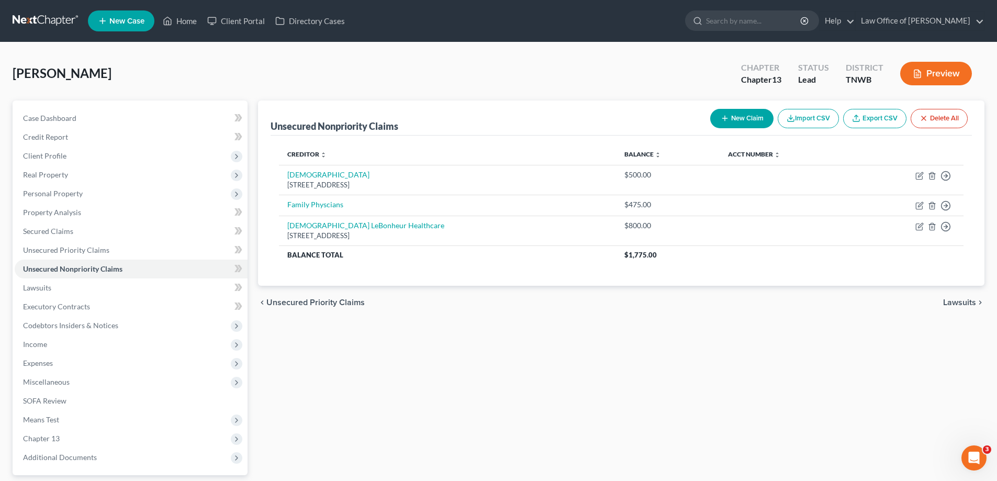
click at [723, 115] on icon "button" at bounding box center [725, 118] width 8 height 8
select select "0"
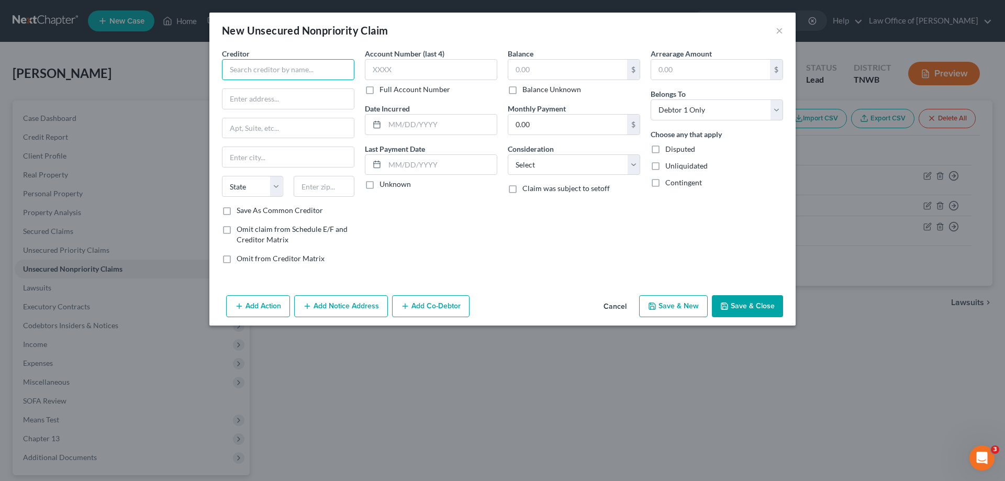
click at [306, 68] on input "text" at bounding box center [288, 69] width 132 height 21
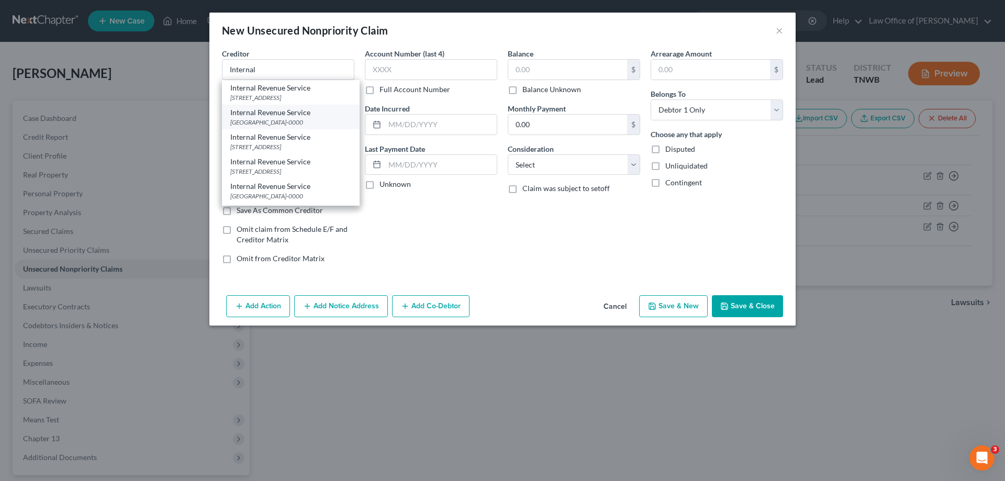
click at [281, 113] on div "Internal Revenue Service" at bounding box center [290, 112] width 121 height 10
type input "Internal Revenue Service"
type input "PO Box 7346"
type input "[GEOGRAPHIC_DATA]"
select select "39"
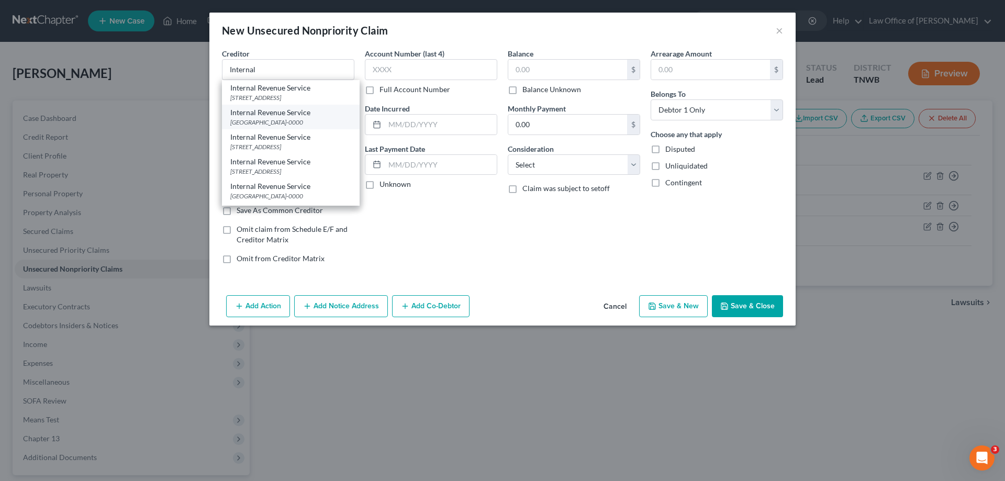
type input "19101-0000"
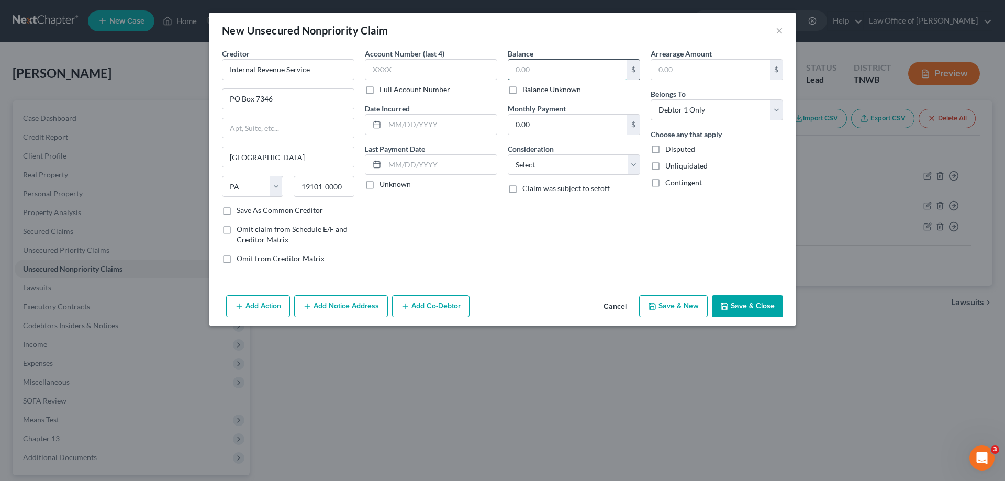
drag, startPoint x: 540, startPoint y: 73, endPoint x: 546, endPoint y: 68, distance: 7.8
click at [540, 73] on input "text" at bounding box center [567, 70] width 119 height 20
type input "700.00"
click at [746, 305] on button "Save & Close" at bounding box center [747, 306] width 71 height 22
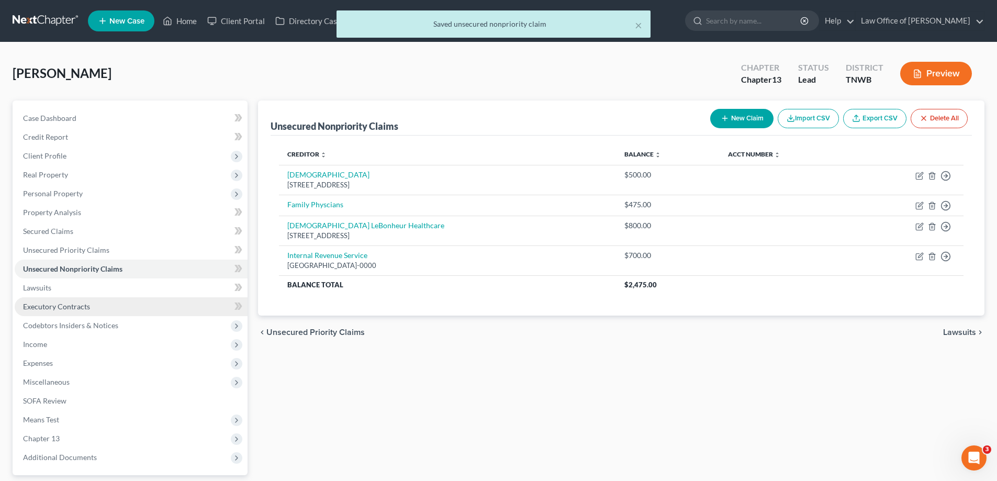
click at [70, 304] on span "Executory Contracts" at bounding box center [56, 306] width 67 height 9
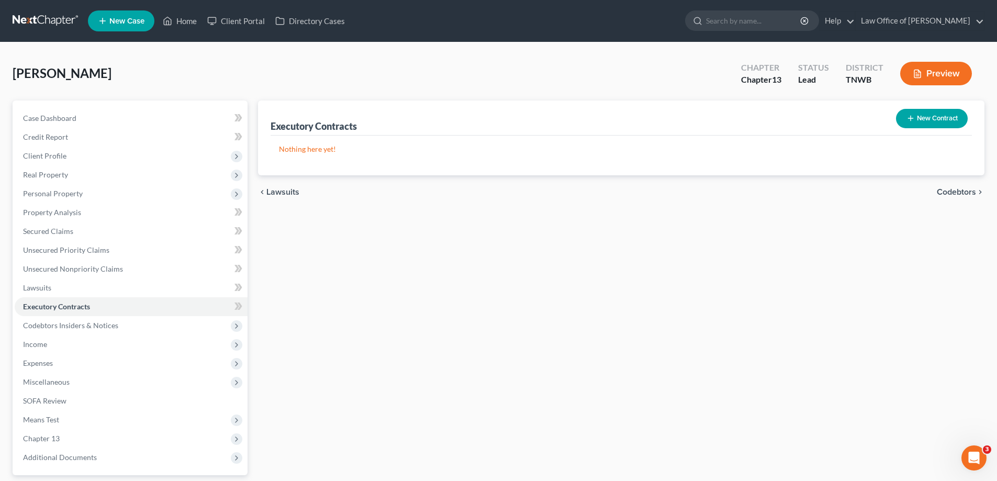
click at [909, 117] on icon "button" at bounding box center [911, 118] width 8 height 8
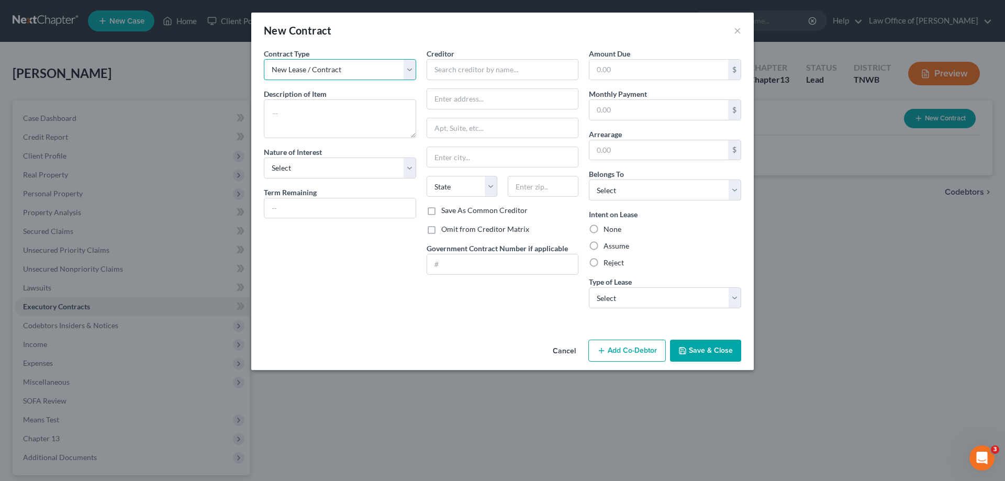
click at [409, 71] on select "New Lease / Contract New Timeshare" at bounding box center [340, 69] width 152 height 21
click at [264, 59] on select "New Lease / Contract New Timeshare" at bounding box center [340, 69] width 152 height 21
click at [300, 118] on textarea at bounding box center [340, 118] width 152 height 39
type textarea "Storage"
click at [482, 73] on input "text" at bounding box center [503, 69] width 152 height 21
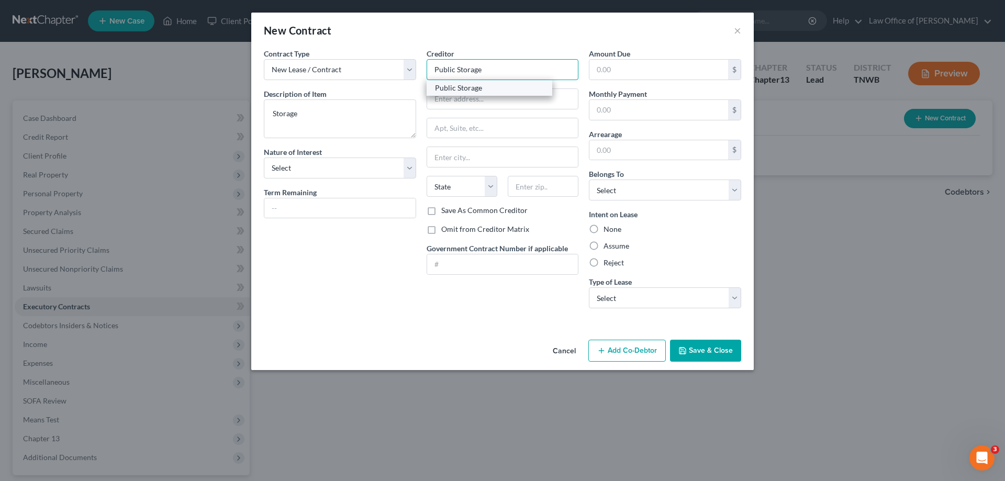
type input "Public Storage"
click at [478, 84] on div "Public Storage" at bounding box center [489, 88] width 109 height 10
type input "4910 Poplar"
type input "[GEOGRAPHIC_DATA]"
select select "44"
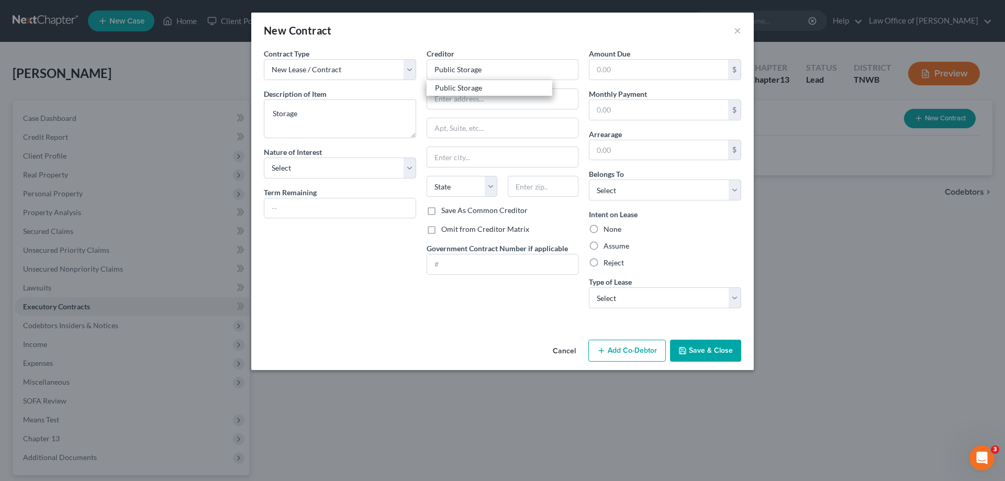
type input "38117"
click at [479, 99] on input "4910 Poplar" at bounding box center [502, 99] width 151 height 20
type input "4"
click at [630, 113] on input "text" at bounding box center [659, 110] width 139 height 20
type input "143.00"
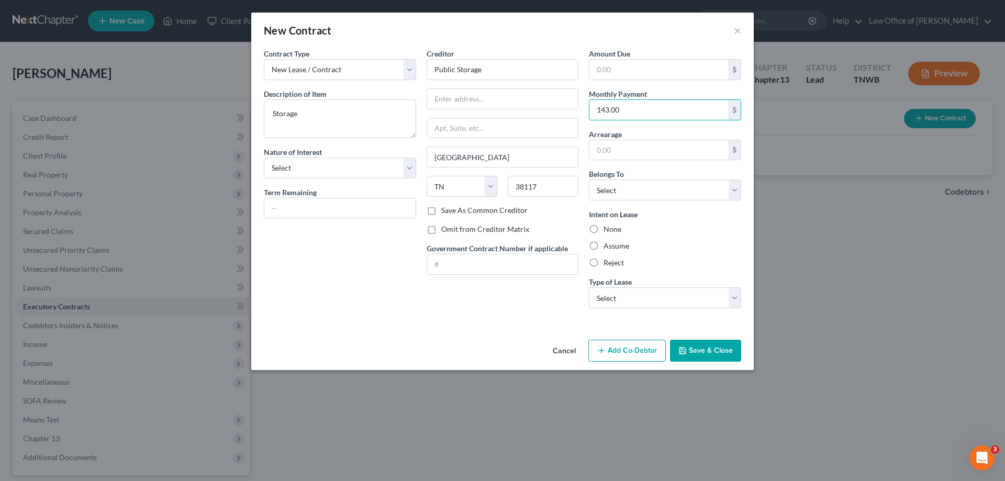
click at [742, 192] on div "Amount Due $ Monthly Payment 143.00 $ Arrearage $ Belongs To * Select Debtor 1 …" at bounding box center [665, 182] width 163 height 269
click at [739, 193] on select "Select Debtor 1 Only Debtor 2 Only Debtor 1 And Debtor 2 Only At Least One Of T…" at bounding box center [665, 190] width 152 height 21
select select "0"
click at [589, 180] on select "Select Debtor 1 Only Debtor 2 Only Debtor 1 And Debtor 2 Only At Least One Of T…" at bounding box center [665, 190] width 152 height 21
click at [604, 248] on label "Assume" at bounding box center [617, 246] width 26 height 10
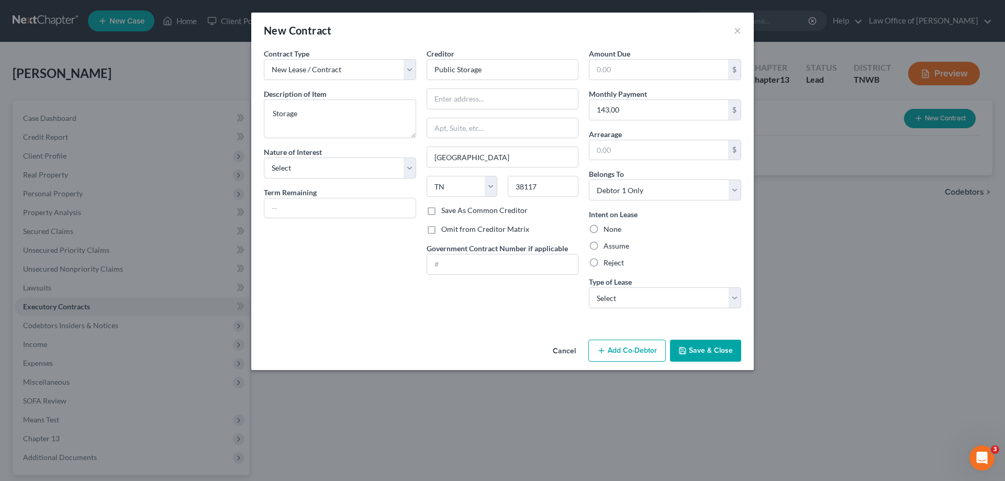
click at [608, 248] on input "Assume" at bounding box center [611, 244] width 7 height 7
radio input "true"
click at [488, 101] on input "text" at bounding box center [502, 99] width 151 height 20
type input "4500 [GEOGRAPHIC_DATA]"
type input "38118"
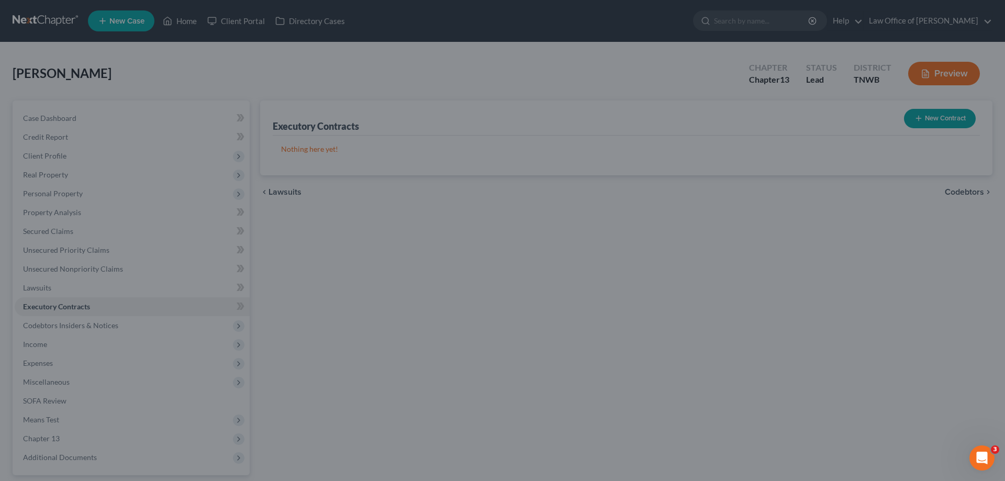
click at [811, 281] on div "New Contract × Contract Type New Lease / Contract New Timeshare Description of …" at bounding box center [502, 240] width 1005 height 481
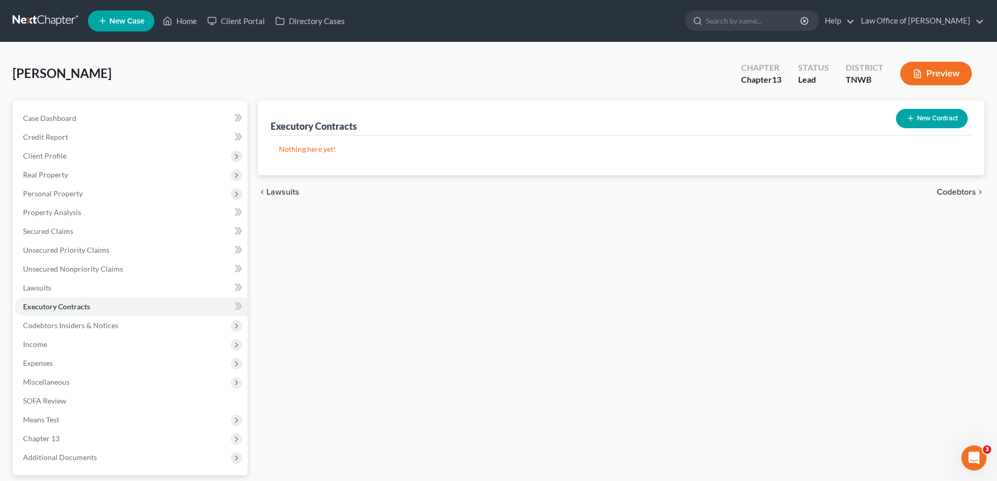
click at [925, 117] on button "New Contract" at bounding box center [932, 118] width 72 height 19
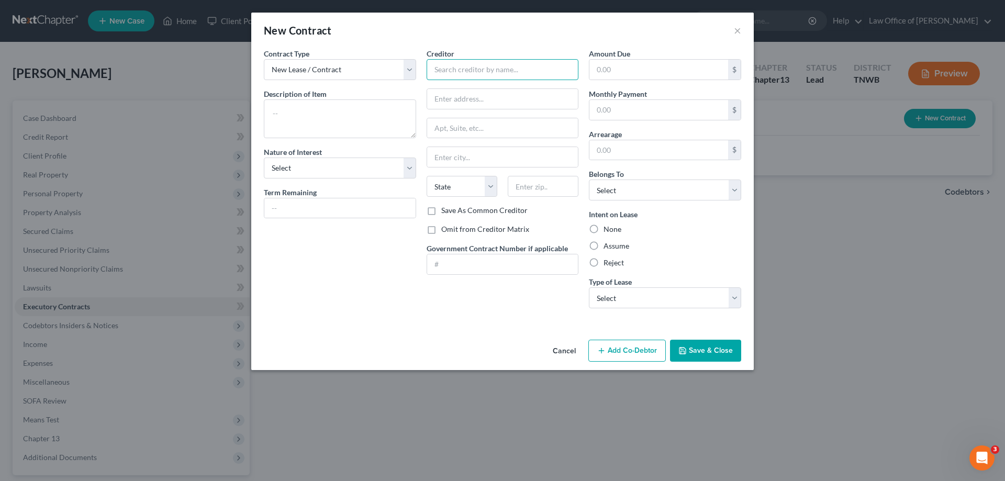
click at [484, 65] on input "text" at bounding box center [503, 69] width 152 height 21
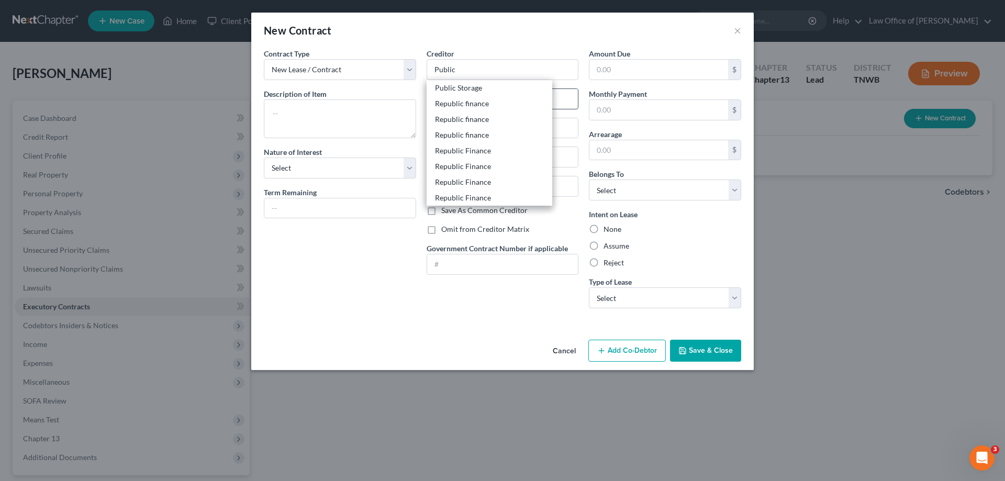
click at [472, 89] on div "Public Storage" at bounding box center [489, 88] width 109 height 10
type input "Public Storage"
type input "4910 Poplar"
type input "[GEOGRAPHIC_DATA]"
select select "44"
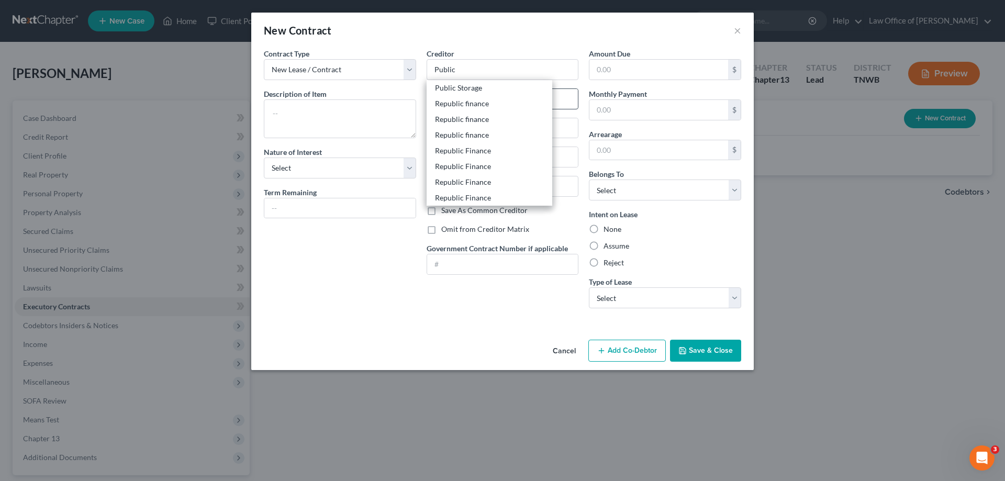
type input "38117"
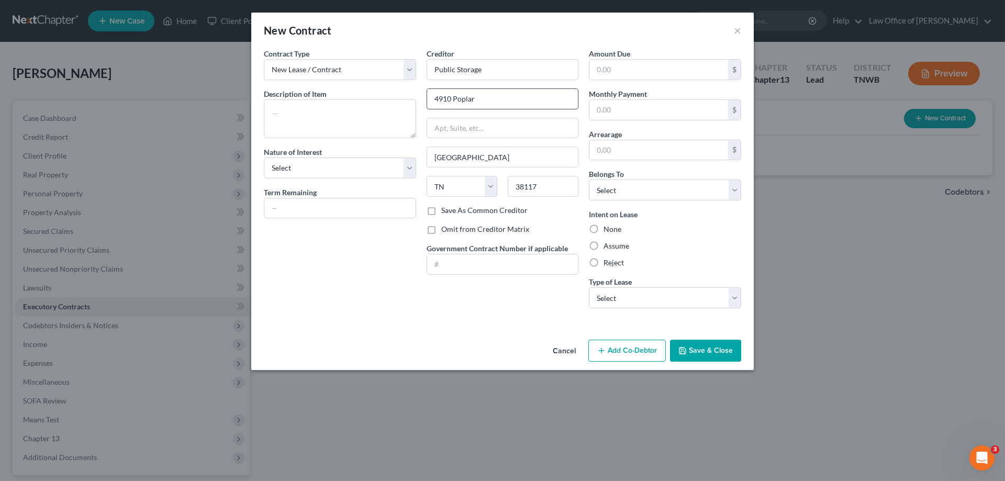
click at [481, 101] on input "4910 Poplar" at bounding box center [502, 99] width 151 height 20
drag, startPoint x: 481, startPoint y: 101, endPoint x: 422, endPoint y: 113, distance: 60.0
click at [422, 113] on div "Creditor * Public Storage 4910 Poplar [GEOGRAPHIC_DATA] [US_STATE] AK AR AZ CA …" at bounding box center [502, 182] width 163 height 269
type input "4500 [GEOGRAPHIC_DATA]"
type input "38118"
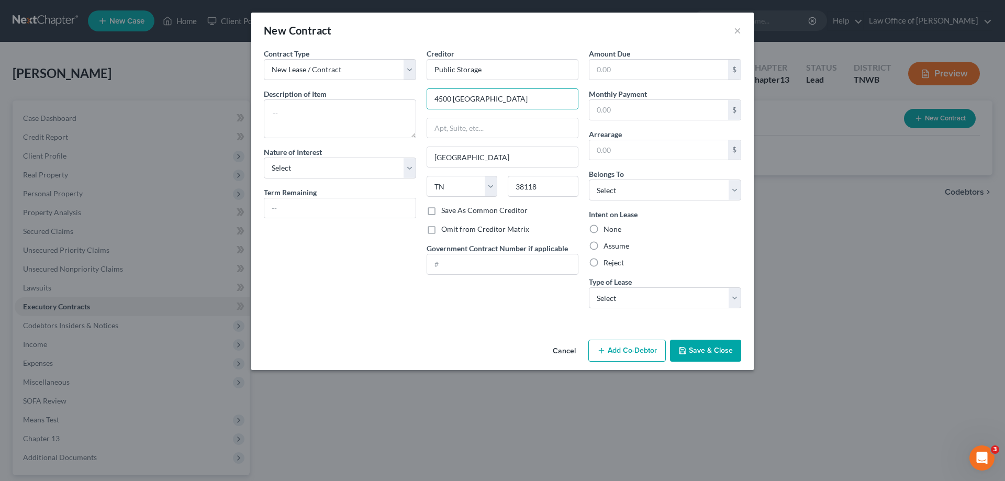
click at [604, 247] on label "Assume" at bounding box center [617, 246] width 26 height 10
click at [608, 247] on input "Assume" at bounding box center [611, 244] width 7 height 7
radio input "true"
click at [735, 299] on select "Select Real Estate Car Other" at bounding box center [665, 297] width 152 height 21
select select "2"
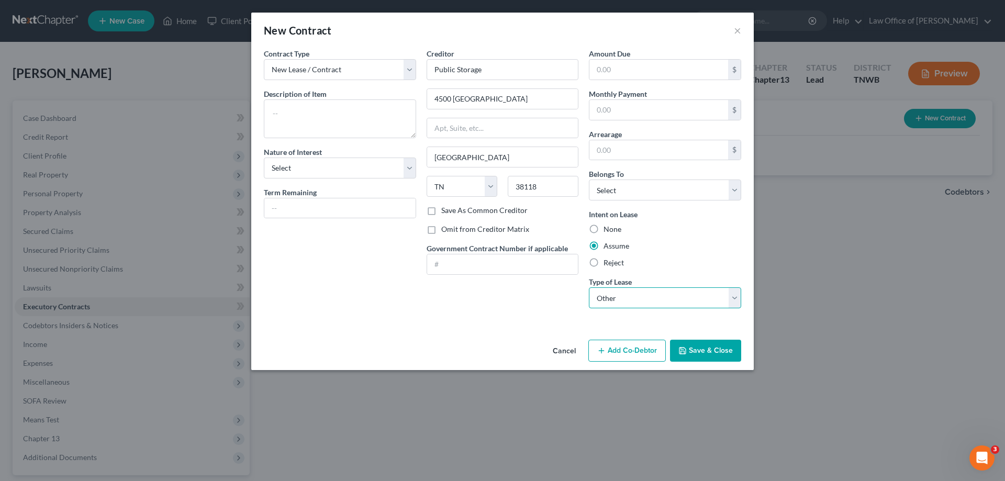
click at [589, 287] on select "Select Real Estate Car Other" at bounding box center [665, 297] width 152 height 21
click at [635, 112] on input "text" at bounding box center [659, 110] width 139 height 20
type input "143.00"
click at [334, 114] on textarea at bounding box center [340, 118] width 152 height 39
type textarea "Storage"
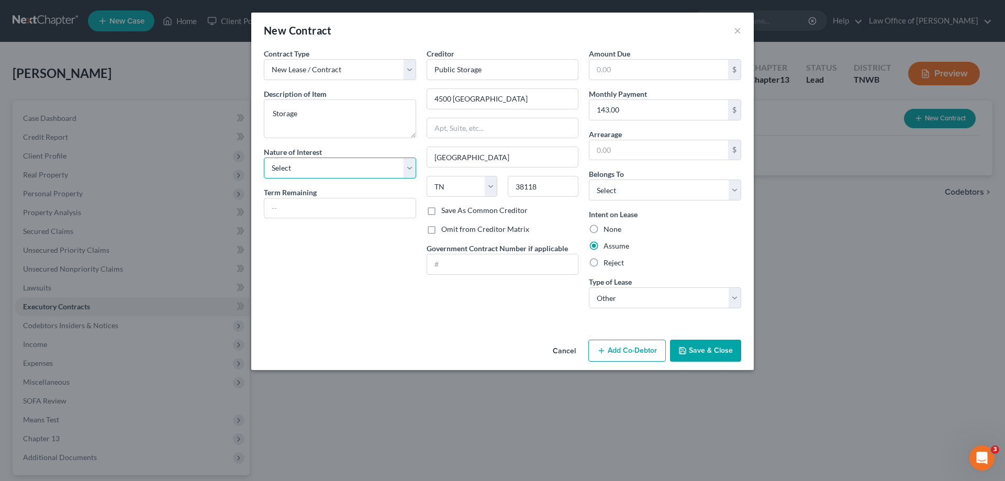
click at [410, 168] on select "Select Purchaser Agent Lessor Lessee" at bounding box center [340, 168] width 152 height 21
click at [412, 169] on select "Select Purchaser Agent Lessor Lessee" at bounding box center [340, 168] width 152 height 21
click at [705, 352] on button "Save & Close" at bounding box center [705, 351] width 71 height 22
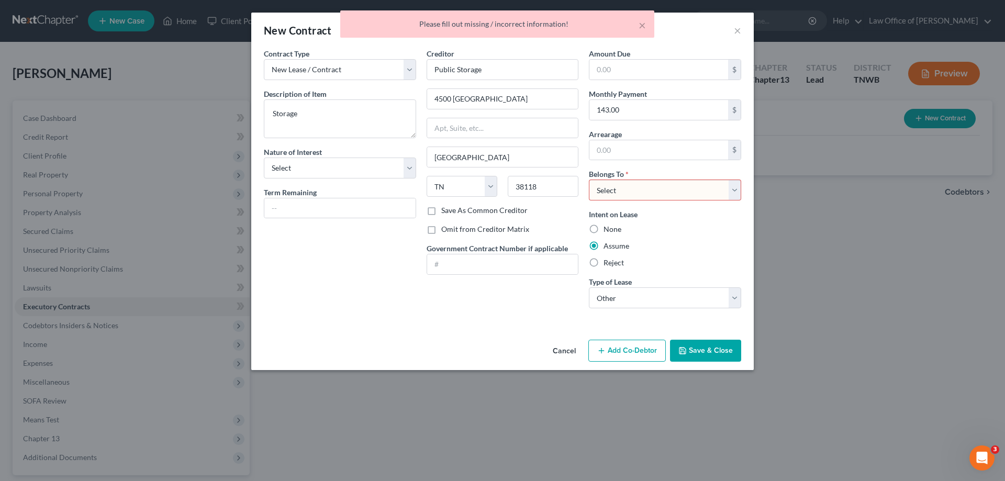
click at [738, 193] on select "Select Debtor 1 Only Debtor 2 Only Debtor 1 And Debtor 2 Only At Least One Of T…" at bounding box center [665, 190] width 152 height 21
select select "0"
click at [589, 180] on select "Select Debtor 1 Only Debtor 2 Only Debtor 1 And Debtor 2 Only At Least One Of T…" at bounding box center [665, 190] width 152 height 21
click at [702, 342] on button "Save & Close" at bounding box center [705, 351] width 71 height 22
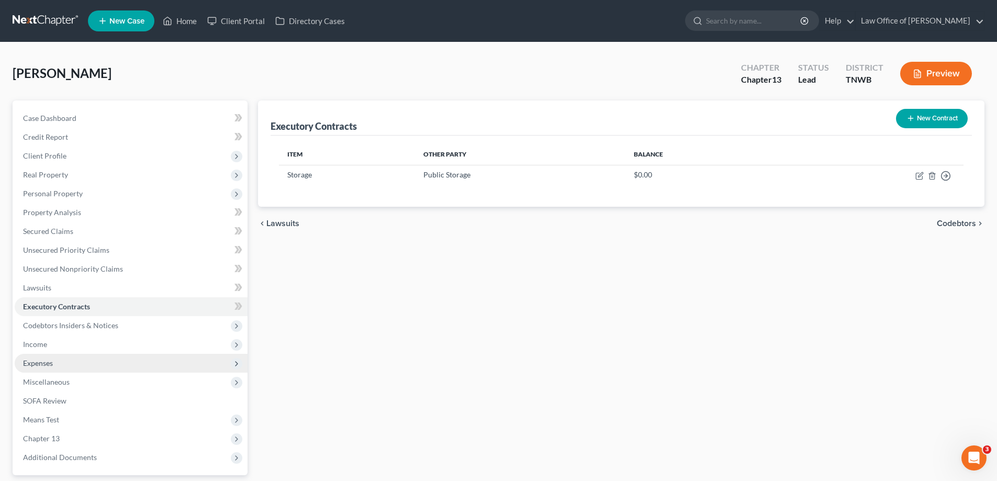
click at [40, 364] on span "Expenses" at bounding box center [38, 363] width 30 height 9
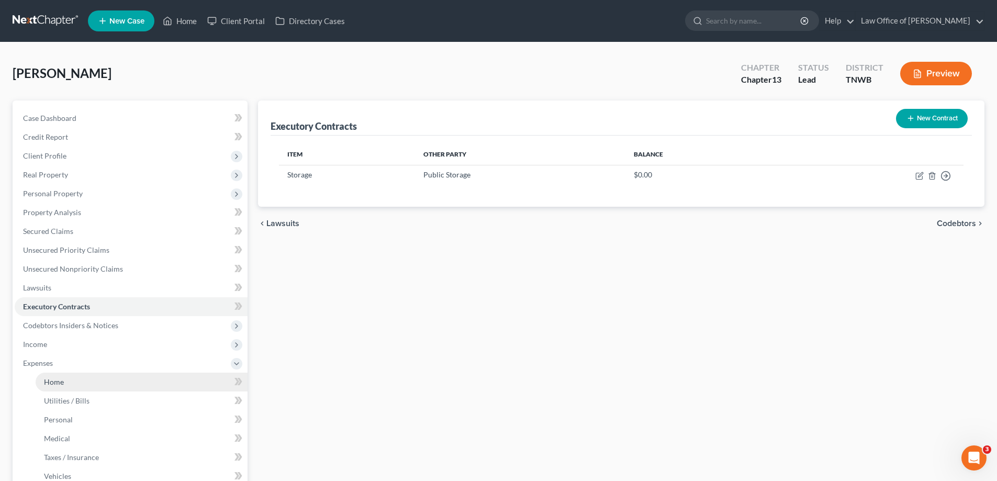
click at [55, 381] on span "Home" at bounding box center [54, 382] width 20 height 9
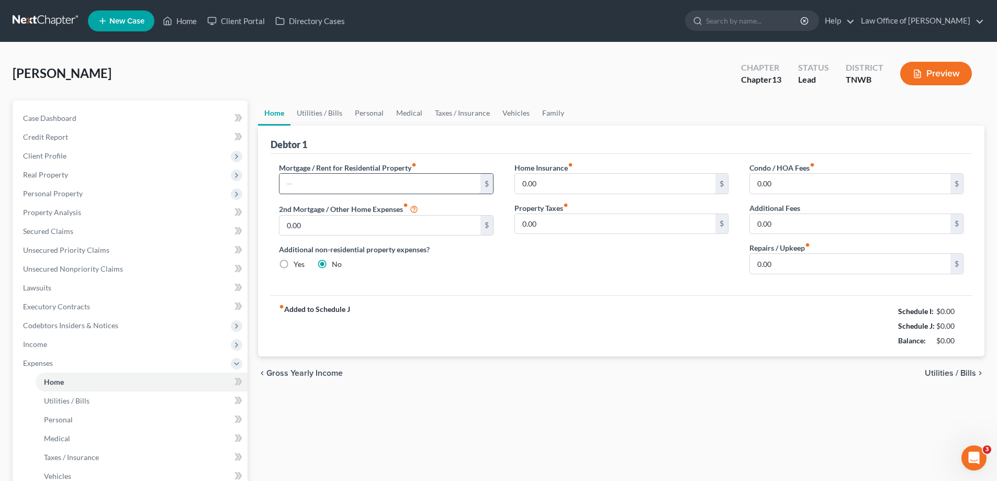
click at [321, 188] on input "text" at bounding box center [380, 184] width 201 height 20
type input "200.00"
click at [328, 110] on link "Utilities / Bills" at bounding box center [320, 113] width 58 height 25
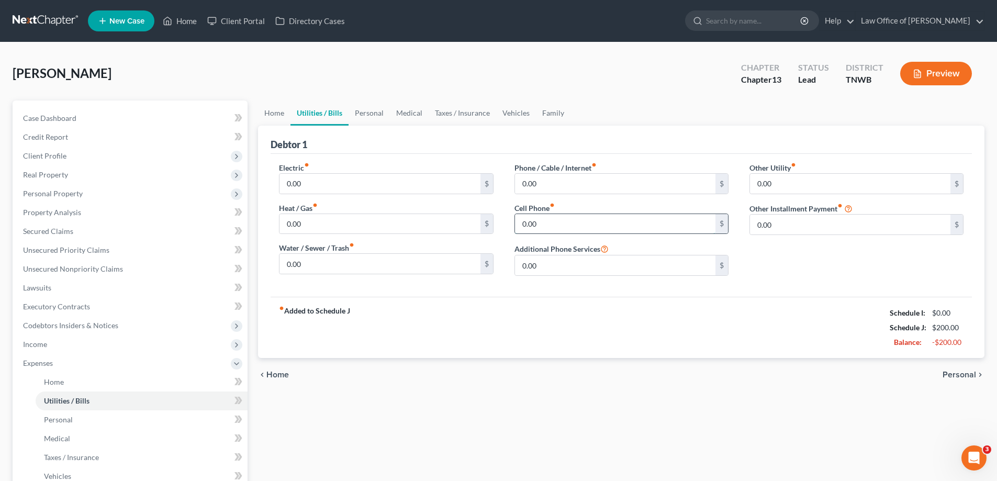
click at [557, 219] on input "0.00" at bounding box center [615, 224] width 201 height 20
type input "80.00"
click at [365, 112] on link "Personal" at bounding box center [369, 113] width 41 height 25
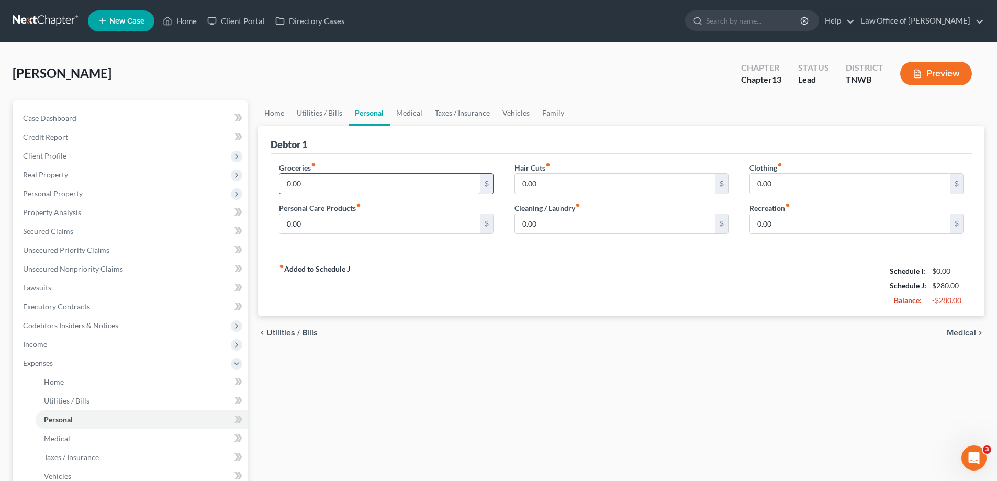
click at [321, 185] on input "0.00" at bounding box center [380, 184] width 201 height 20
type input "120.00"
click at [308, 225] on input "0.00" at bounding box center [380, 224] width 201 height 20
type input "25.00"
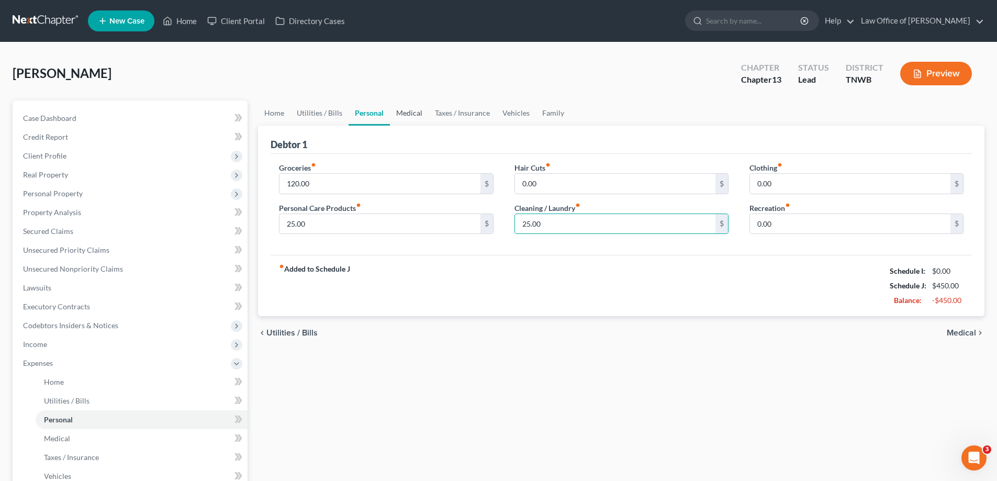
click at [409, 115] on link "Medical" at bounding box center [409, 113] width 39 height 25
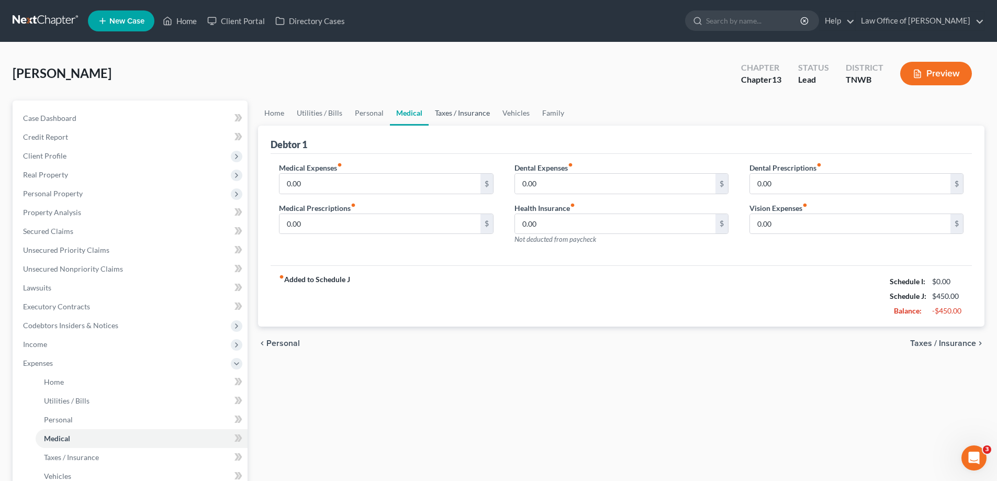
click at [448, 110] on link "Taxes / Insurance" at bounding box center [463, 113] width 68 height 25
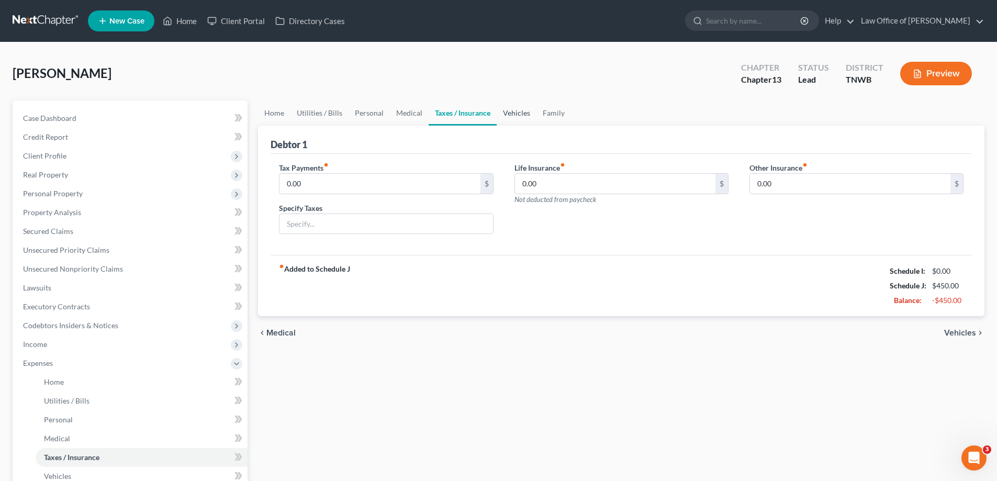
click at [523, 112] on link "Vehicles" at bounding box center [517, 113] width 40 height 25
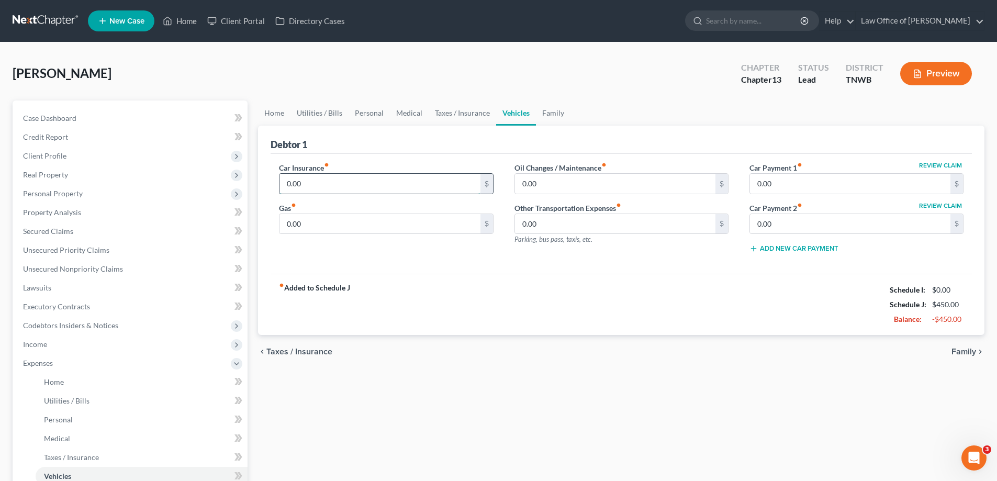
click at [319, 181] on input "0.00" at bounding box center [380, 184] width 201 height 20
type input "434.00"
click at [327, 218] on input "0.00" at bounding box center [380, 224] width 201 height 20
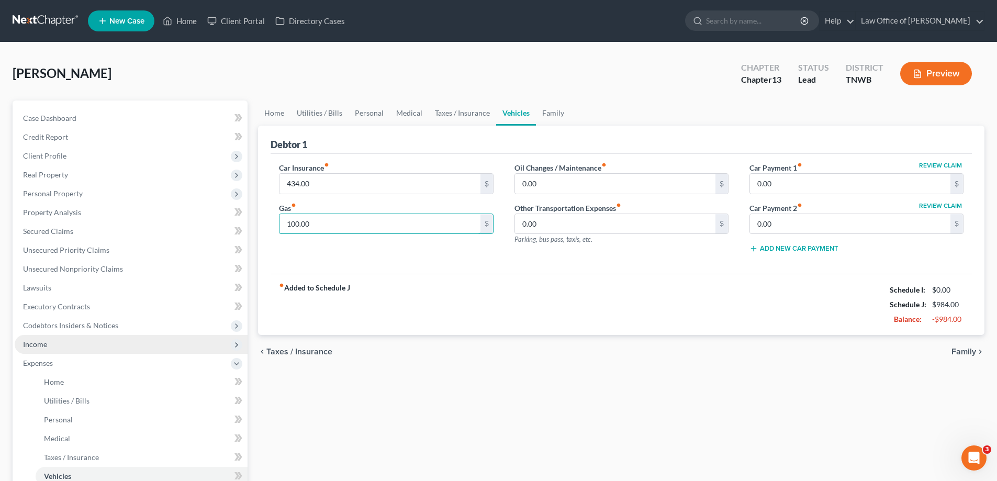
type input "100.00"
click at [38, 345] on span "Income" at bounding box center [35, 344] width 24 height 9
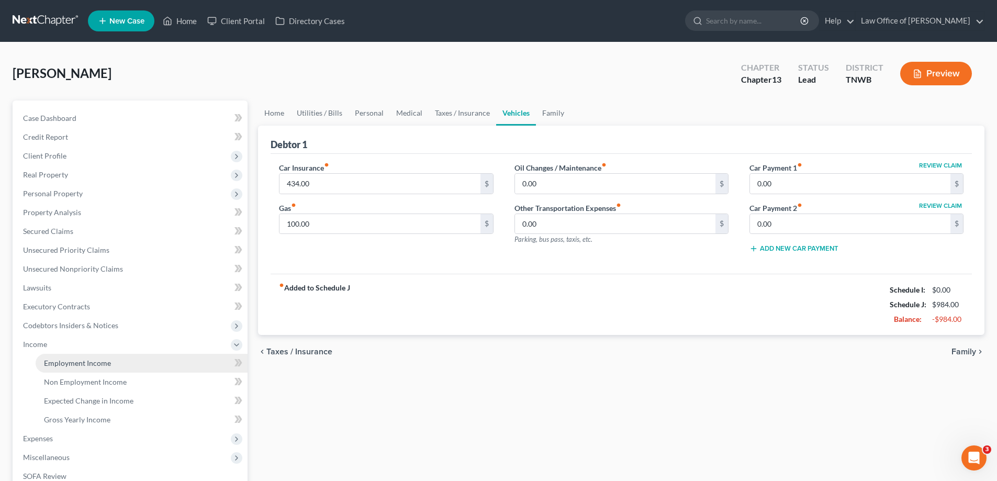
click at [54, 361] on span "Employment Income" at bounding box center [77, 363] width 67 height 9
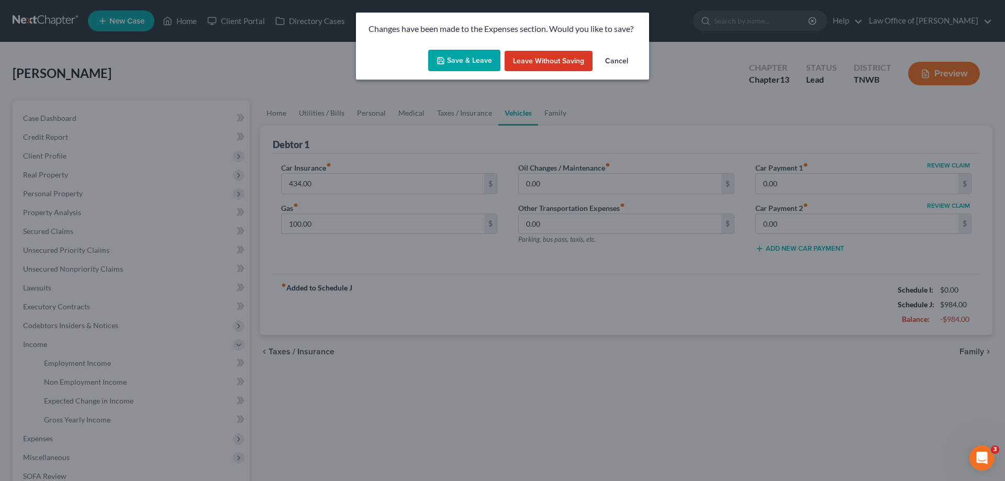
click at [479, 58] on button "Save & Leave" at bounding box center [464, 61] width 72 height 22
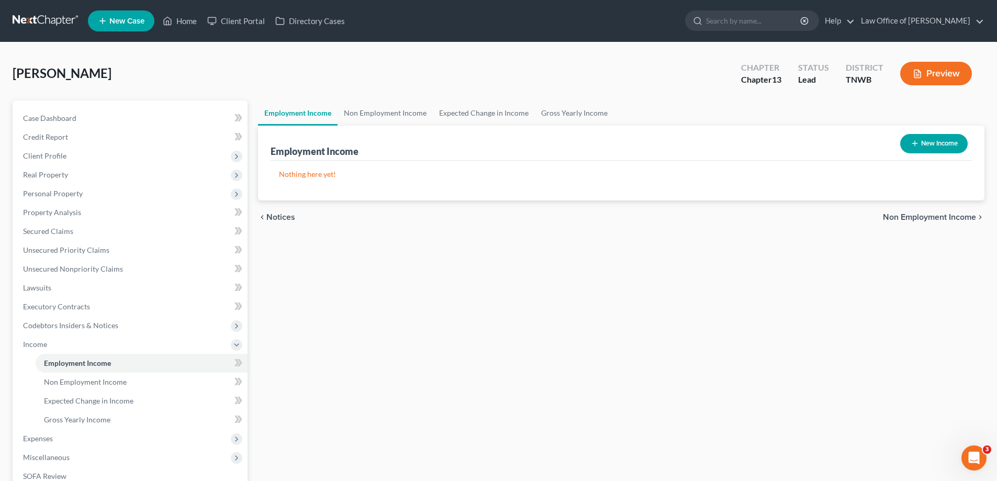
click at [933, 142] on button "New Income" at bounding box center [935, 143] width 68 height 19
select select "0"
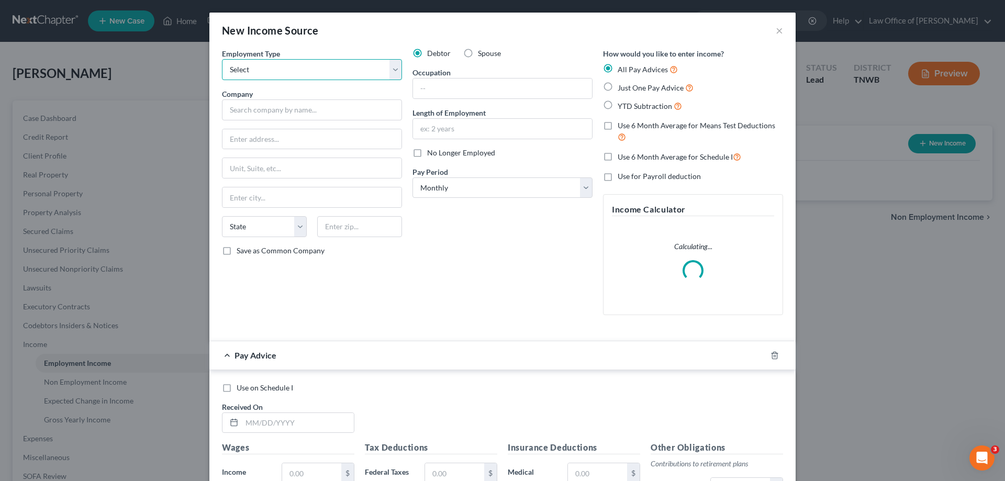
click at [393, 76] on select "Select Full or [DEMOGRAPHIC_DATA] Employment Self Employment" at bounding box center [312, 69] width 180 height 21
select select "0"
click at [222, 59] on select "Select Full or [DEMOGRAPHIC_DATA] Employment Self Employment" at bounding box center [312, 69] width 180 height 21
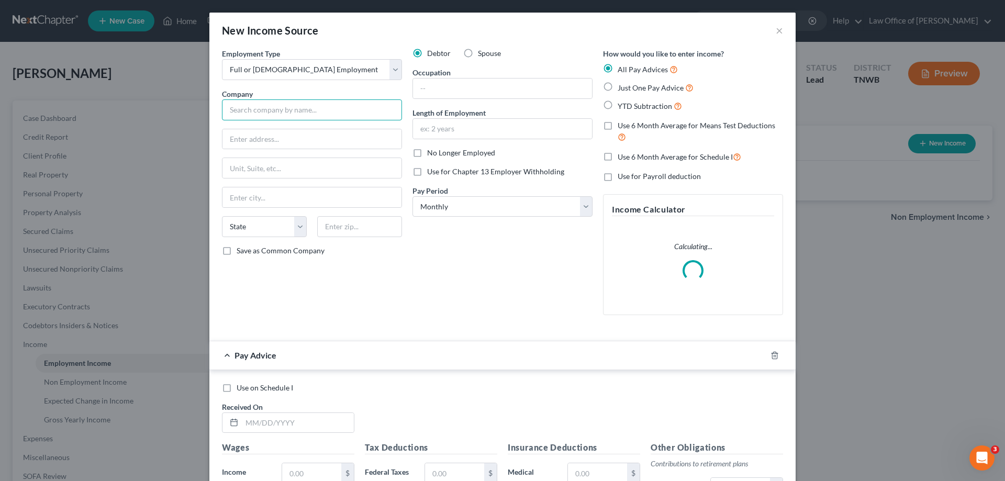
click at [330, 110] on input "text" at bounding box center [312, 109] width 180 height 21
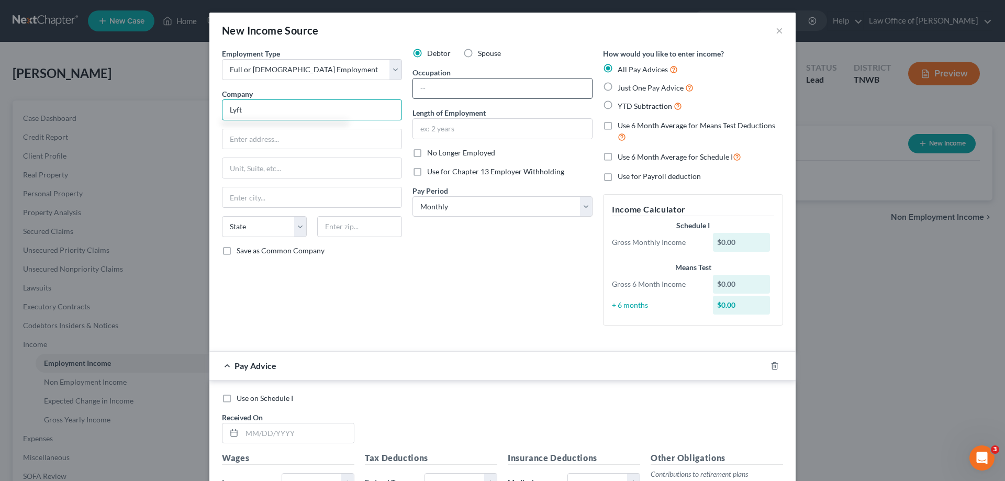
type input "Lyft"
click at [472, 90] on input "text" at bounding box center [502, 89] width 179 height 20
type input "driver"
click at [584, 206] on select "Select Monthly Twice Monthly Every Other Week Weekly" at bounding box center [503, 206] width 180 height 21
select select "3"
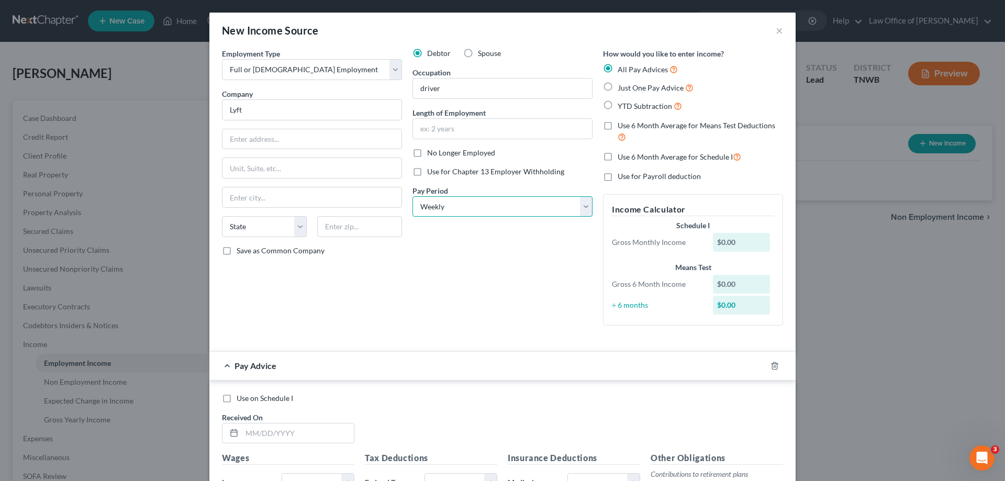
click at [413, 196] on select "Select Monthly Twice Monthly Every Other Week Weekly" at bounding box center [503, 206] width 180 height 21
click at [618, 86] on label "Just One Pay Advice" at bounding box center [656, 88] width 76 height 12
click at [622, 86] on input "Just One Pay Advice" at bounding box center [625, 85] width 7 height 7
radio input "true"
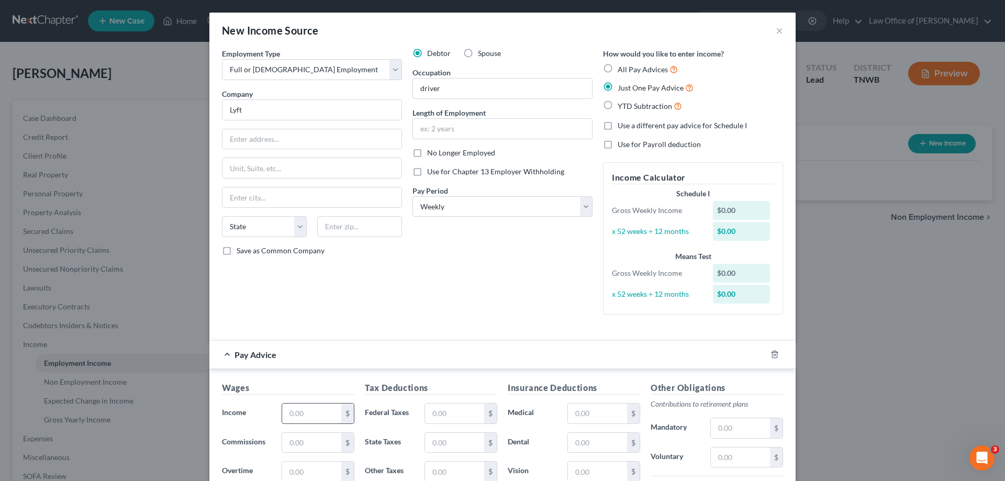
click at [313, 414] on input "text" at bounding box center [311, 414] width 59 height 20
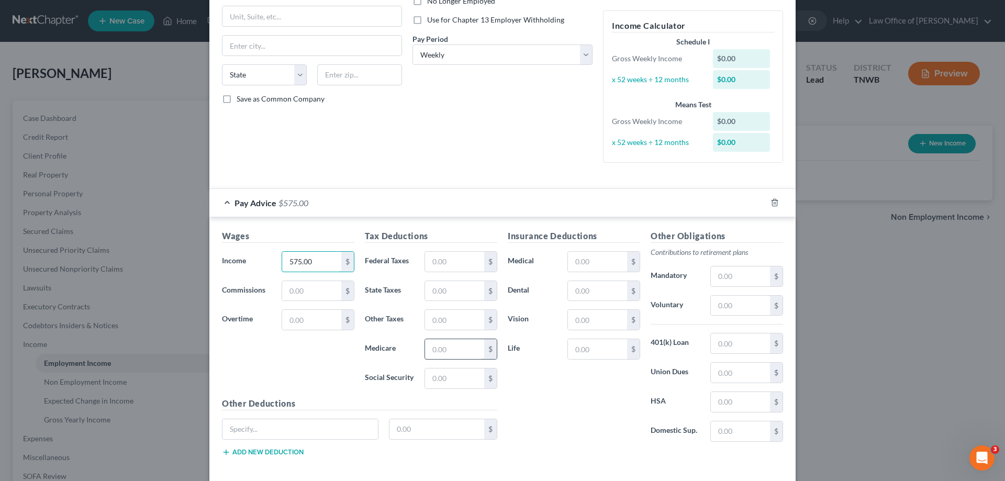
scroll to position [201, 0]
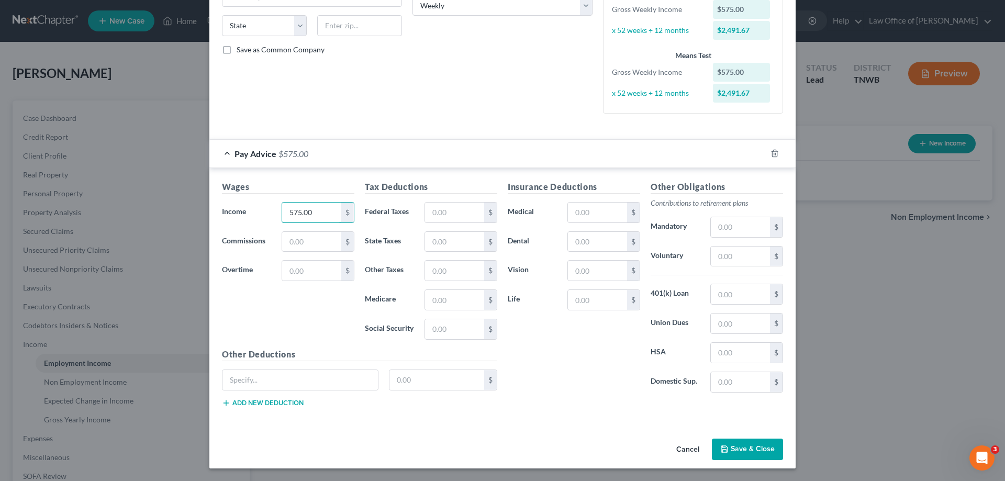
type input "575.00"
click at [745, 446] on button "Save & Close" at bounding box center [747, 450] width 71 height 22
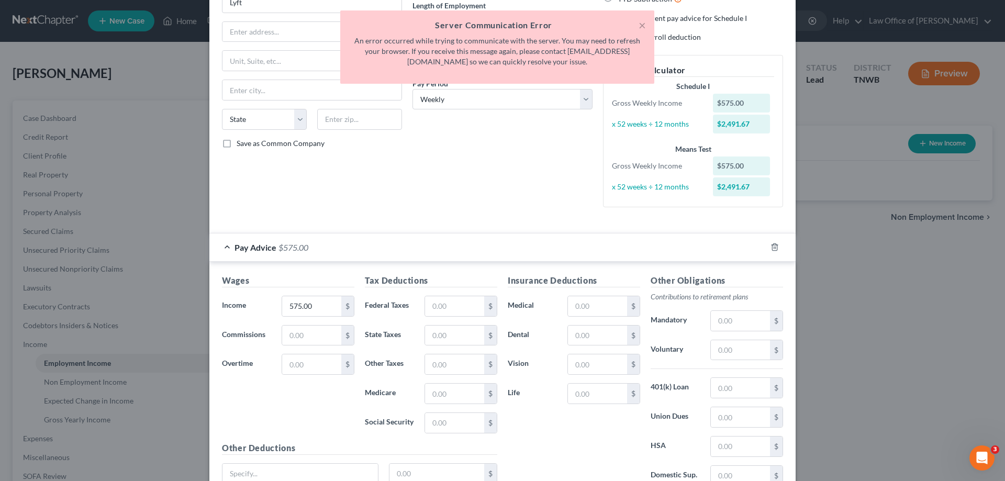
scroll to position [0, 0]
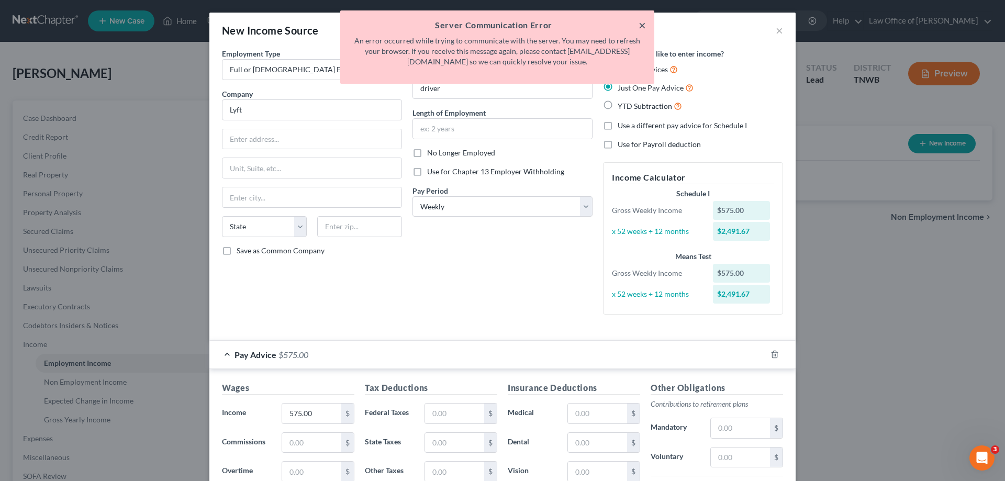
click at [643, 28] on button "×" at bounding box center [642, 25] width 7 height 13
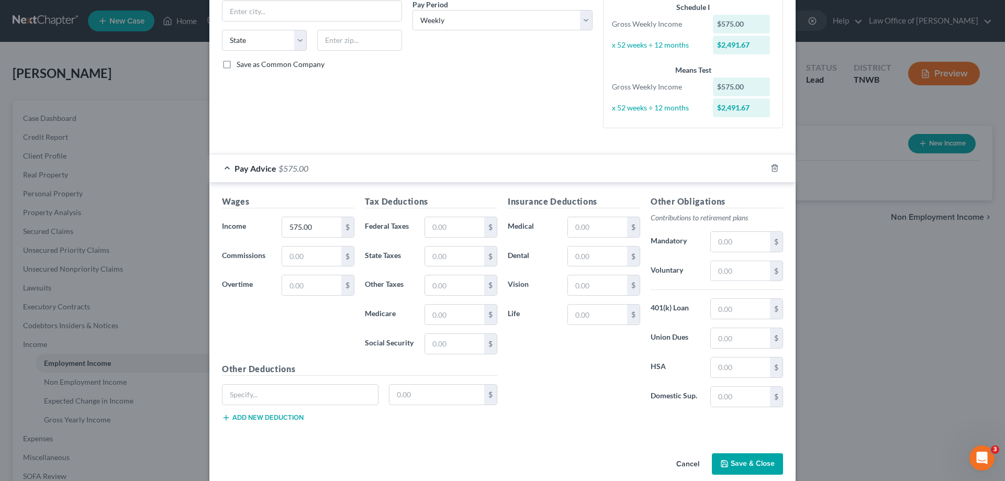
scroll to position [201, 0]
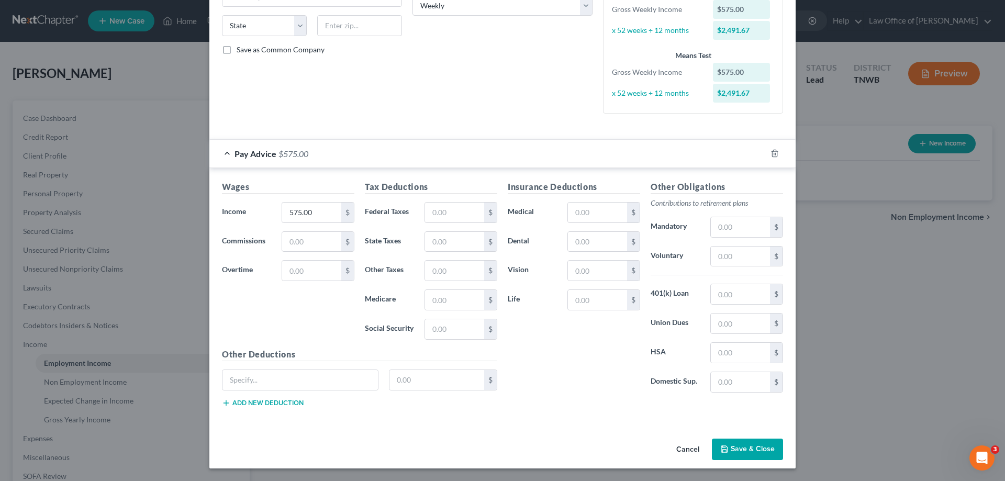
click at [731, 451] on button "Save & Close" at bounding box center [747, 450] width 71 height 22
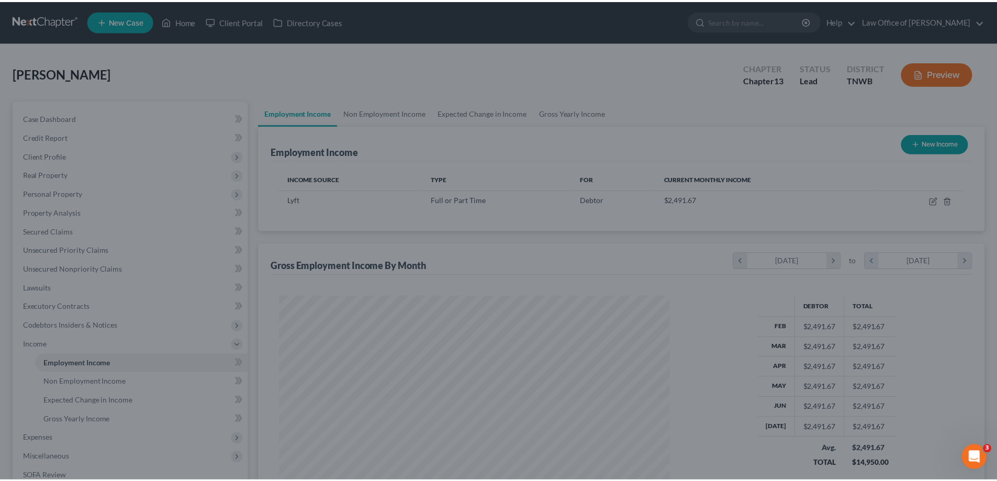
scroll to position [195, 412]
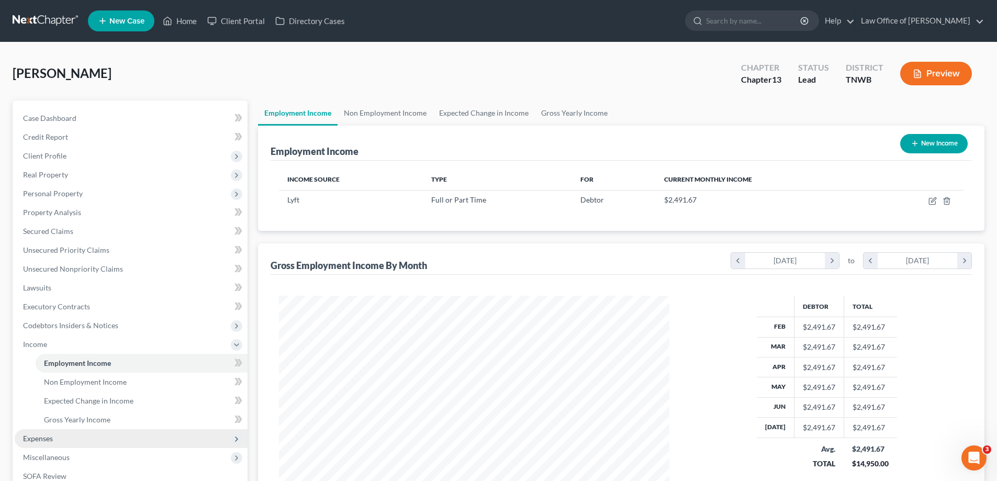
click at [39, 441] on span "Expenses" at bounding box center [38, 438] width 30 height 9
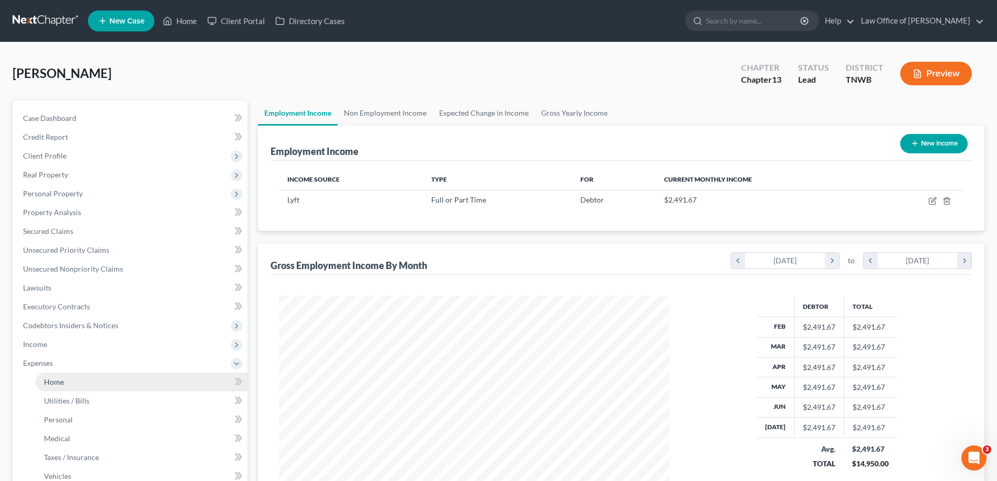
click at [54, 380] on span "Home" at bounding box center [54, 382] width 20 height 9
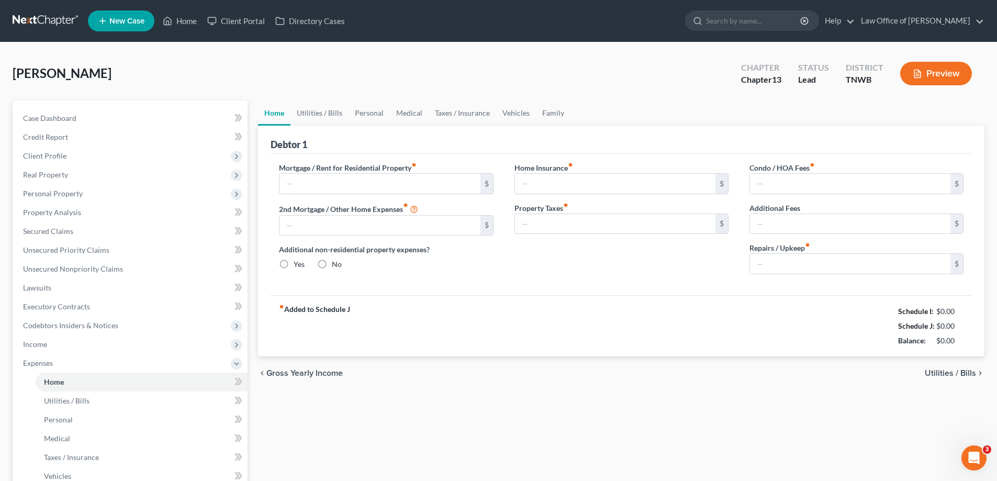
type input "200.00"
type input "0.00"
radio input "true"
type input "0.00"
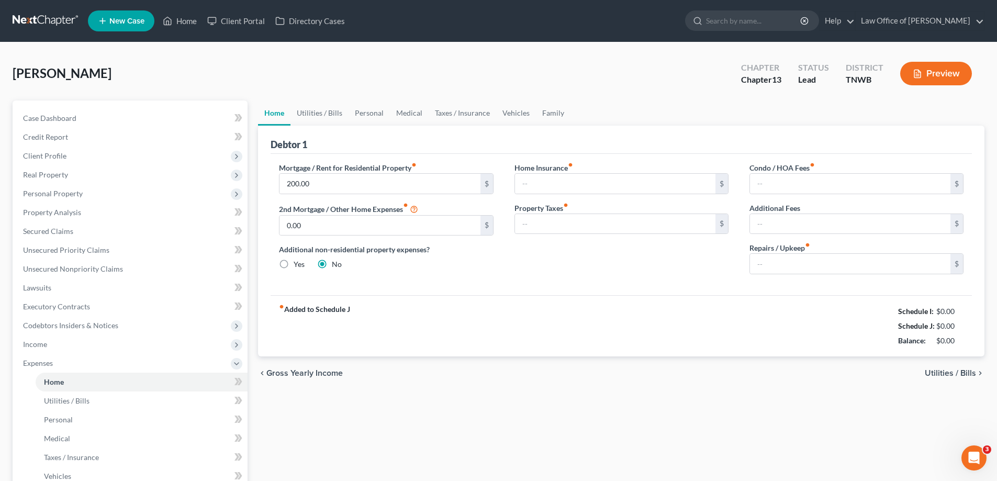
type input "0.00"
click at [324, 183] on input "200.00" at bounding box center [380, 184] width 201 height 20
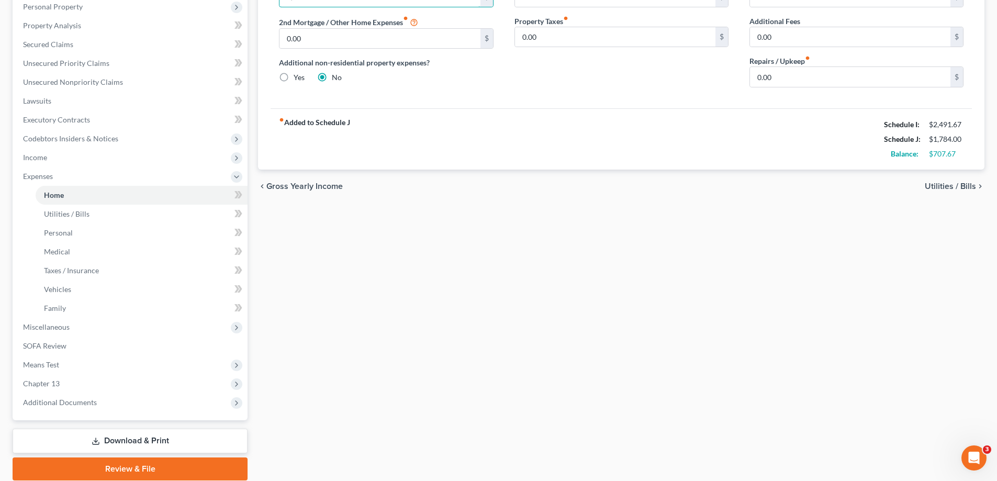
scroll to position [209, 0]
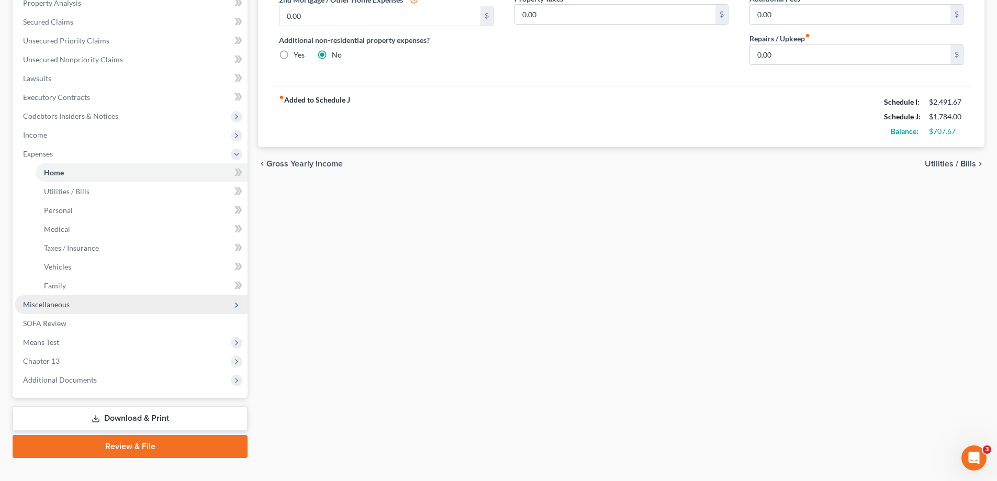
type input "1,000.00"
click at [62, 302] on span "Miscellaneous" at bounding box center [46, 304] width 47 height 9
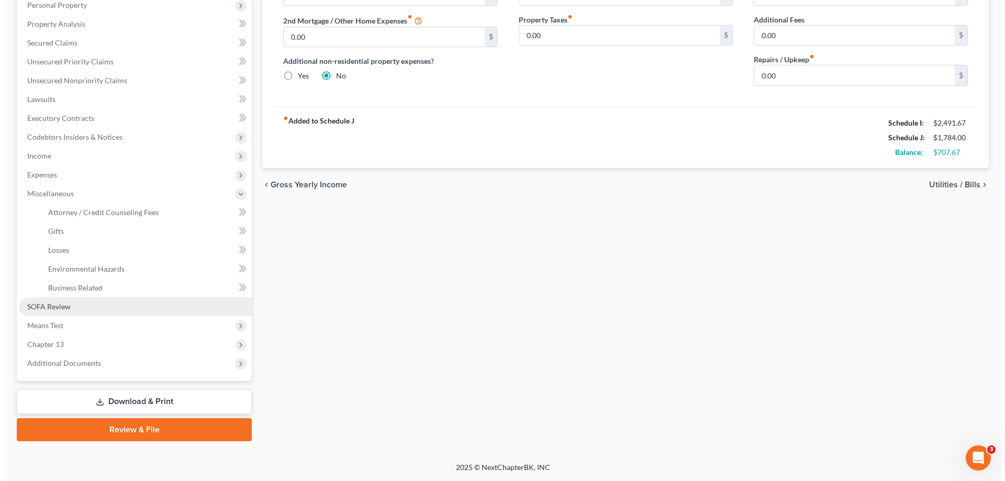
scroll to position [188, 0]
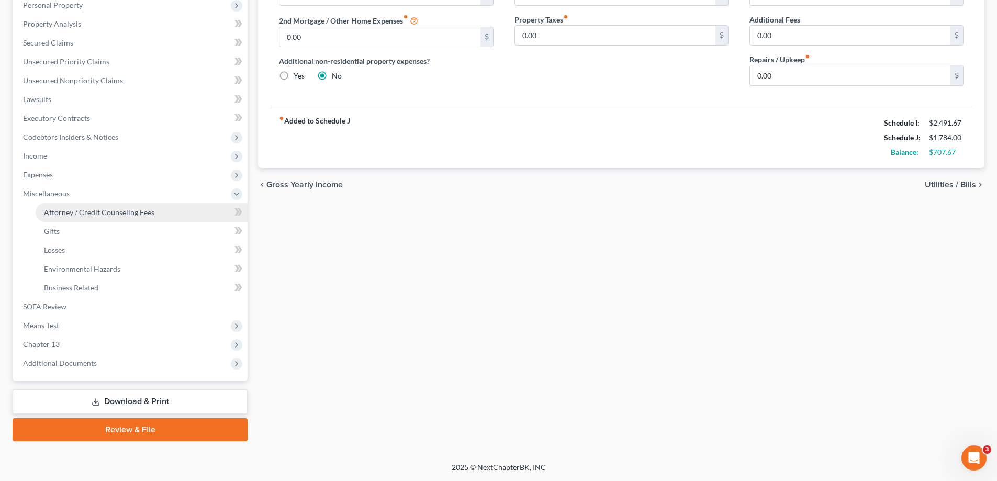
click at [106, 208] on span "Attorney / Credit Counseling Fees" at bounding box center [99, 212] width 110 height 9
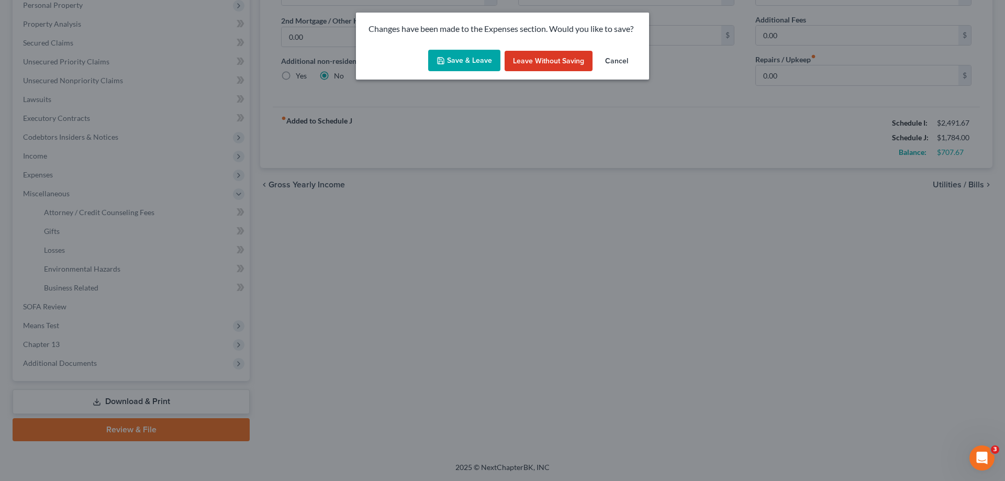
click at [474, 56] on button "Save & Leave" at bounding box center [464, 61] width 72 height 22
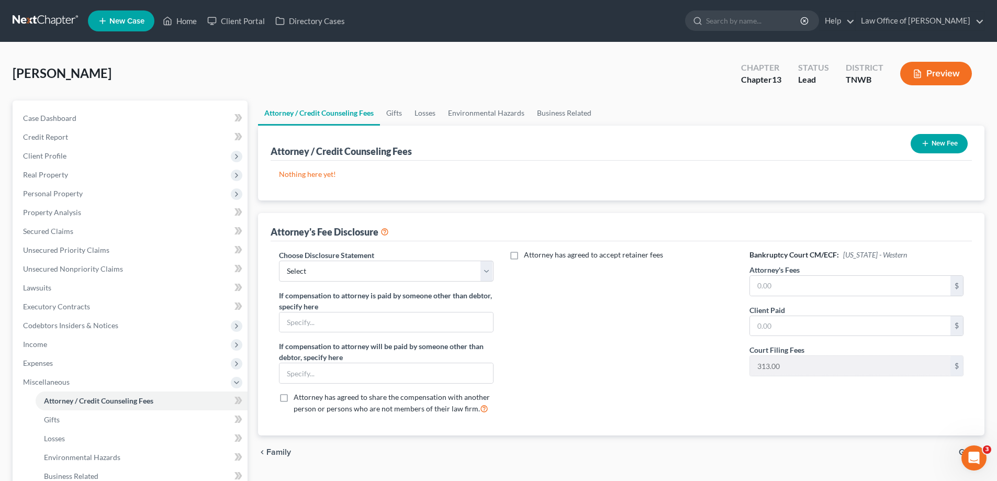
click at [495, 271] on div "Choose Disclosure Statement Select [PERSON_NAME] If compensation to attorney is…" at bounding box center [386, 336] width 235 height 173
click at [489, 272] on select "Select [PERSON_NAME]" at bounding box center [386, 271] width 214 height 21
select select "0"
click at [279, 261] on select "Select [PERSON_NAME]" at bounding box center [386, 271] width 214 height 21
click at [822, 288] on input "text" at bounding box center [850, 286] width 201 height 20
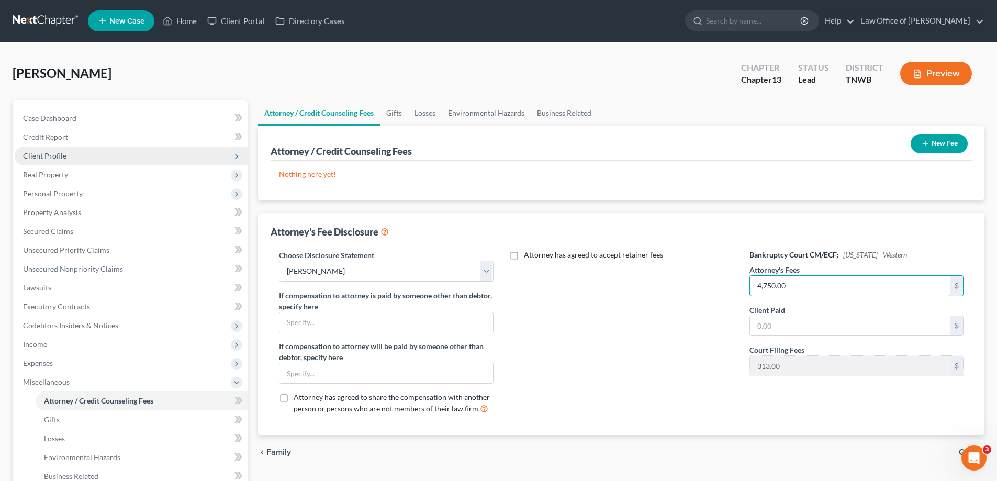
type input "4,750.00"
click at [35, 152] on span "Client Profile" at bounding box center [44, 155] width 43 height 9
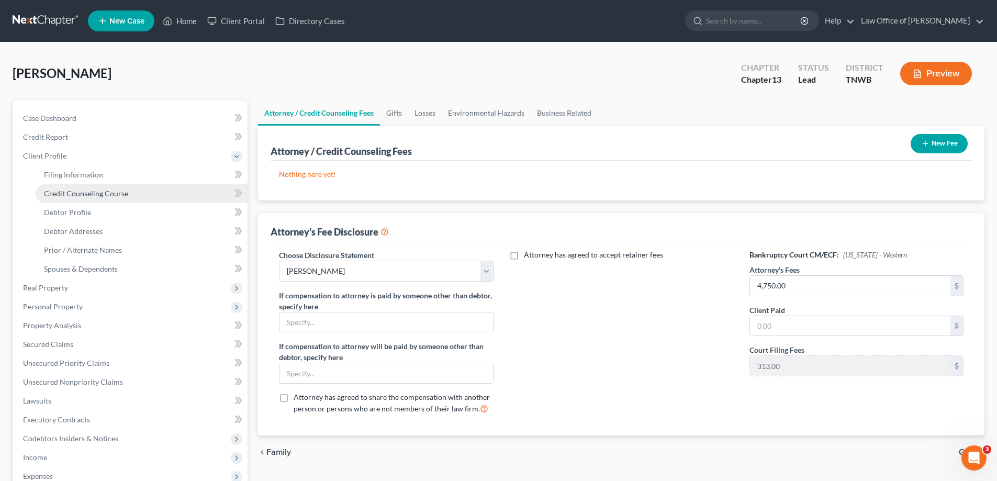
click at [62, 193] on span "Credit Counseling Course" at bounding box center [86, 193] width 84 height 9
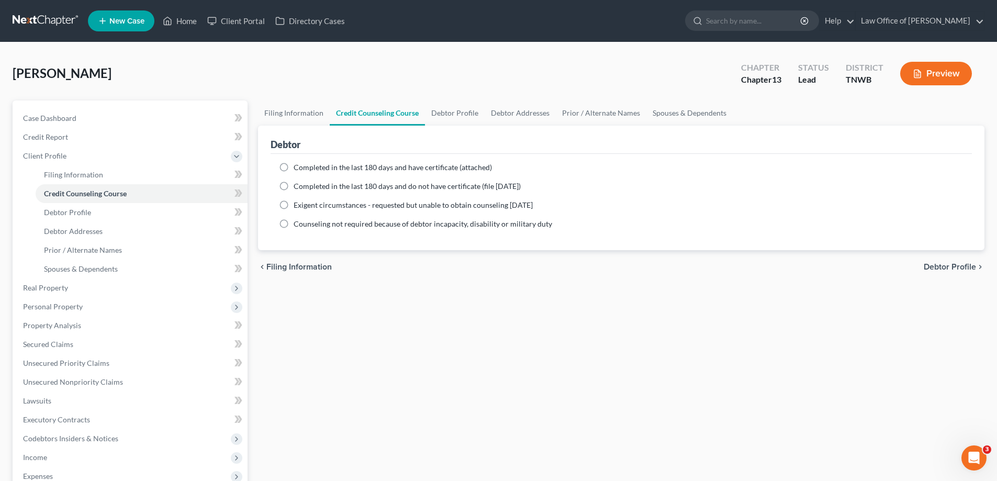
click at [294, 189] on label "Completed in the last 180 days and do not have certificate (file [DATE])" at bounding box center [407, 186] width 227 height 10
click at [298, 188] on input "Completed in the last 180 days and do not have certificate (file [DATE])" at bounding box center [301, 184] width 7 height 7
radio input "true"
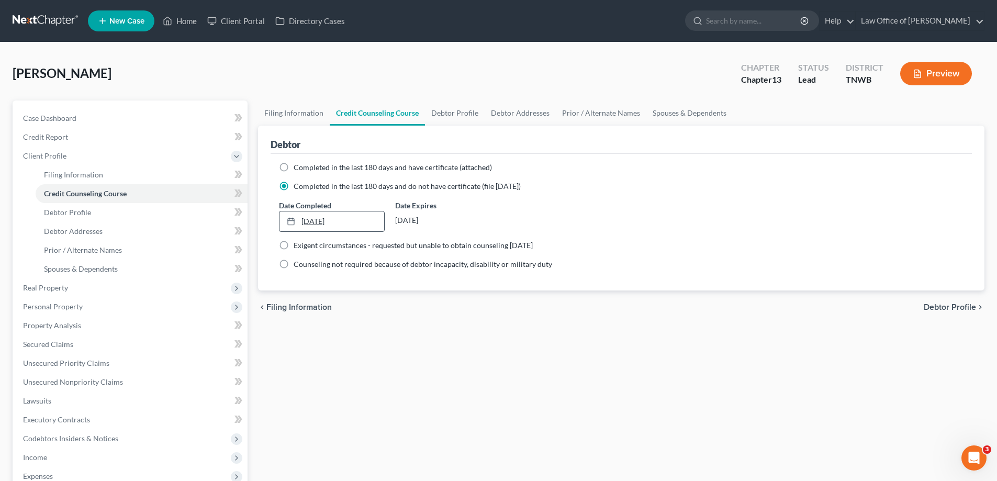
type input "[DATE]"
click at [309, 223] on link "[DATE]" at bounding box center [332, 222] width 104 height 20
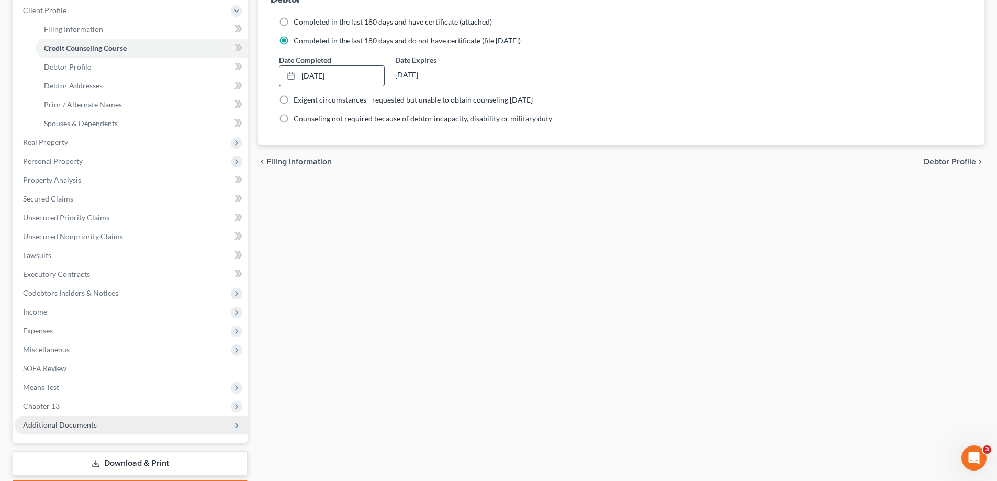
scroll to position [157, 0]
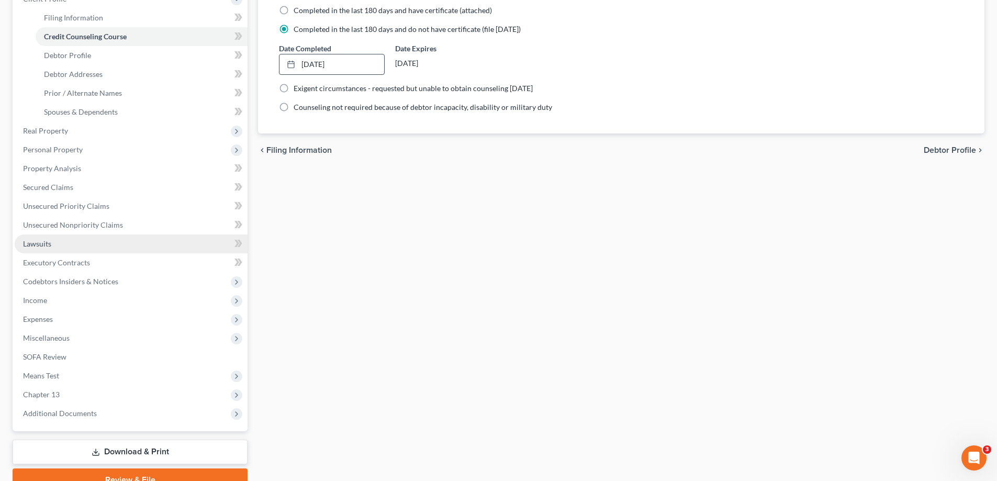
click at [37, 245] on span "Lawsuits" at bounding box center [37, 243] width 28 height 9
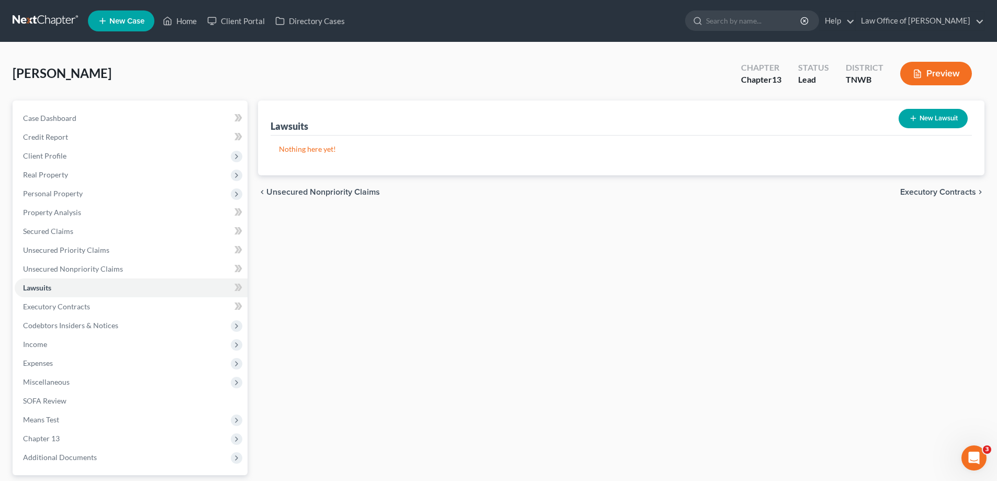
click at [918, 118] on button "New Lawsuit" at bounding box center [933, 118] width 69 height 19
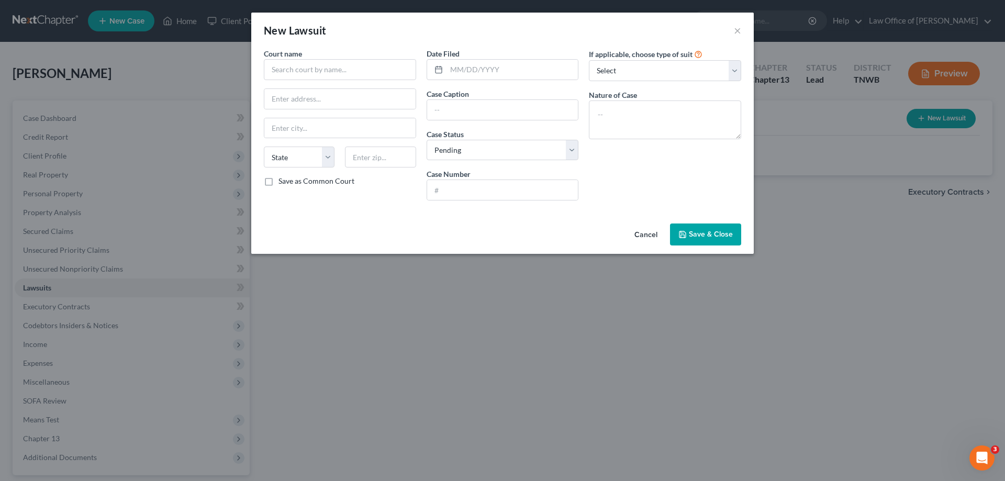
click at [379, 59] on div "Court name *" at bounding box center [340, 64] width 152 height 32
click at [367, 72] on input "text" at bounding box center [340, 69] width 152 height 21
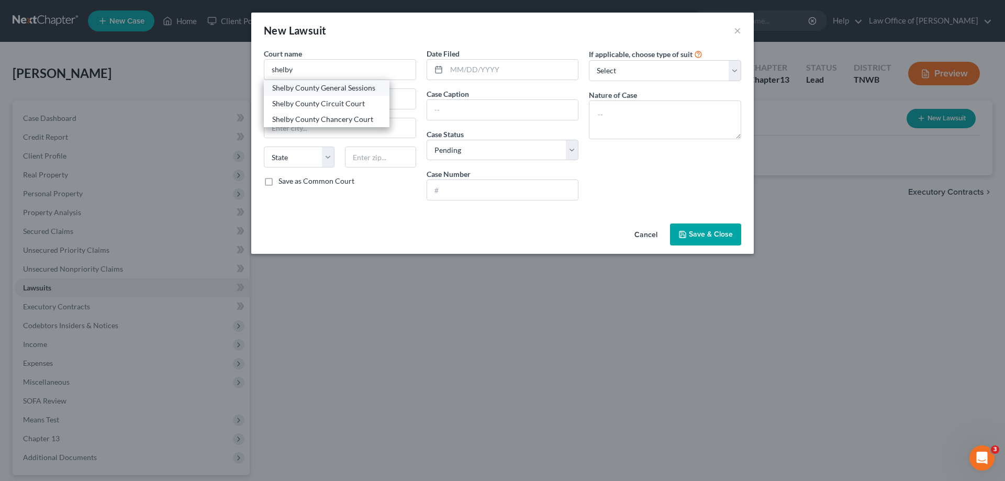
click at [340, 89] on div "Shelby County General Sessions" at bounding box center [326, 88] width 109 height 10
click at [451, 185] on input "text" at bounding box center [502, 190] width 151 height 20
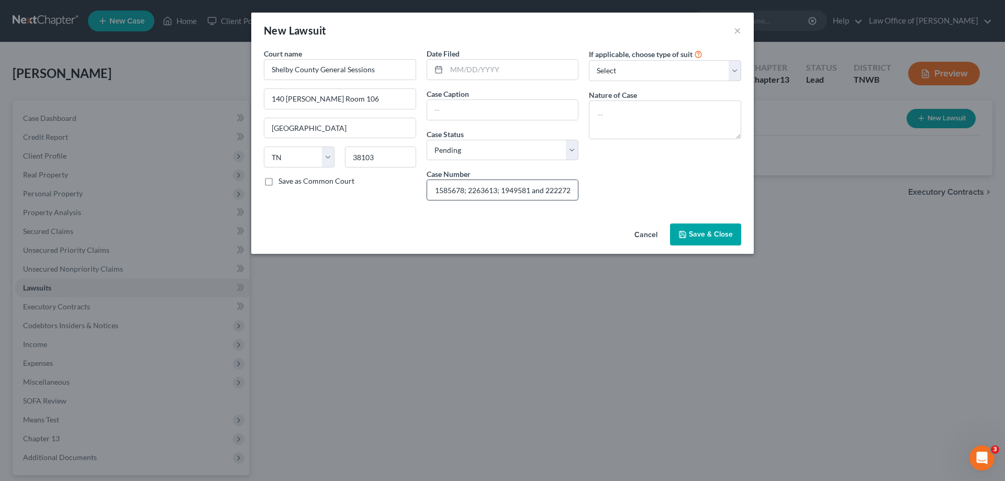
scroll to position [0, 104]
click at [694, 234] on span "Save & Close" at bounding box center [711, 234] width 44 height 9
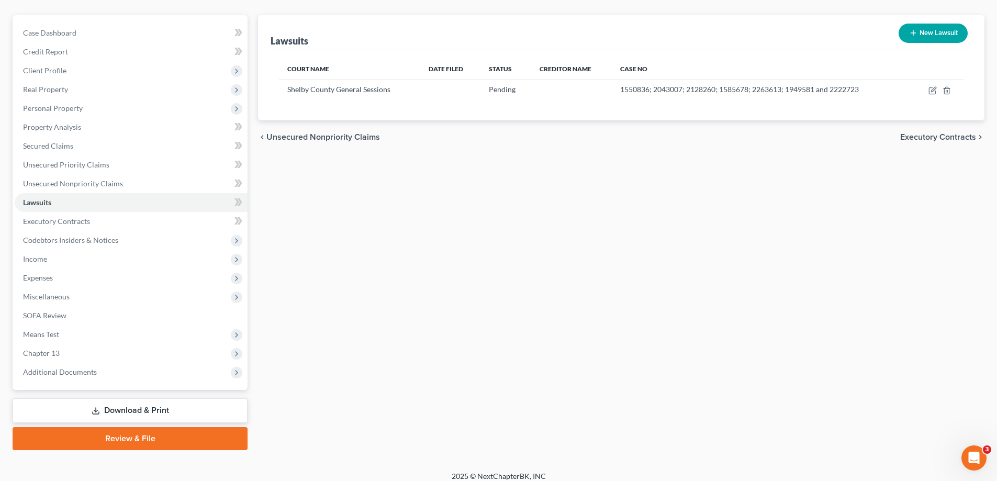
scroll to position [94, 0]
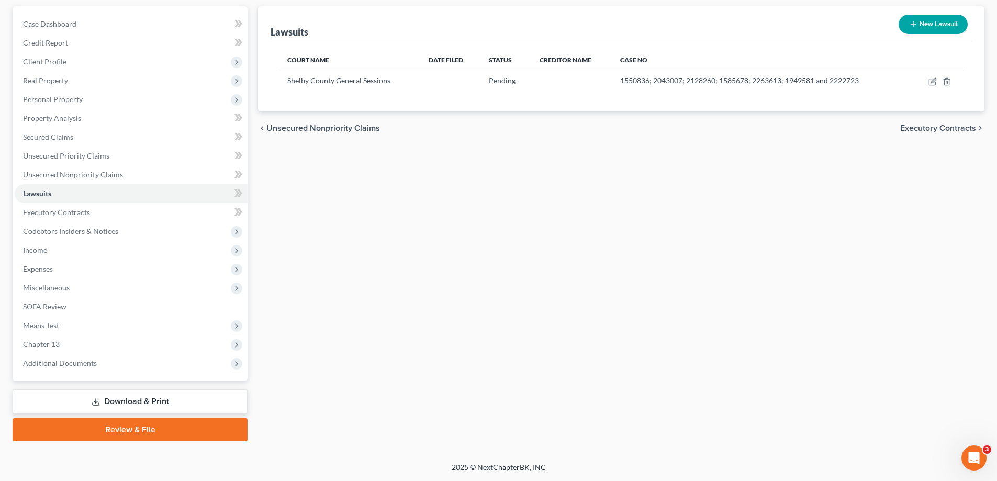
click at [124, 403] on link "Download & Print" at bounding box center [130, 402] width 235 height 25
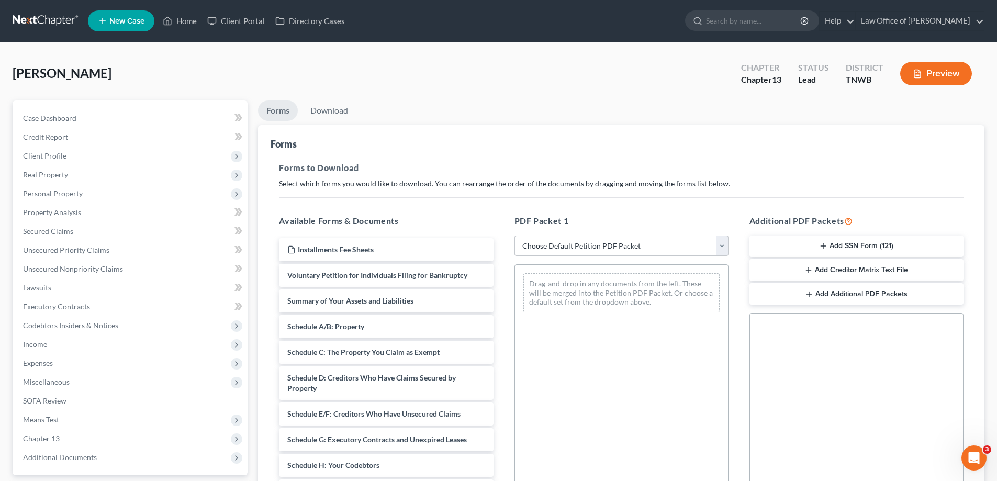
click at [880, 247] on button "Add SSN Form (121)" at bounding box center [857, 247] width 214 height 22
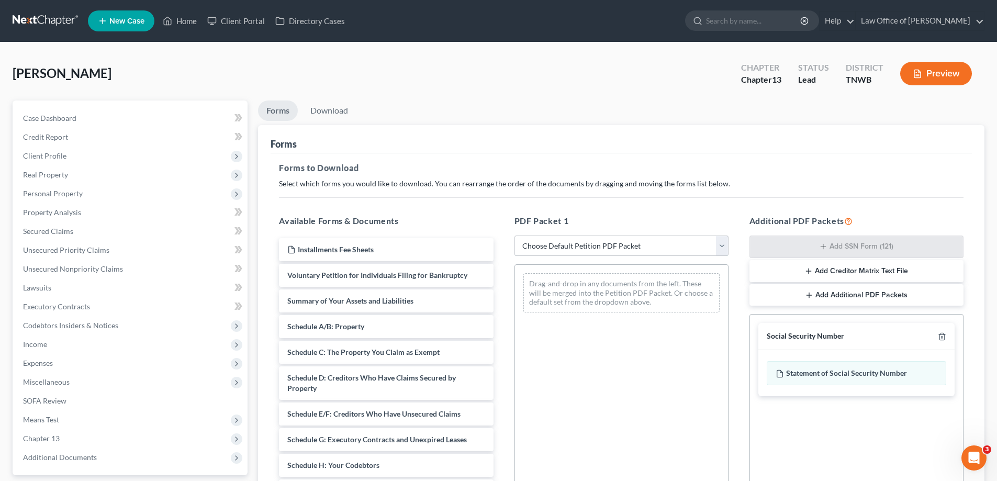
click at [720, 245] on select "Choose Default Petition PDF Packet Complete Bankruptcy Petition (all forms and …" at bounding box center [622, 246] width 214 height 21
click at [515, 236] on select "Choose Default Petition PDF Packet Complete Bankruptcy Petition (all forms and …" at bounding box center [622, 246] width 214 height 21
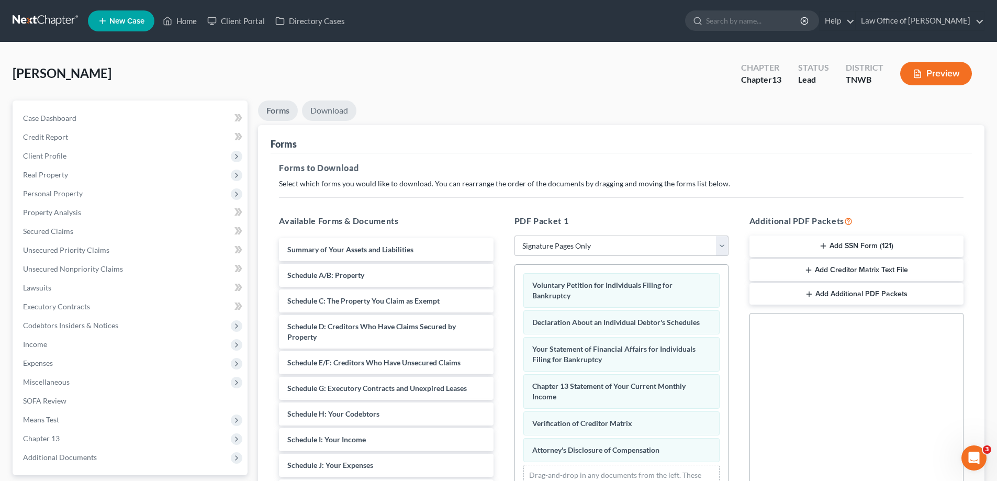
click at [335, 109] on link "Download" at bounding box center [329, 111] width 54 height 20
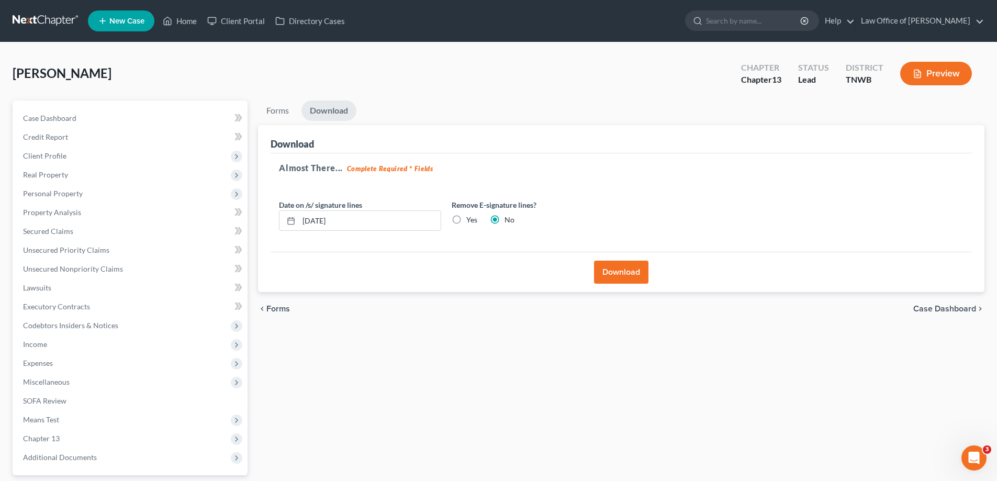
click at [628, 269] on button "Download" at bounding box center [621, 272] width 54 height 23
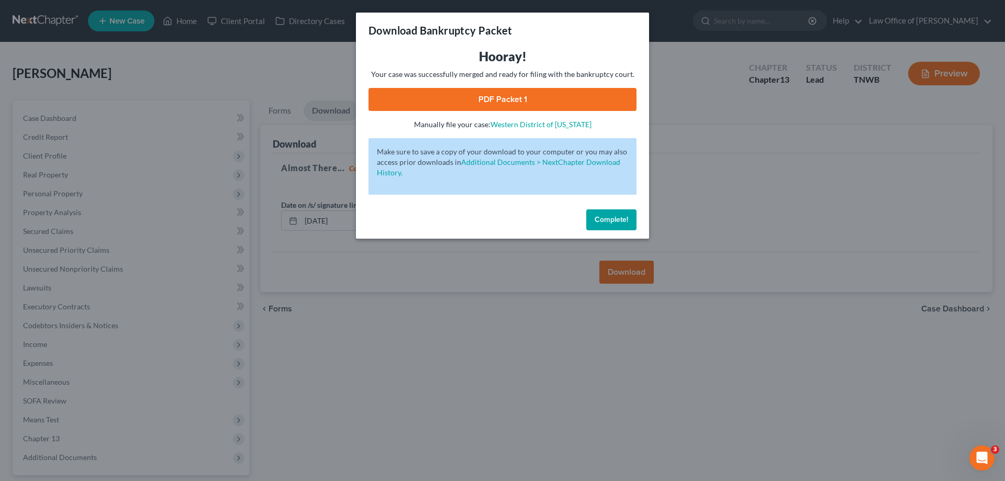
click at [617, 221] on span "Complete!" at bounding box center [612, 219] width 34 height 9
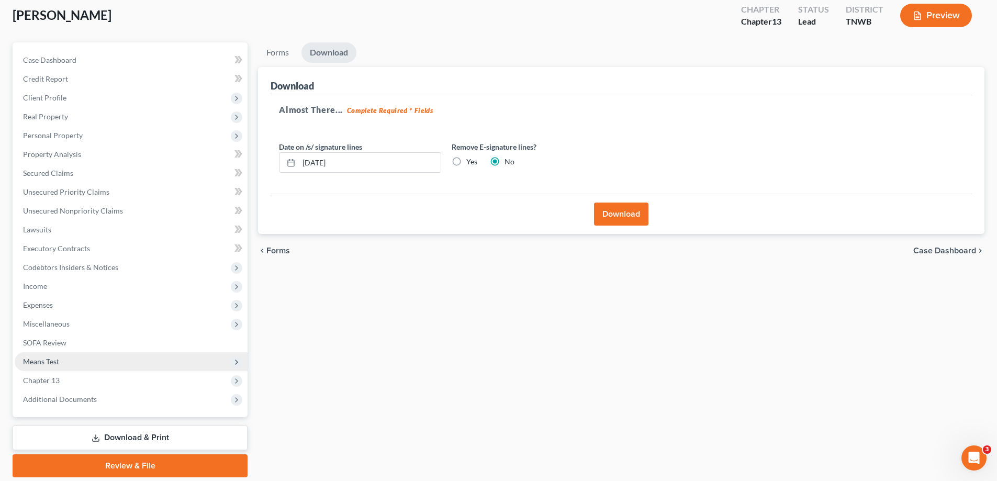
scroll to position [94, 0]
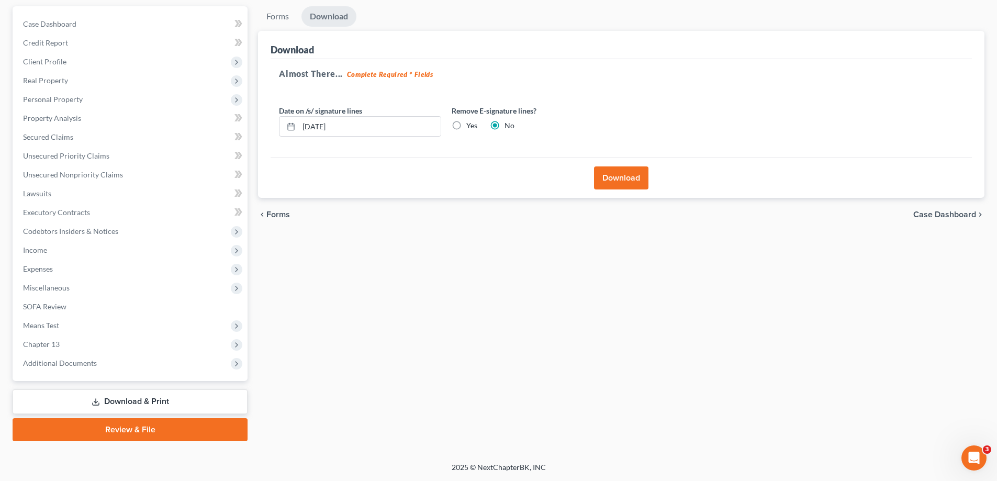
click at [141, 402] on link "Download & Print" at bounding box center [130, 402] width 235 height 25
click at [45, 227] on span "Codebtors Insiders & Notices" at bounding box center [70, 231] width 95 height 9
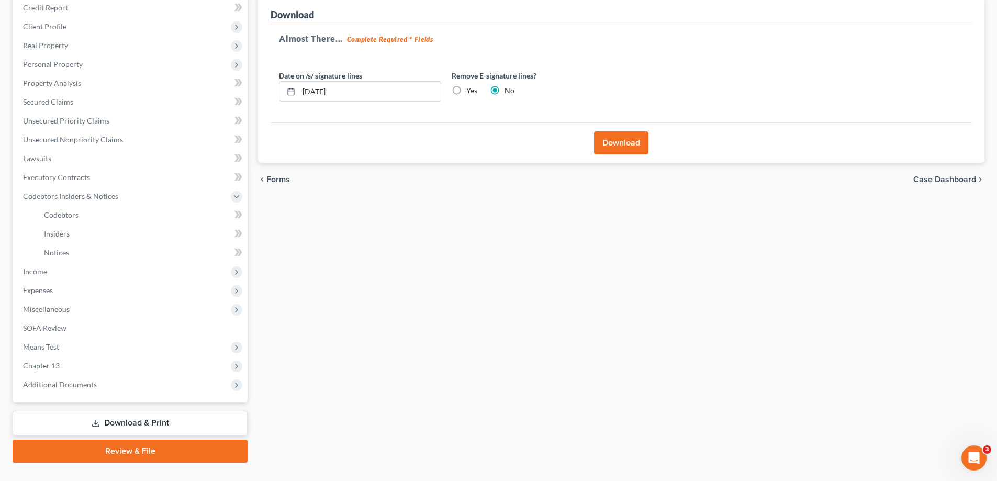
scroll to position [151, 0]
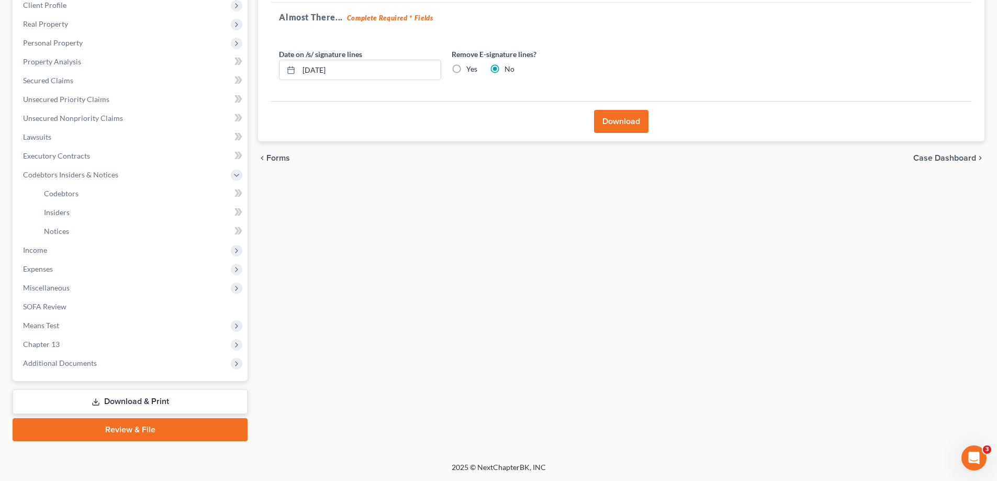
click at [160, 397] on link "Download & Print" at bounding box center [130, 402] width 235 height 25
click at [76, 214] on link "Insiders" at bounding box center [142, 212] width 212 height 19
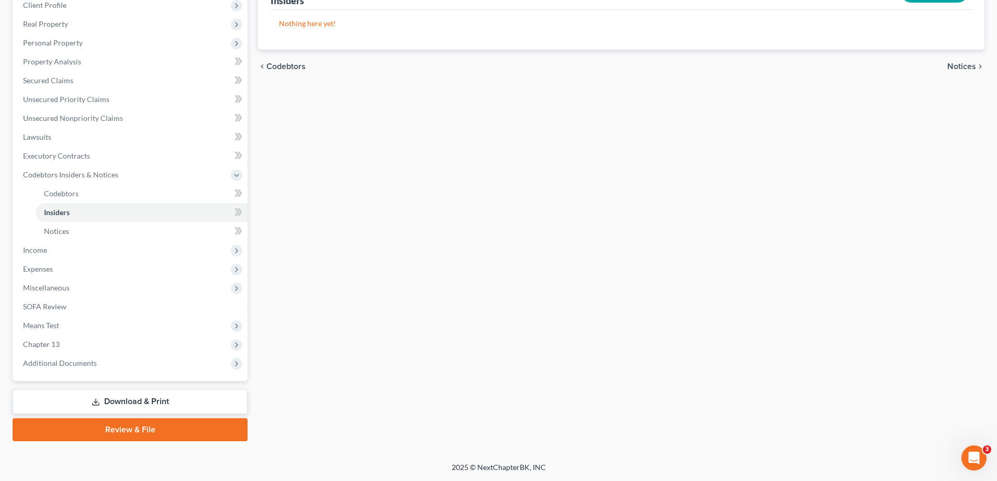
click at [125, 407] on link "Download & Print" at bounding box center [130, 402] width 235 height 25
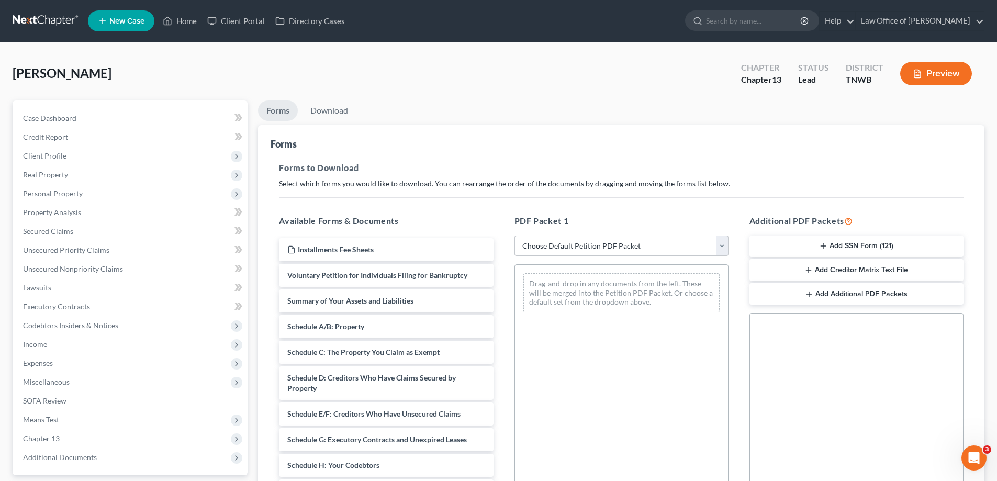
click at [720, 251] on select "Choose Default Petition PDF Packet Complete Bankruptcy Petition (all forms and …" at bounding box center [622, 246] width 214 height 21
click at [515, 236] on select "Choose Default Petition PDF Packet Complete Bankruptcy Petition (all forms and …" at bounding box center [622, 246] width 214 height 21
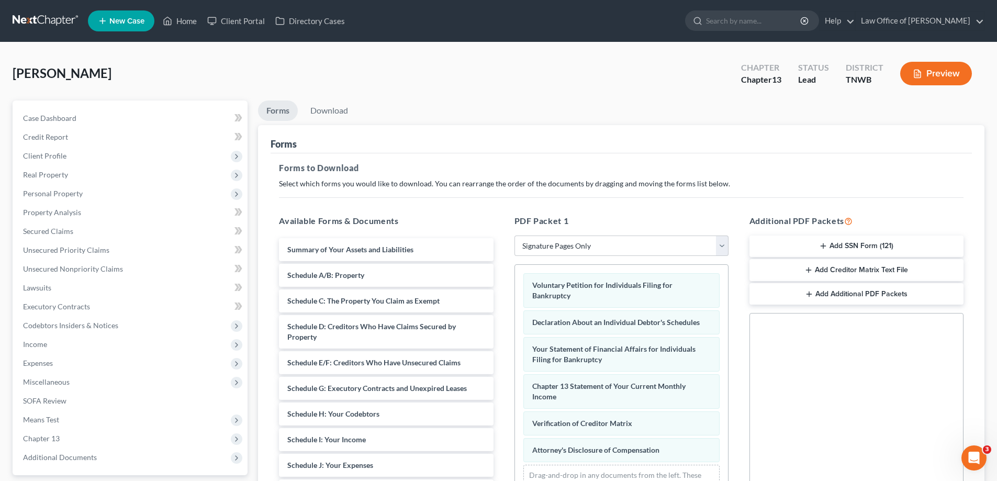
click at [805, 245] on button "Add SSN Form (121)" at bounding box center [857, 247] width 214 height 22
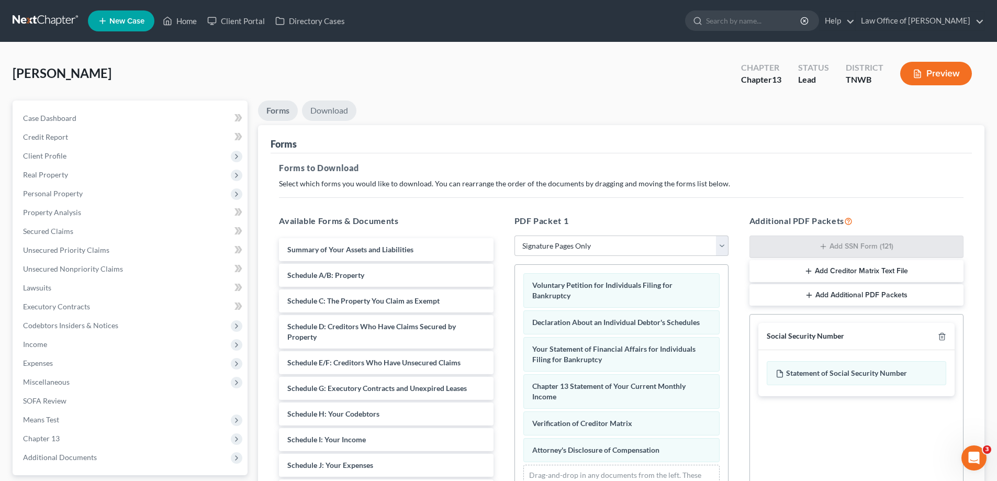
click at [331, 106] on link "Download" at bounding box center [329, 111] width 54 height 20
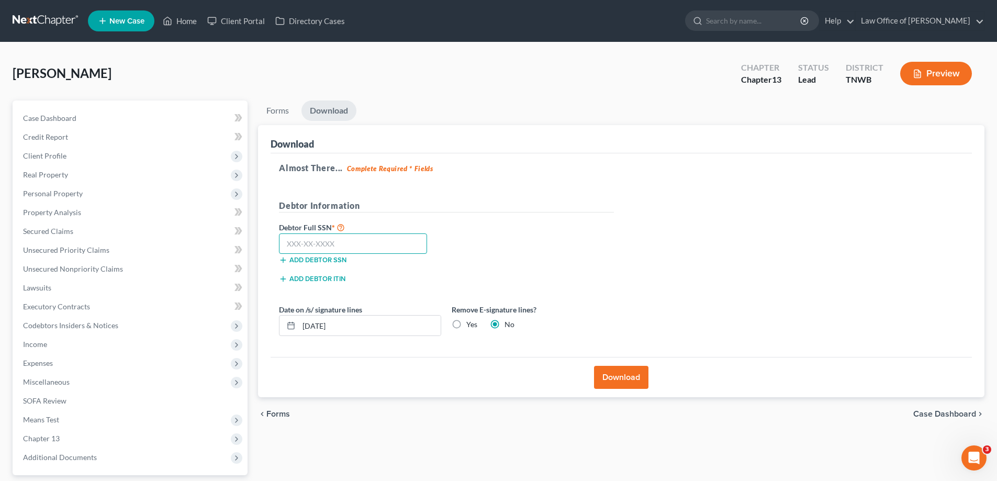
click at [360, 249] on input "text" at bounding box center [353, 244] width 148 height 21
click at [618, 375] on button "Download" at bounding box center [621, 377] width 54 height 23
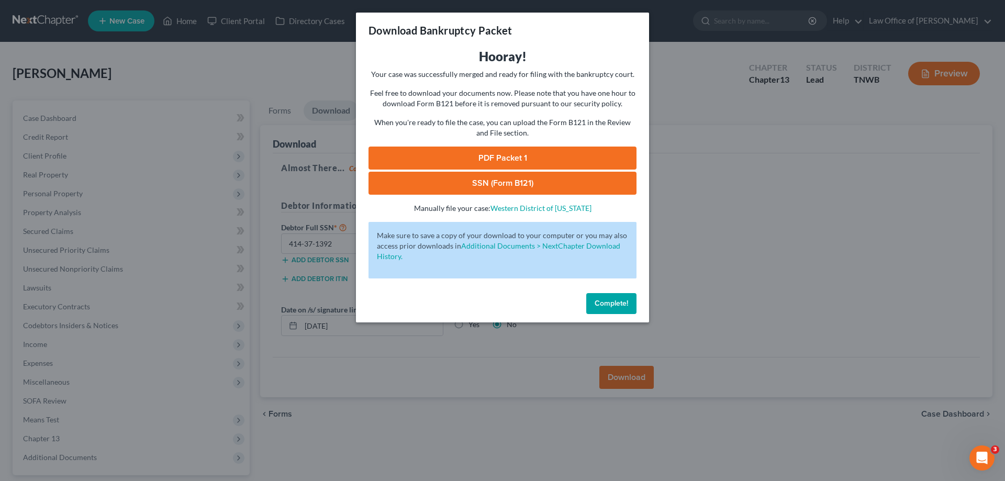
click at [526, 153] on link "PDF Packet 1" at bounding box center [503, 158] width 268 height 23
click at [543, 180] on link "SSN (Form B121)" at bounding box center [503, 183] width 268 height 23
click at [618, 304] on span "Complete!" at bounding box center [612, 303] width 34 height 9
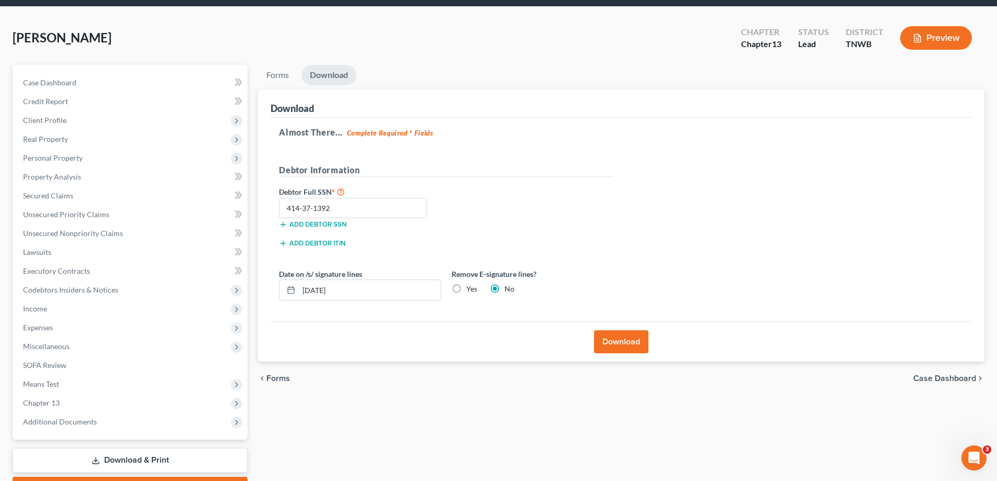
scroll to position [94, 0]
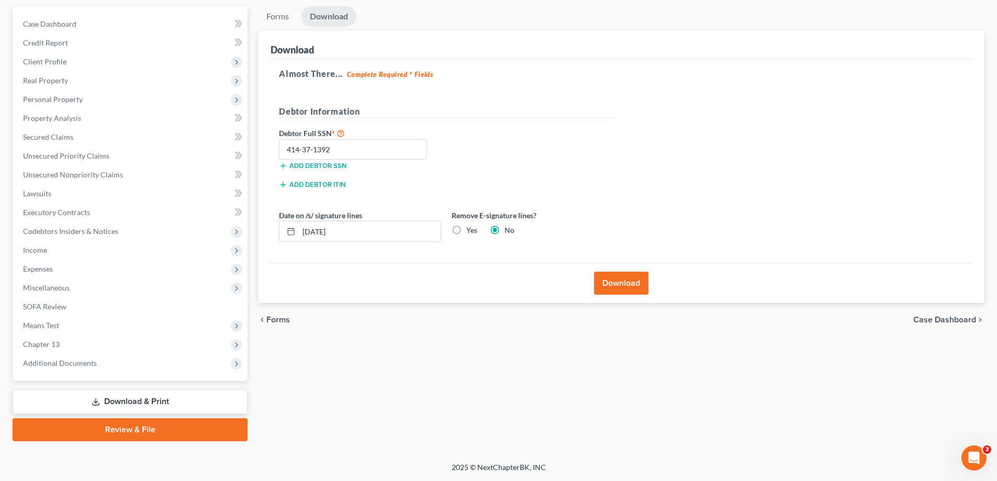
click at [135, 426] on link "Review & File" at bounding box center [130, 429] width 235 height 23
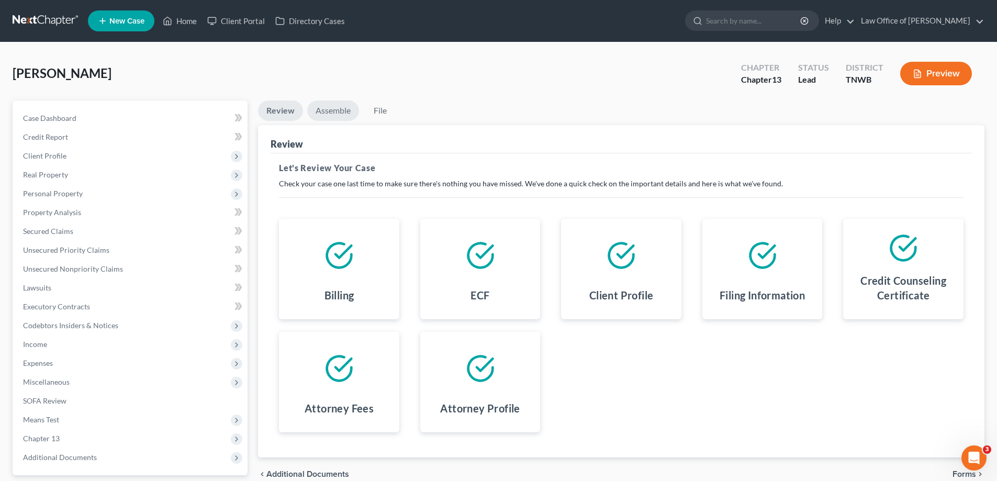
click at [337, 109] on link "Assemble" at bounding box center [333, 111] width 52 height 20
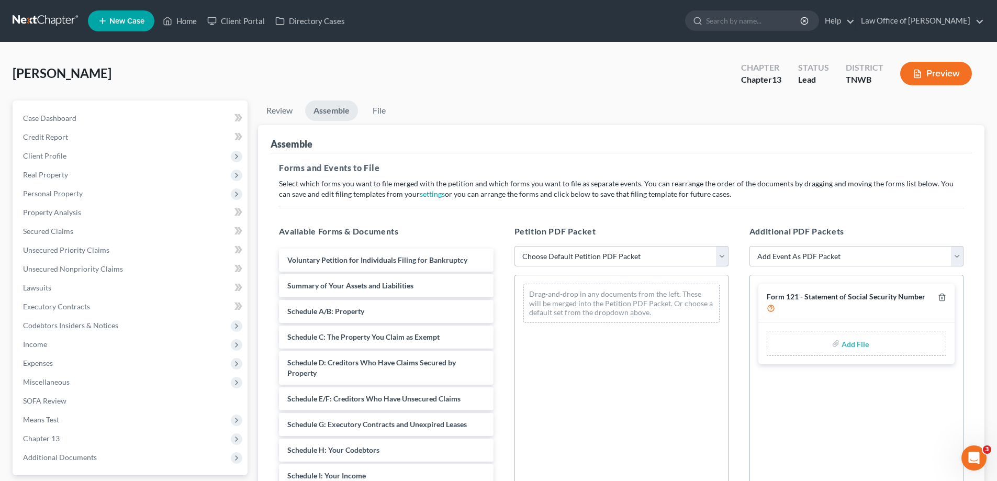
click at [722, 259] on select "Choose Default Petition PDF Packet Emergency Filing (Voluntary Petition and Cre…" at bounding box center [622, 256] width 214 height 21
click at [515, 246] on select "Choose Default Petition PDF Packet Emergency Filing (Voluntary Petition and Cre…" at bounding box center [622, 256] width 214 height 21
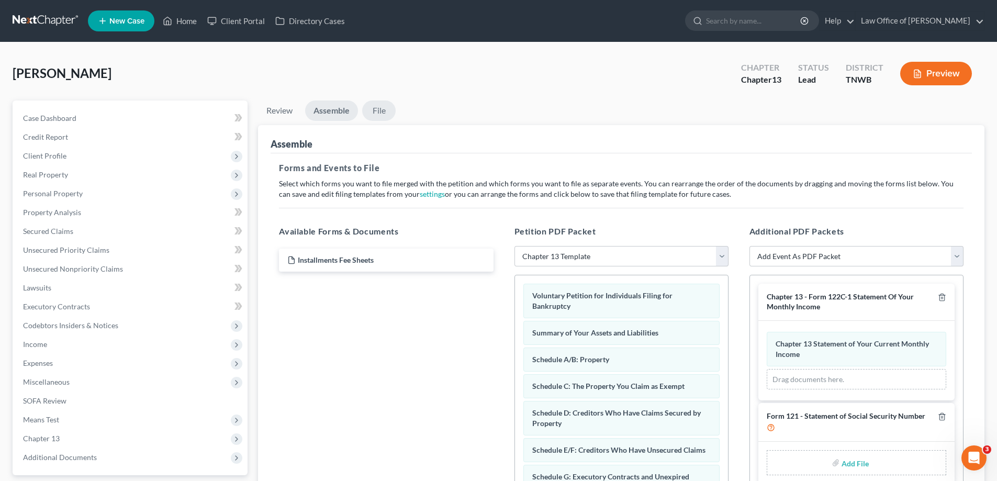
click at [379, 116] on link "File" at bounding box center [379, 111] width 34 height 20
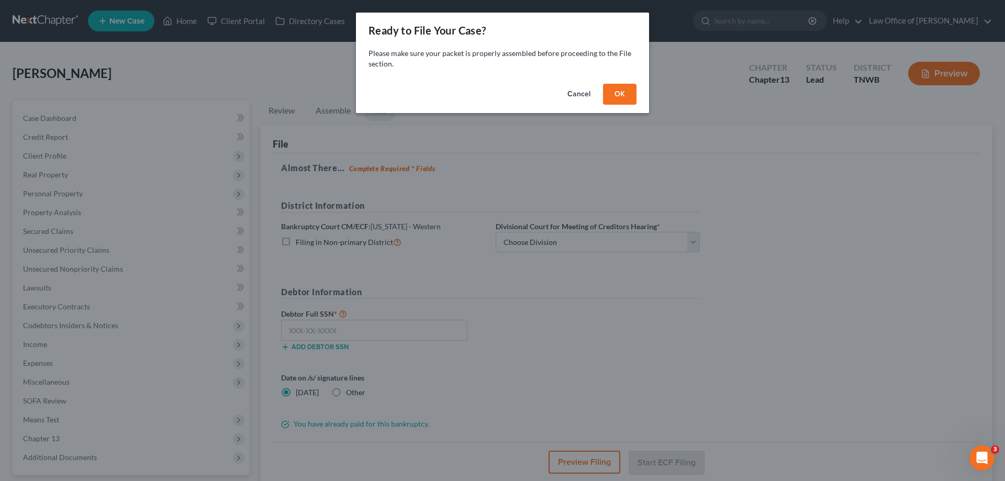
click at [622, 91] on button "OK" at bounding box center [620, 94] width 34 height 21
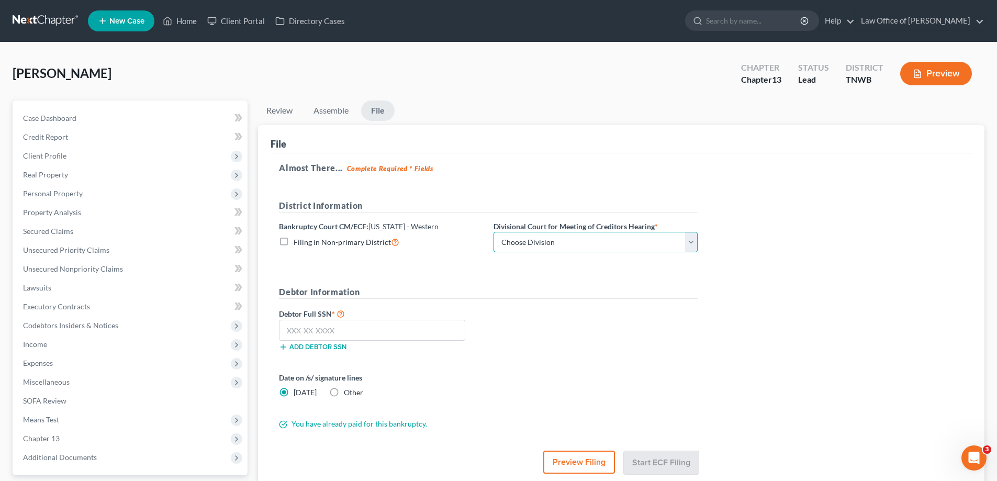
drag, startPoint x: 696, startPoint y: 244, endPoint x: 677, endPoint y: 251, distance: 20.0
click at [696, 244] on select "Choose Division [PERSON_NAME] Memphis" at bounding box center [596, 242] width 204 height 21
click at [494, 232] on select "Choose Division [PERSON_NAME] Memphis" at bounding box center [596, 242] width 204 height 21
click at [374, 327] on input "text" at bounding box center [372, 330] width 186 height 21
click at [662, 460] on button "Start ECF Filing" at bounding box center [661, 462] width 75 height 23
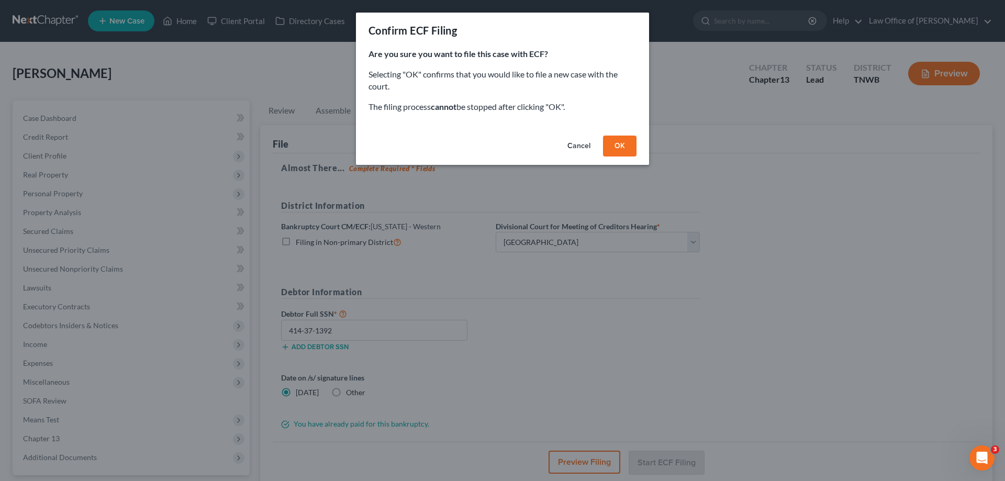
click at [622, 148] on button "OK" at bounding box center [620, 146] width 34 height 21
